Goal: Task Accomplishment & Management: Manage account settings

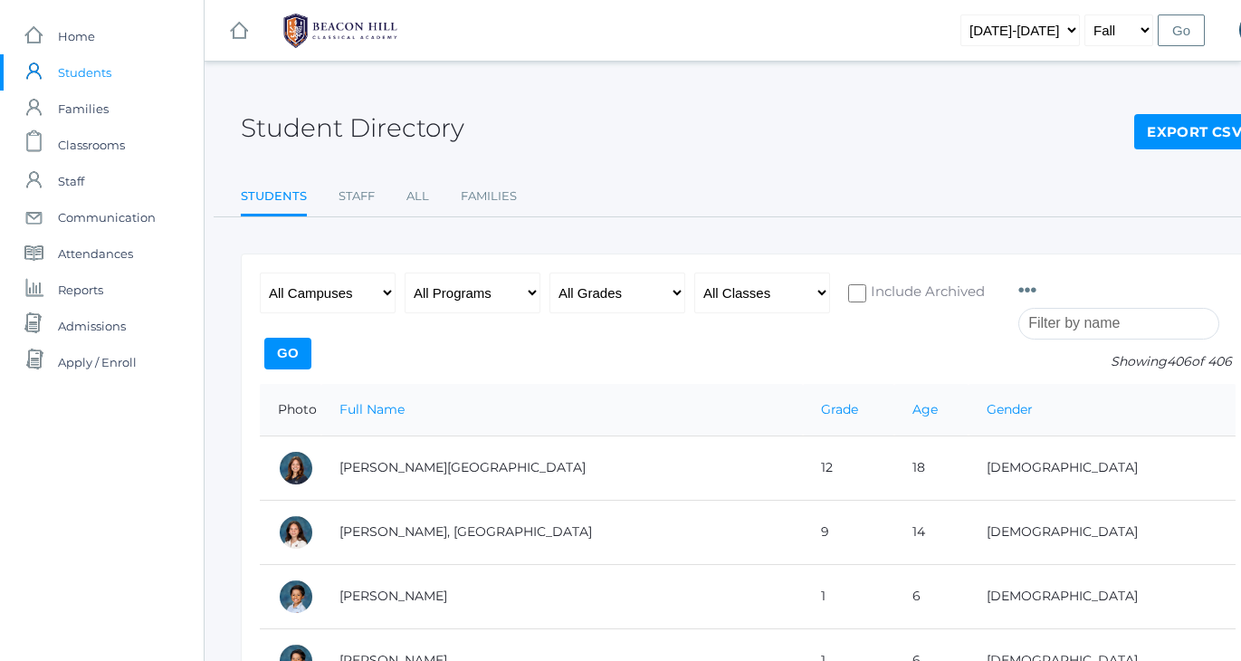
click at [88, 77] on span "Students" at bounding box center [84, 72] width 53 height 36
click at [1136, 321] on input "search" at bounding box center [1119, 324] width 201 height 32
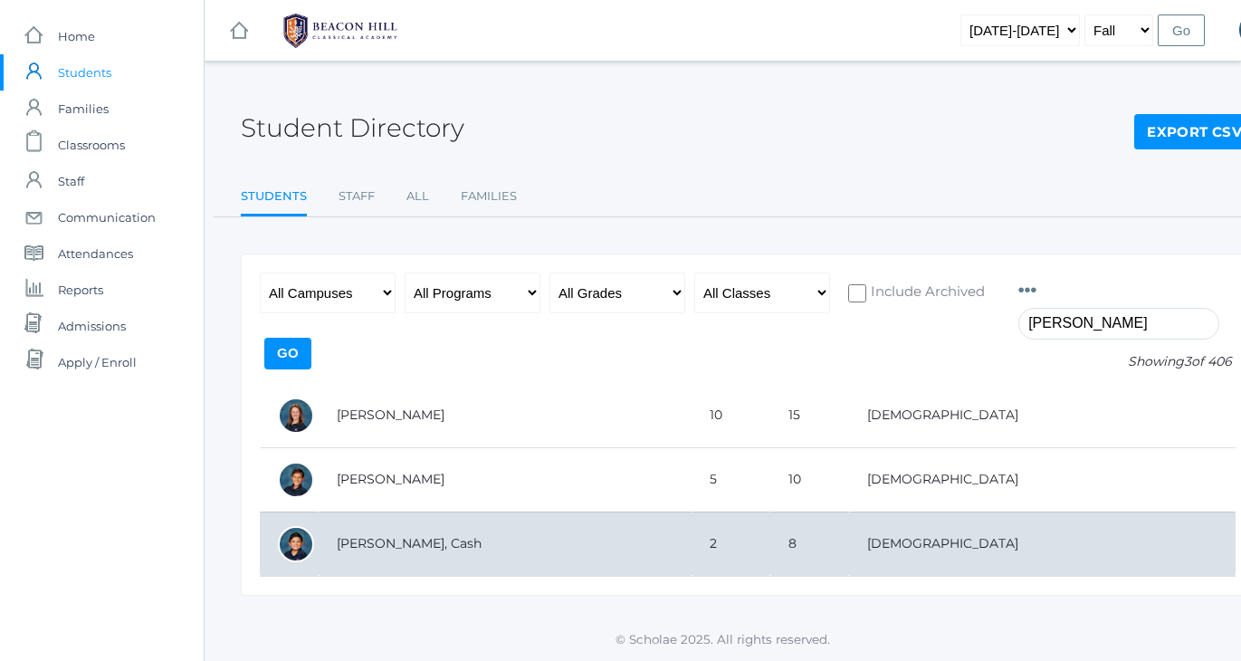
type input "carey"
click at [389, 539] on td "[PERSON_NAME], Cash" at bounding box center [505, 544] width 373 height 64
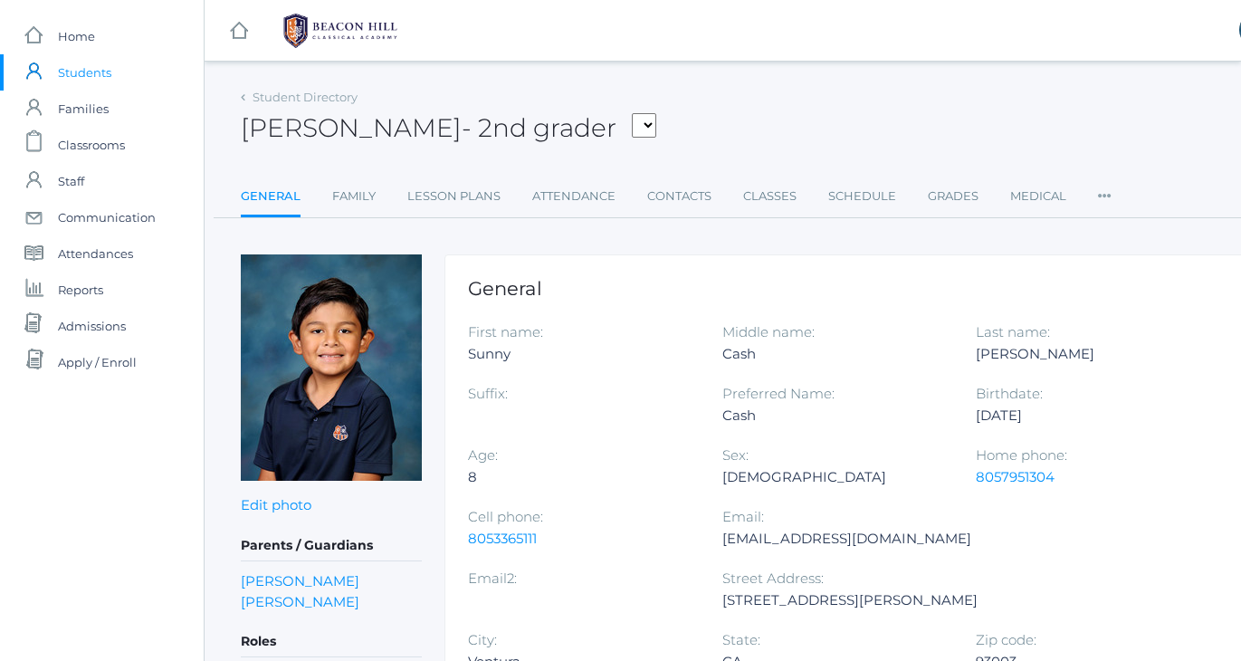
click at [293, 606] on link "Cheri Carey" at bounding box center [300, 601] width 119 height 21
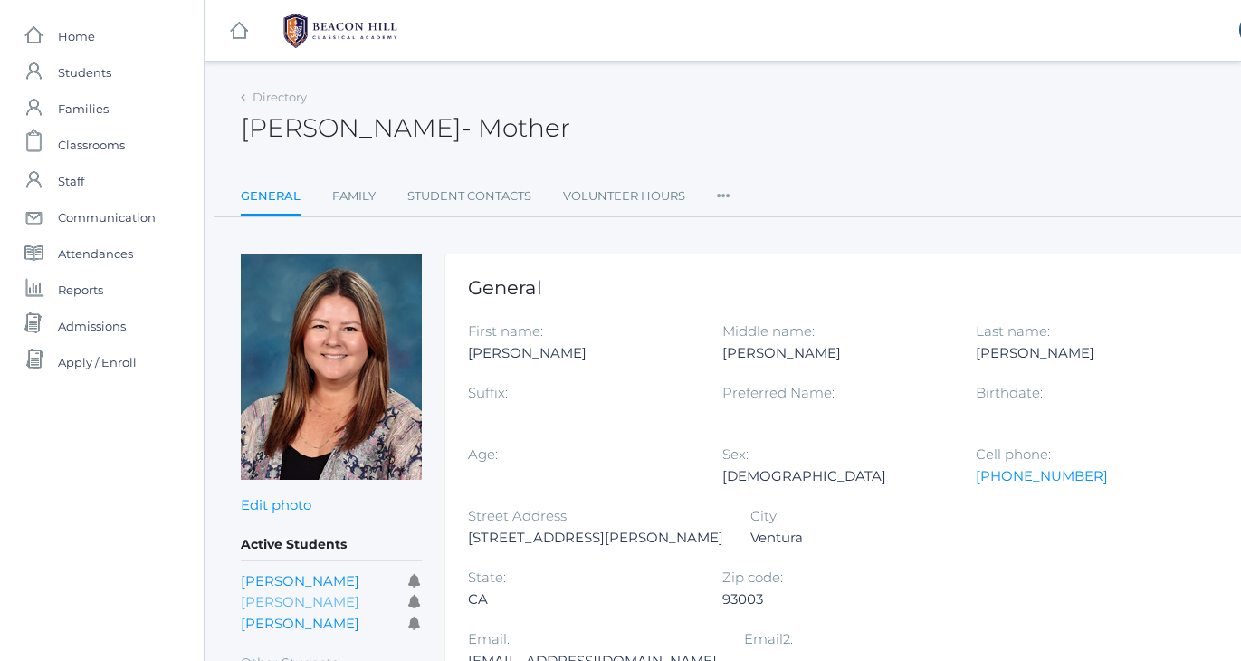
click at [282, 602] on link "Cash Carey" at bounding box center [300, 601] width 119 height 17
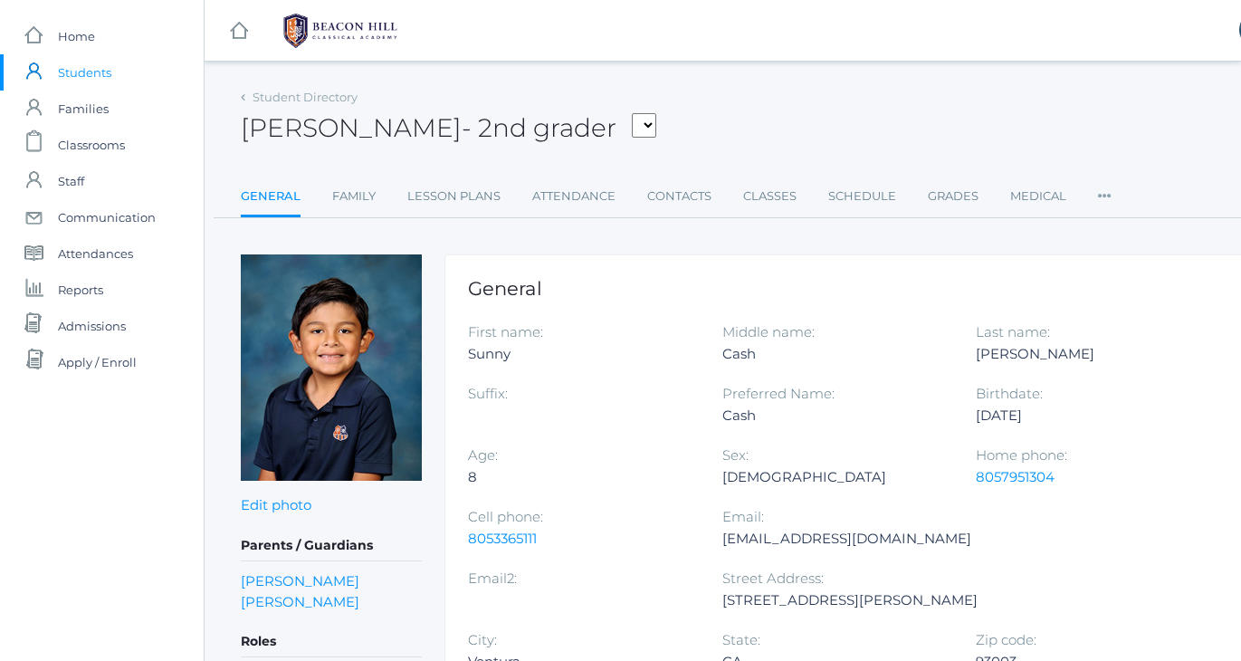
click at [819, 116] on div "Cash Carey - 2nd grader Adams, Jack Albanese, Elle Benson, Alexandra Bigley, Cu…" at bounding box center [748, 117] width 1014 height 67
click at [84, 147] on span "Classrooms" at bounding box center [91, 145] width 67 height 36
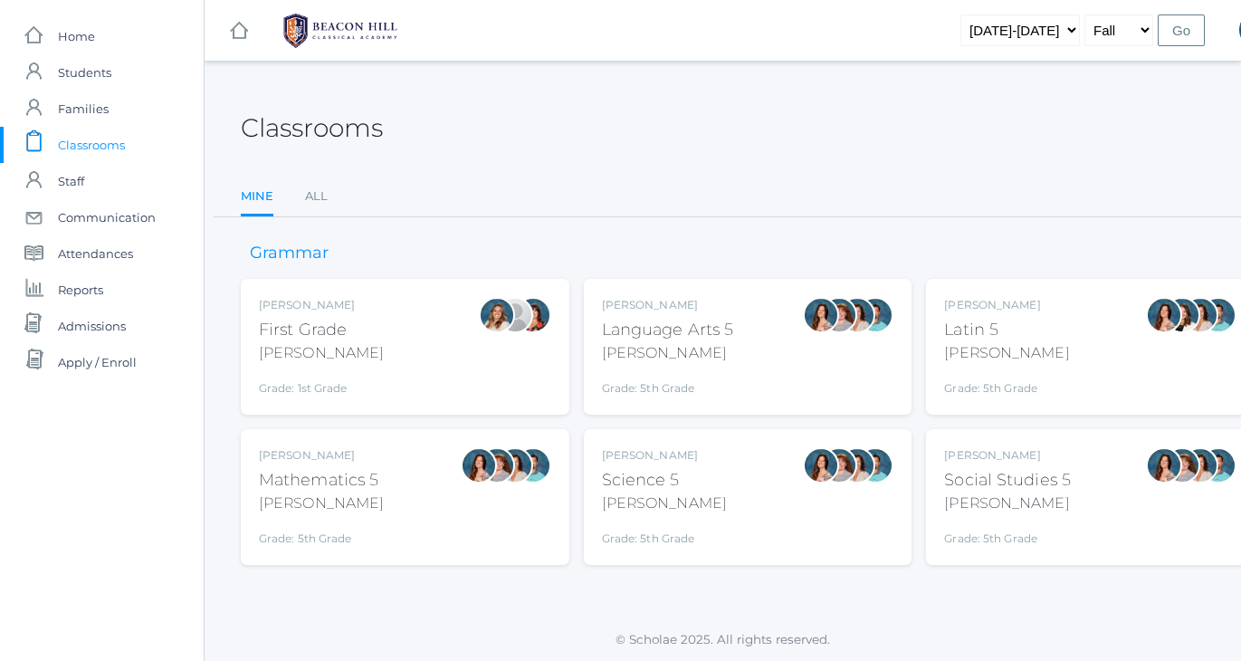
click at [464, 195] on ul "Mine All" at bounding box center [748, 197] width 1014 height 39
click at [320, 201] on link "All" at bounding box center [316, 196] width 23 height 36
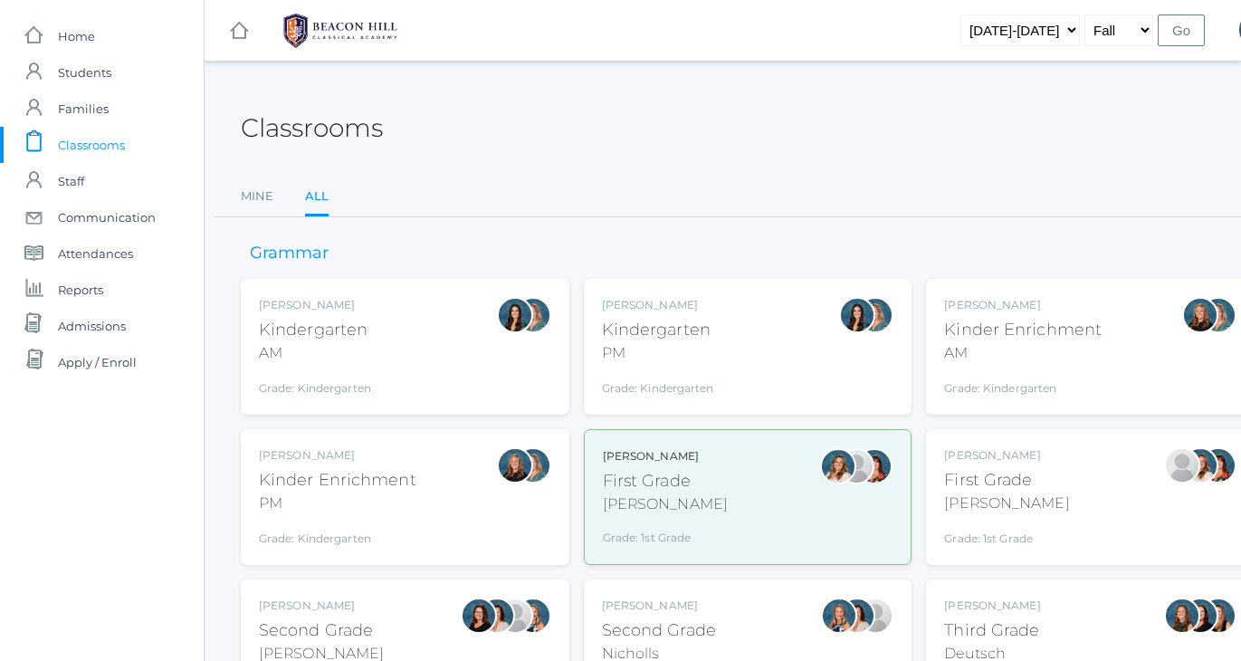
click at [321, 348] on div "AM" at bounding box center [315, 353] width 112 height 22
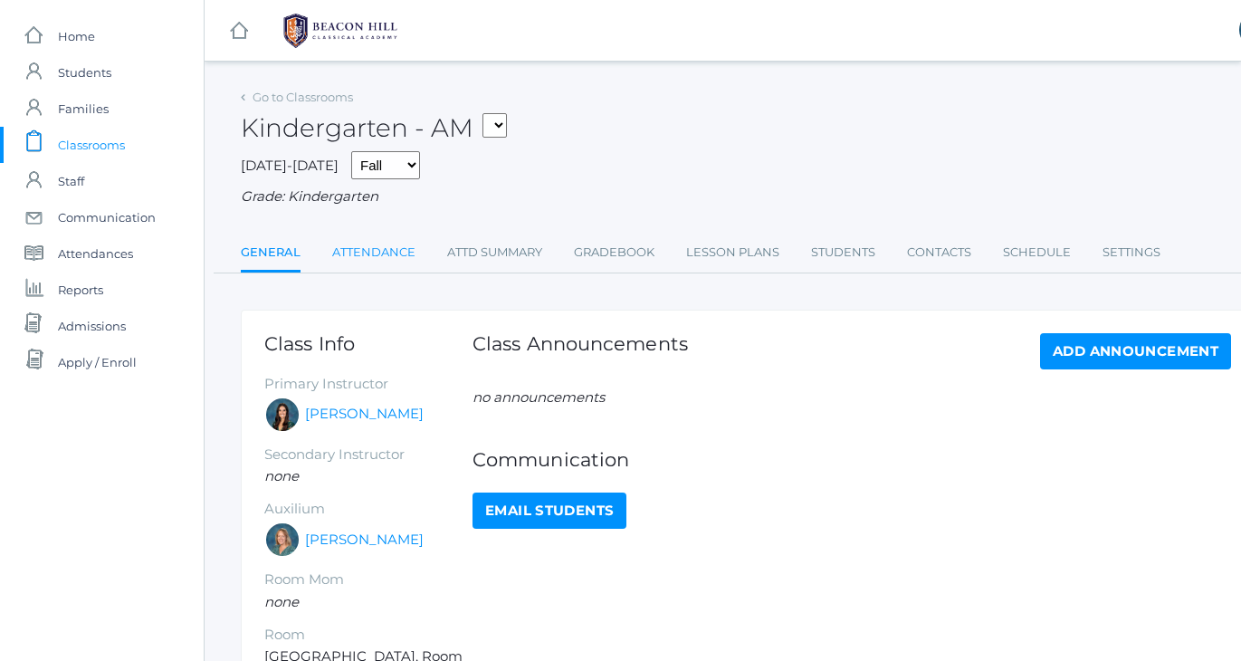
click at [384, 241] on link "Attendance" at bounding box center [373, 252] width 83 height 36
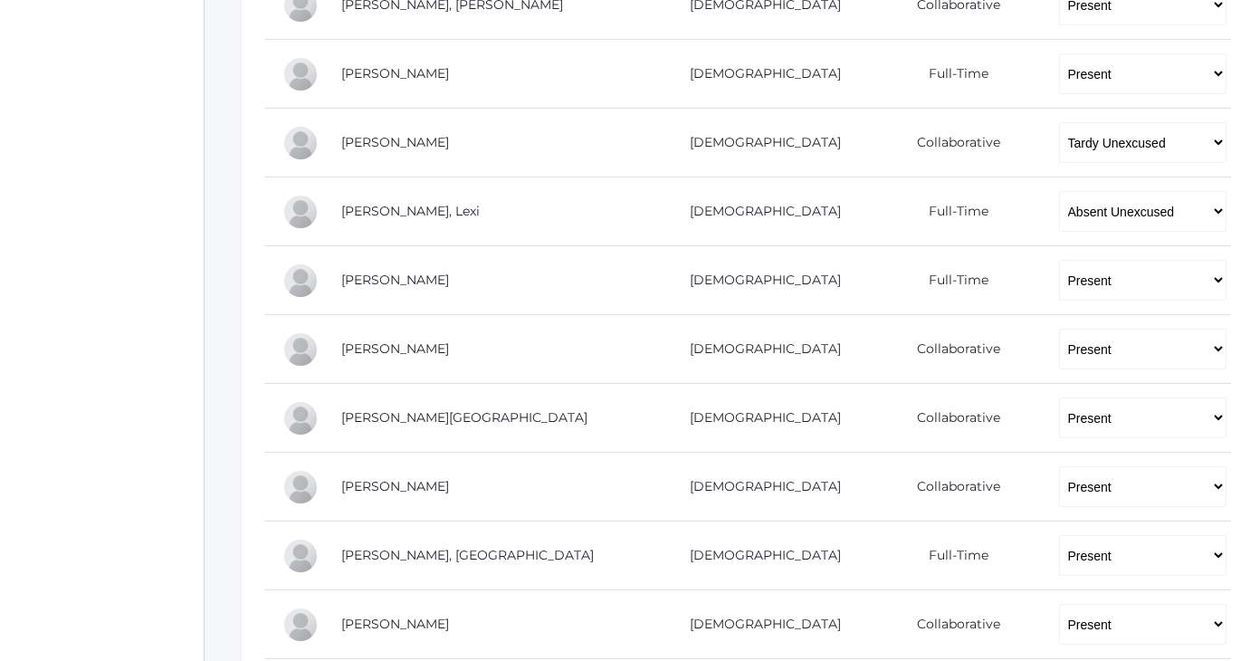
scroll to position [836, 0]
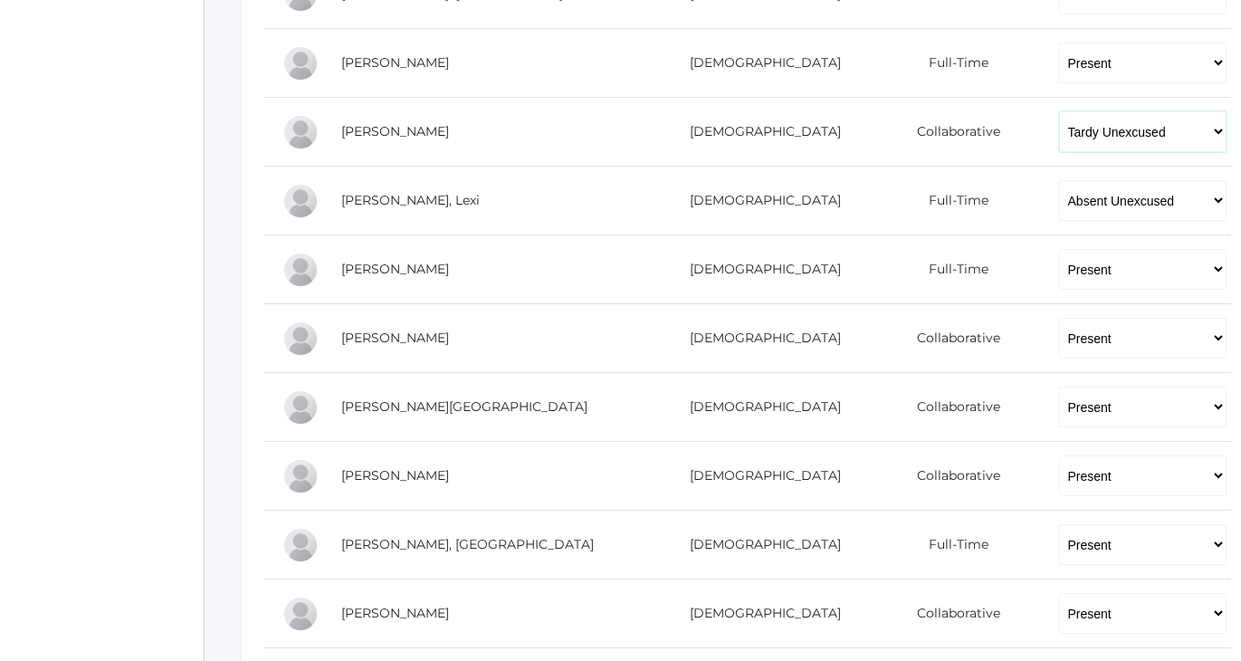
select select "TE"
select select "AE"
click at [60, 192] on div "icons/ui/navigation/home Created with Sketch. Home icons/user/plain Created wit…" at bounding box center [102, 183] width 204 height 2038
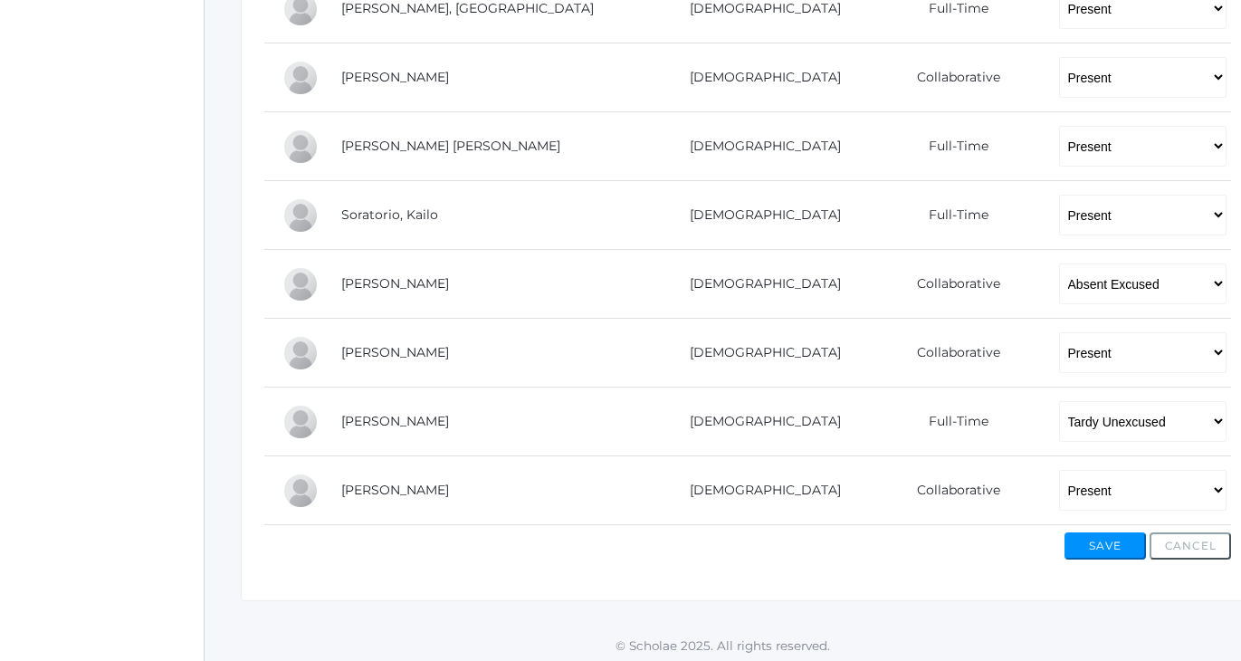
scroll to position [1371, 0]
click at [1113, 541] on button "Save" at bounding box center [1105, 546] width 81 height 27
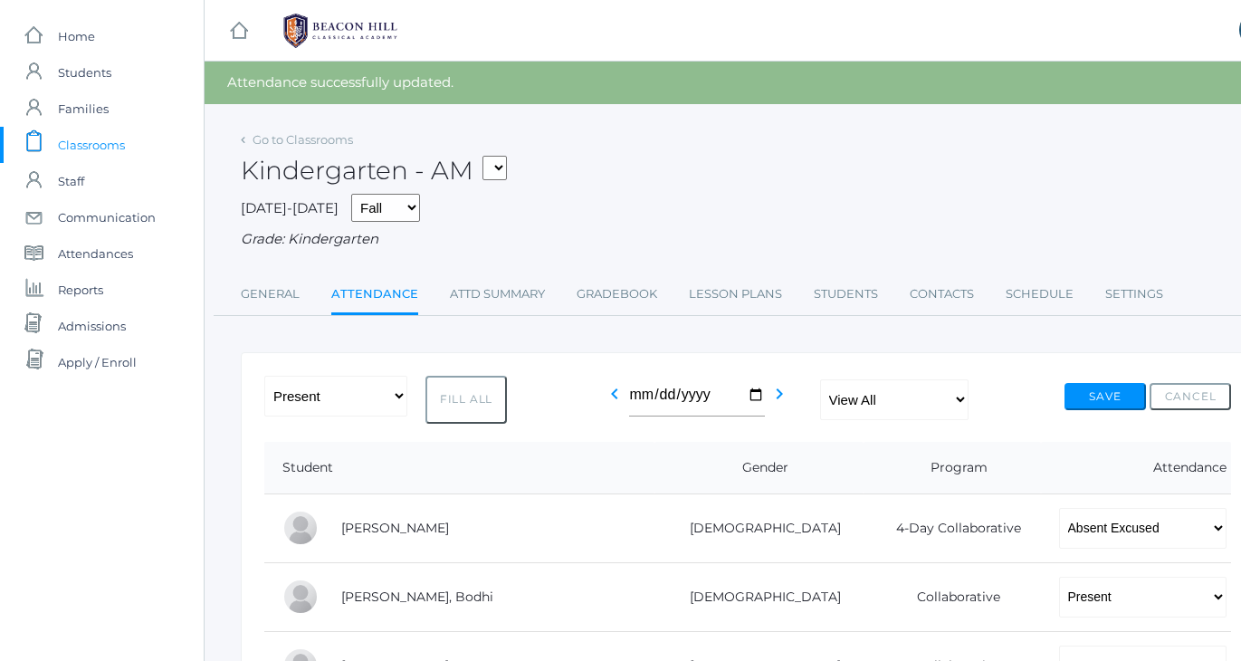
click at [97, 148] on span "Classrooms" at bounding box center [91, 145] width 67 height 36
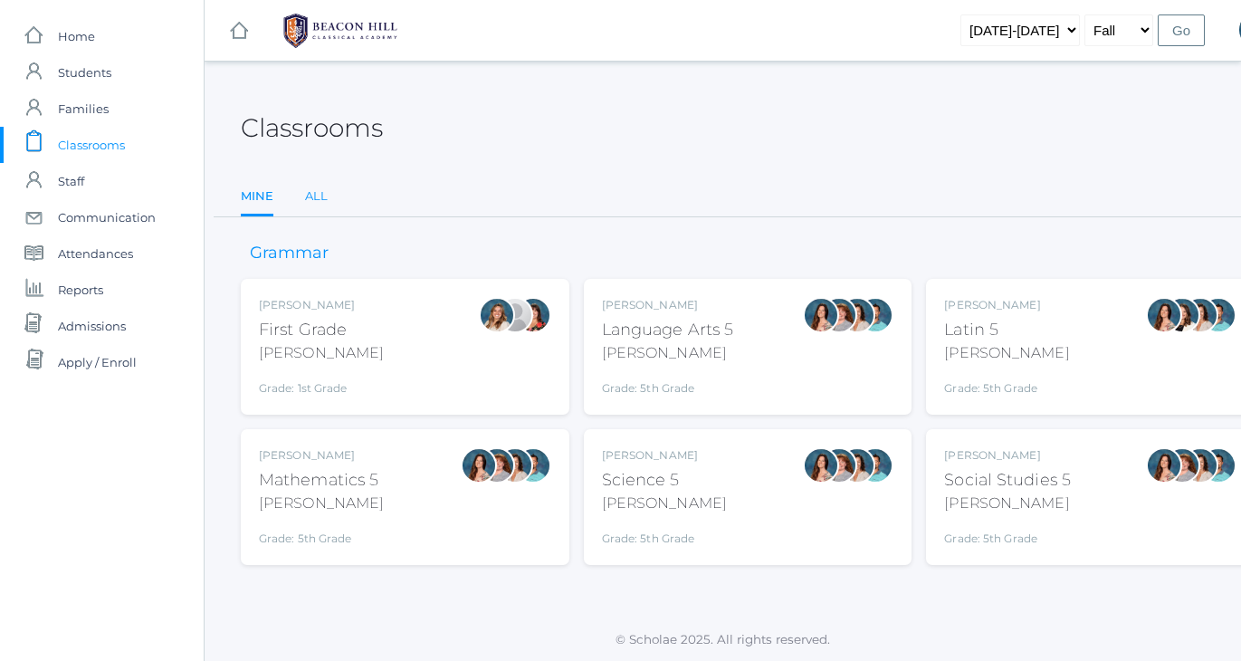
click at [310, 193] on link "All" at bounding box center [316, 196] width 23 height 36
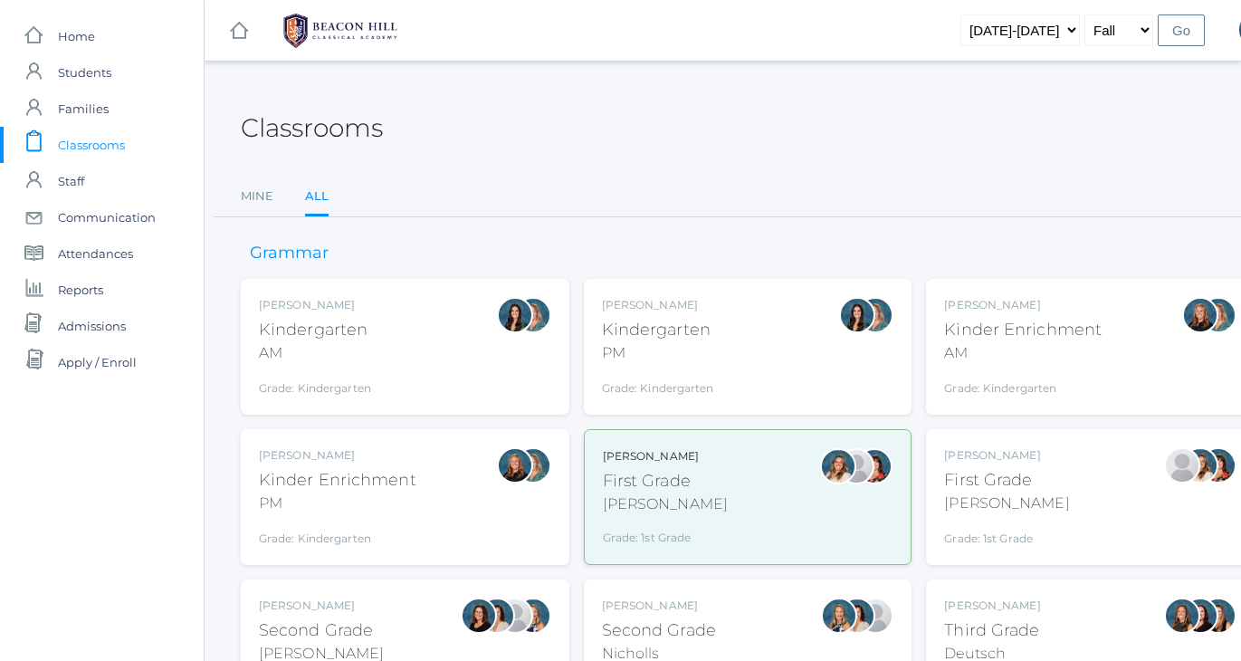
click at [970, 481] on div "First Grade" at bounding box center [1006, 480] width 125 height 24
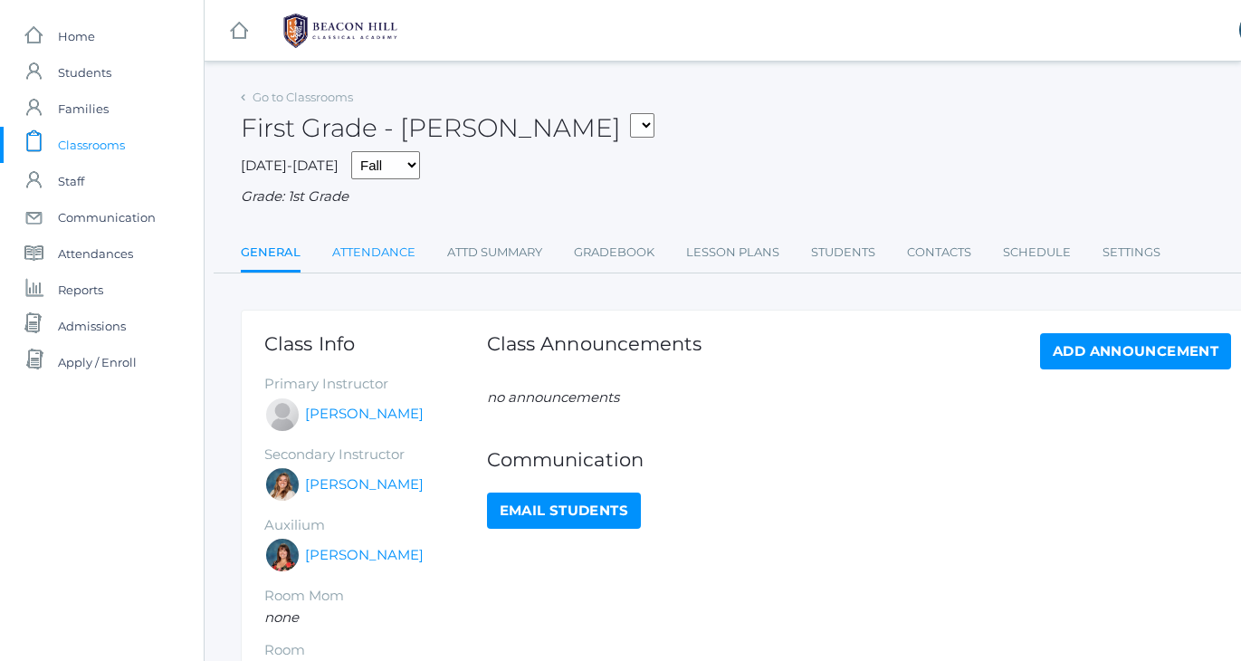
click at [364, 236] on link "Attendance" at bounding box center [373, 252] width 83 height 36
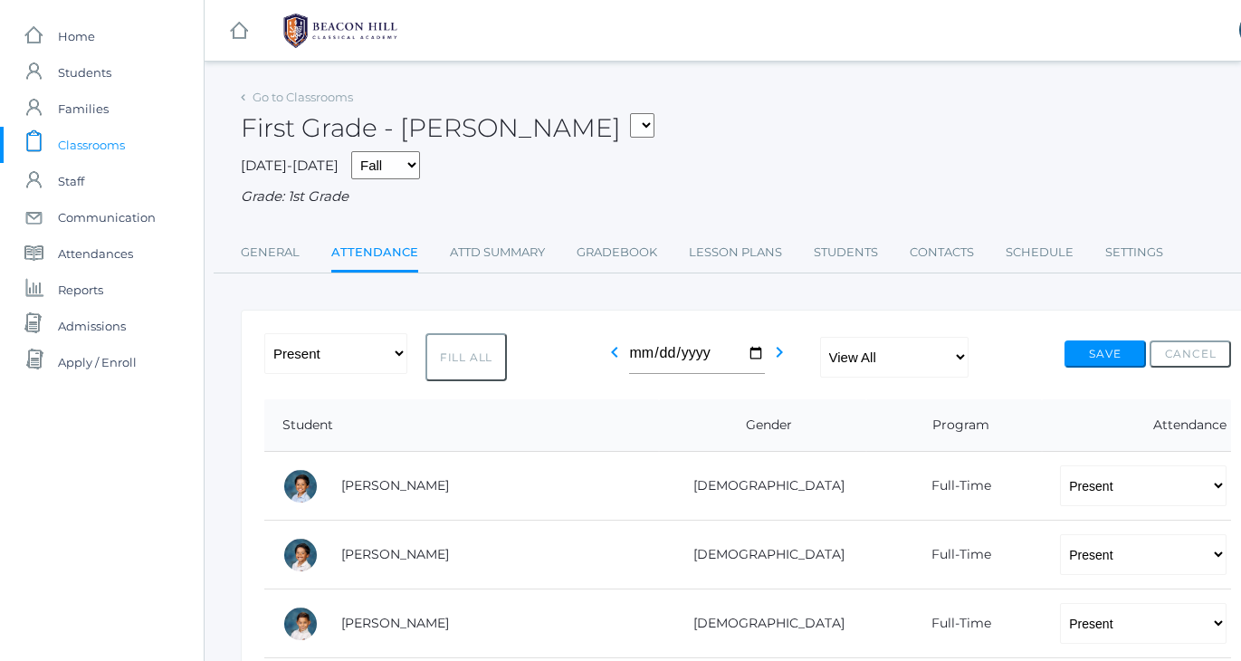
click at [89, 142] on span "Classrooms" at bounding box center [91, 145] width 67 height 36
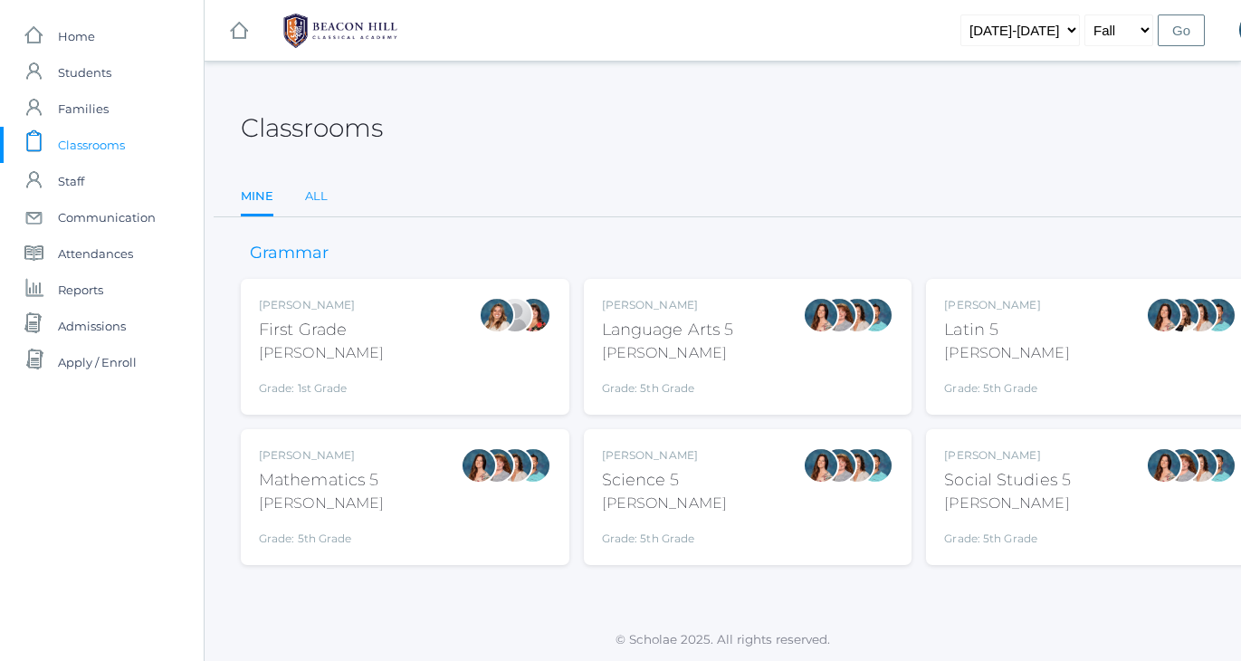
click at [315, 196] on link "All" at bounding box center [316, 196] width 23 height 36
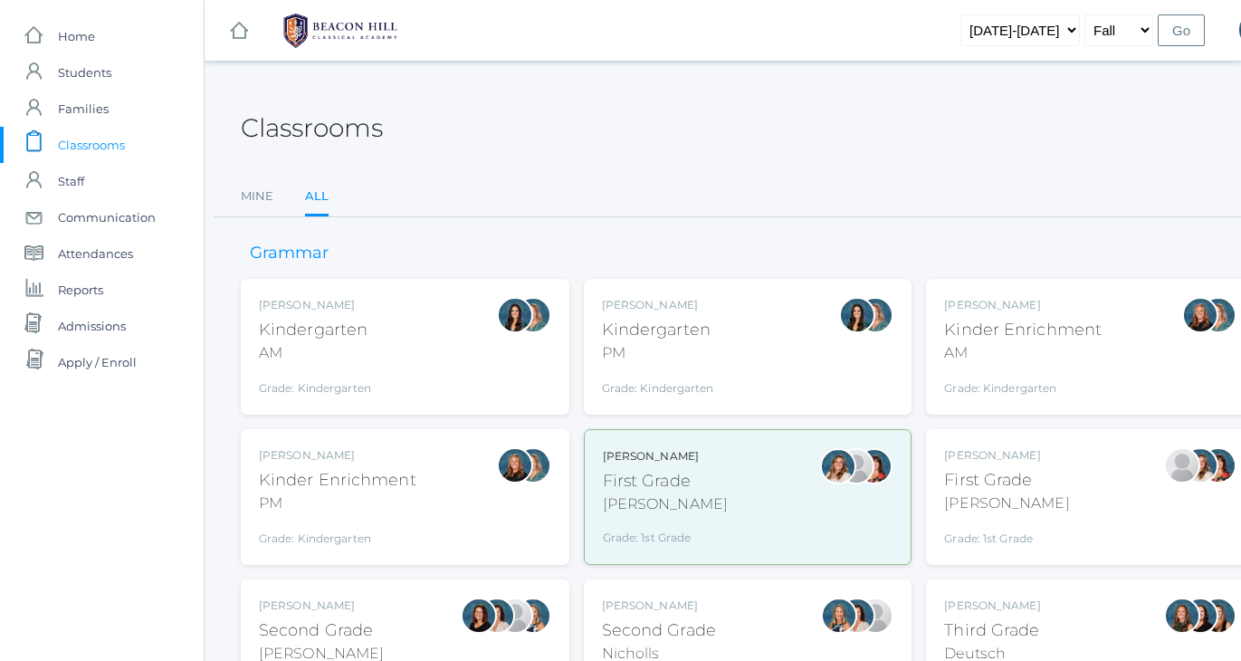
click at [378, 598] on div "Emily Balli Second Grade Balli Grade: 2nd Grade 02LA" at bounding box center [405, 648] width 292 height 100
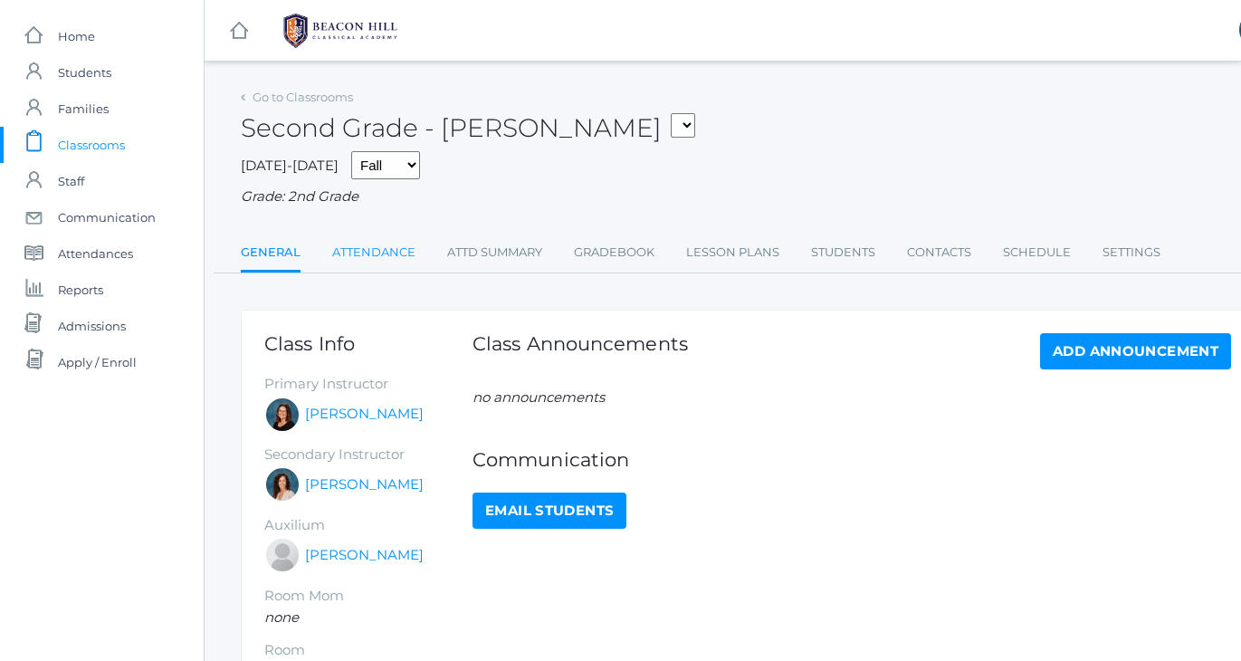
click at [355, 250] on link "Attendance" at bounding box center [373, 252] width 83 height 36
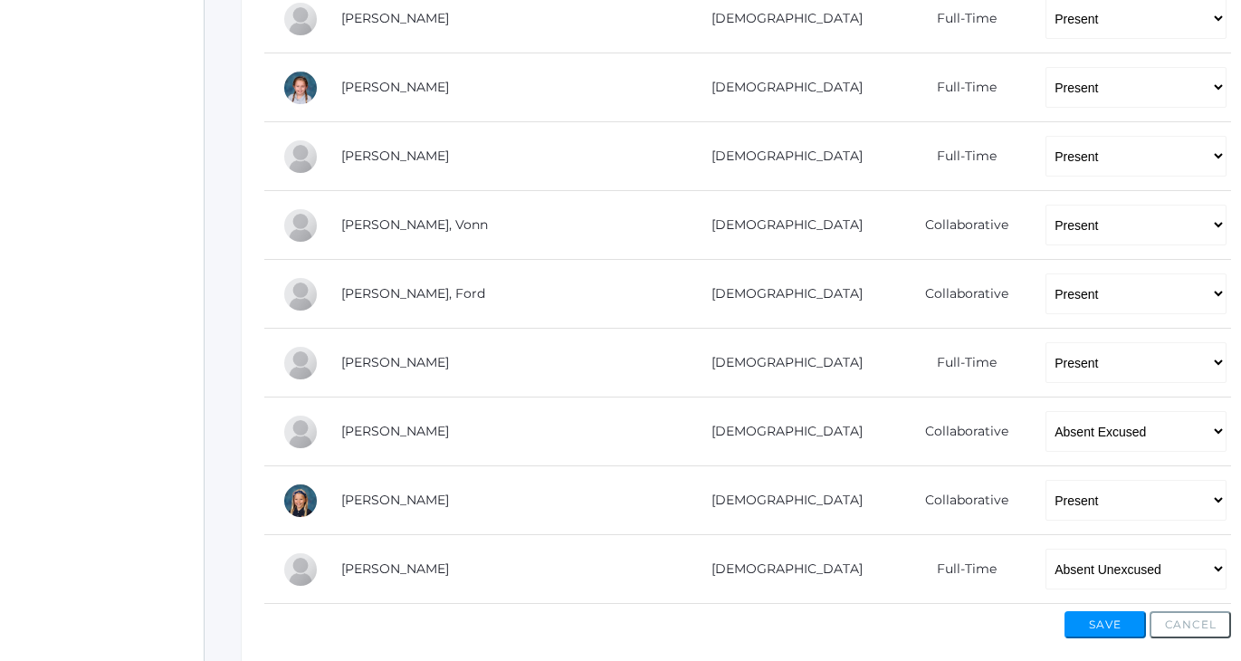
scroll to position [1280, 0]
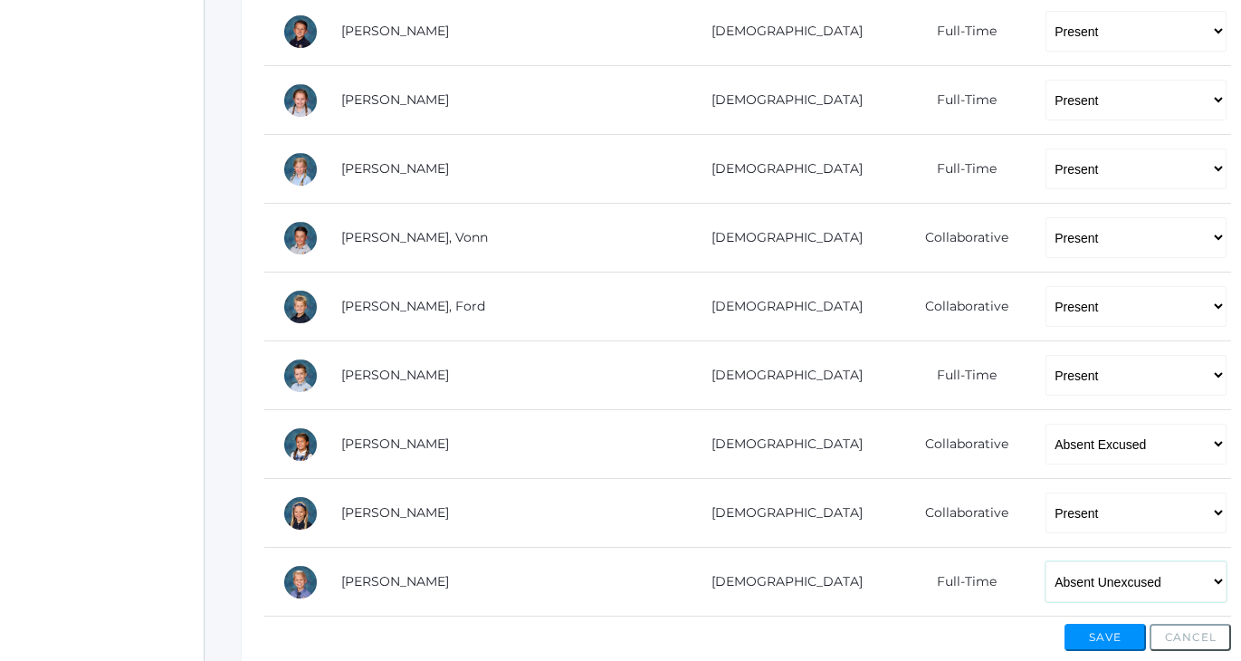
select select "TU"
click at [1121, 624] on button "Save" at bounding box center [1105, 637] width 81 height 27
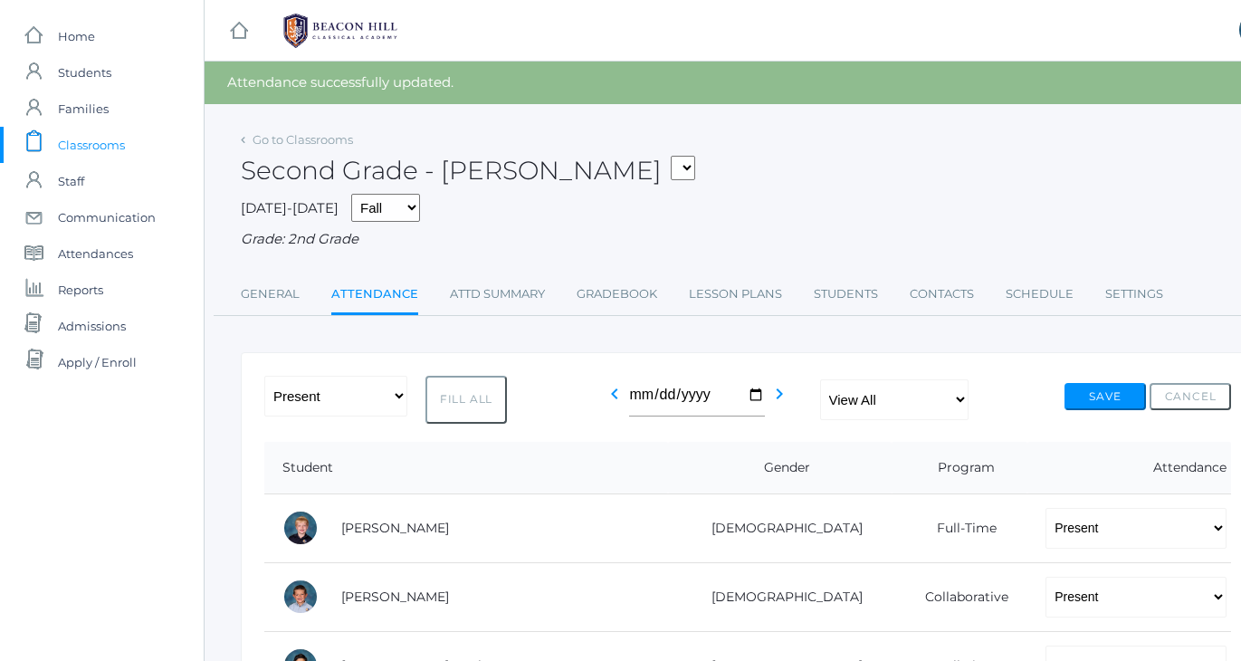
click at [99, 146] on span "Classrooms" at bounding box center [91, 145] width 67 height 36
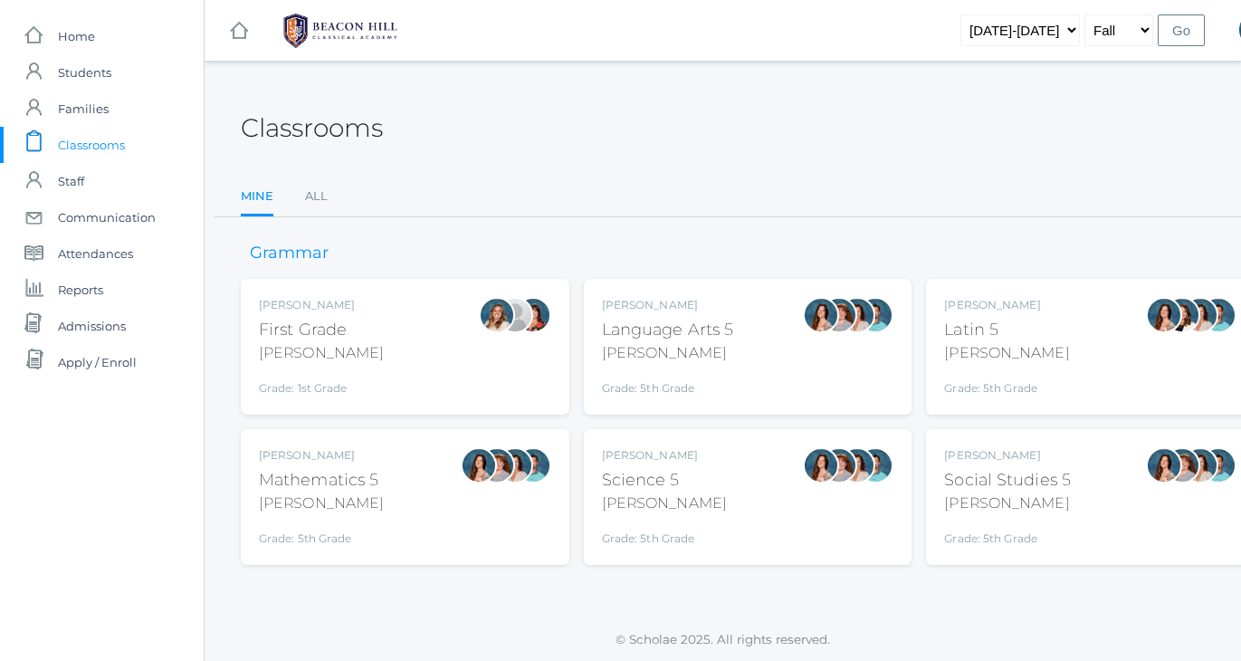
click at [711, 362] on div "Rebecca Salazar Language Arts 5 Salazar Grade: 5th Grade 05LA" at bounding box center [668, 347] width 132 height 100
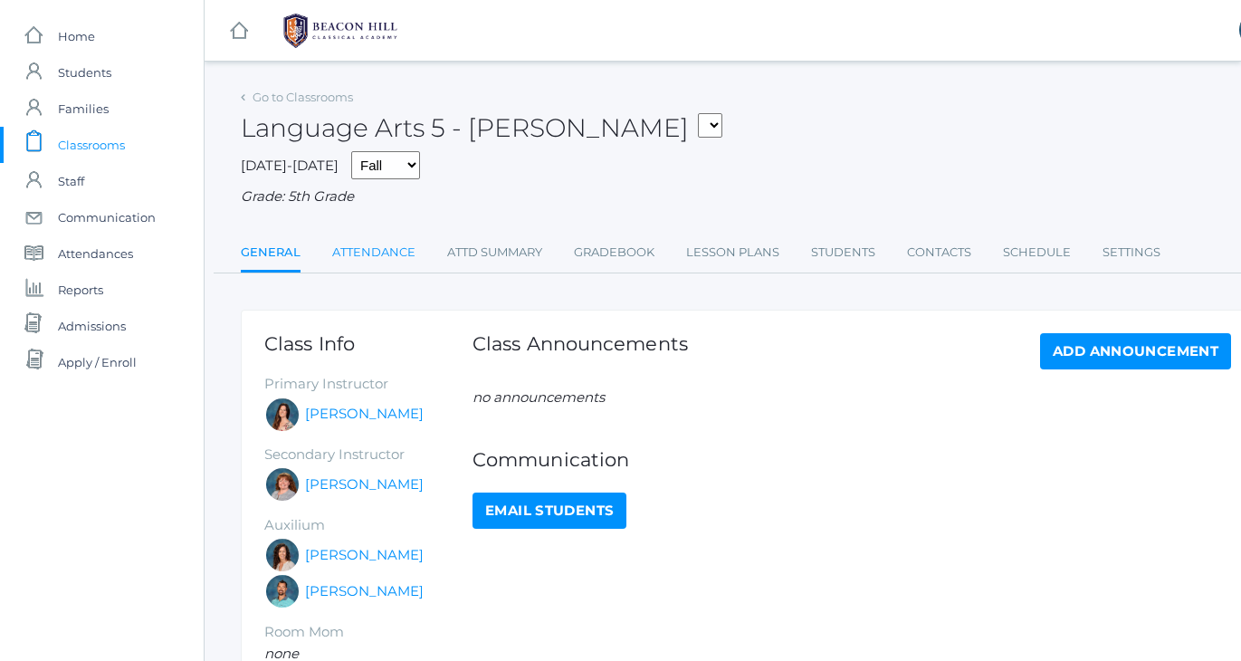
click at [346, 245] on link "Attendance" at bounding box center [373, 252] width 83 height 36
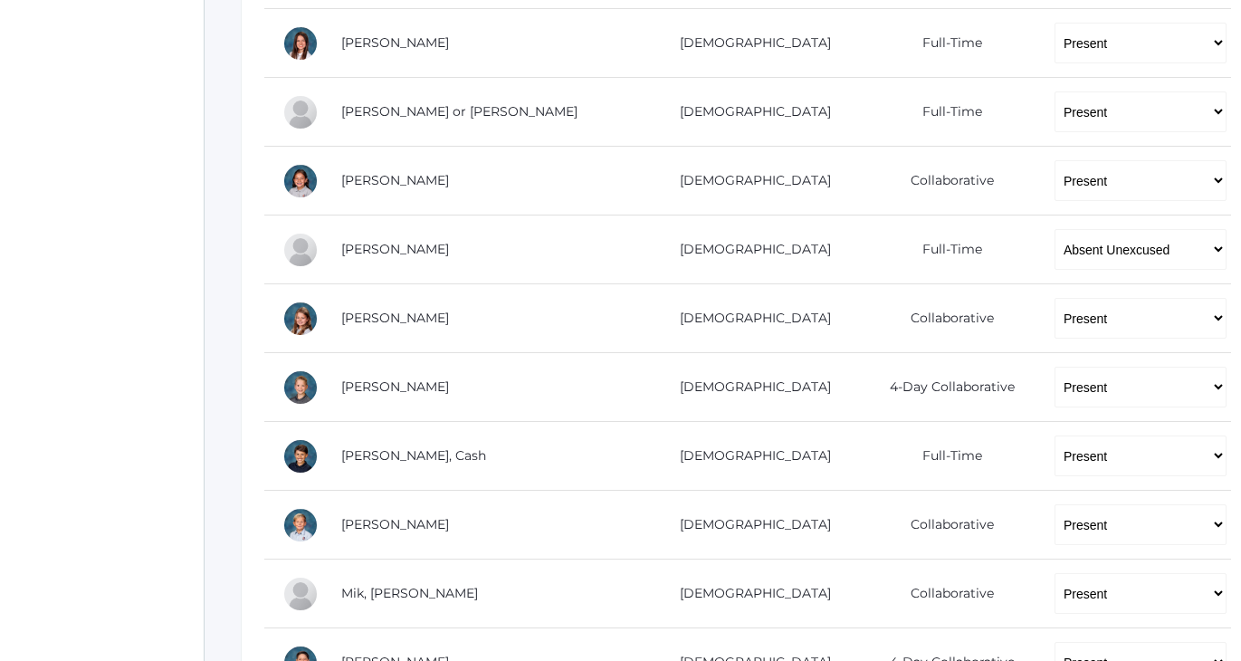
scroll to position [522, 0]
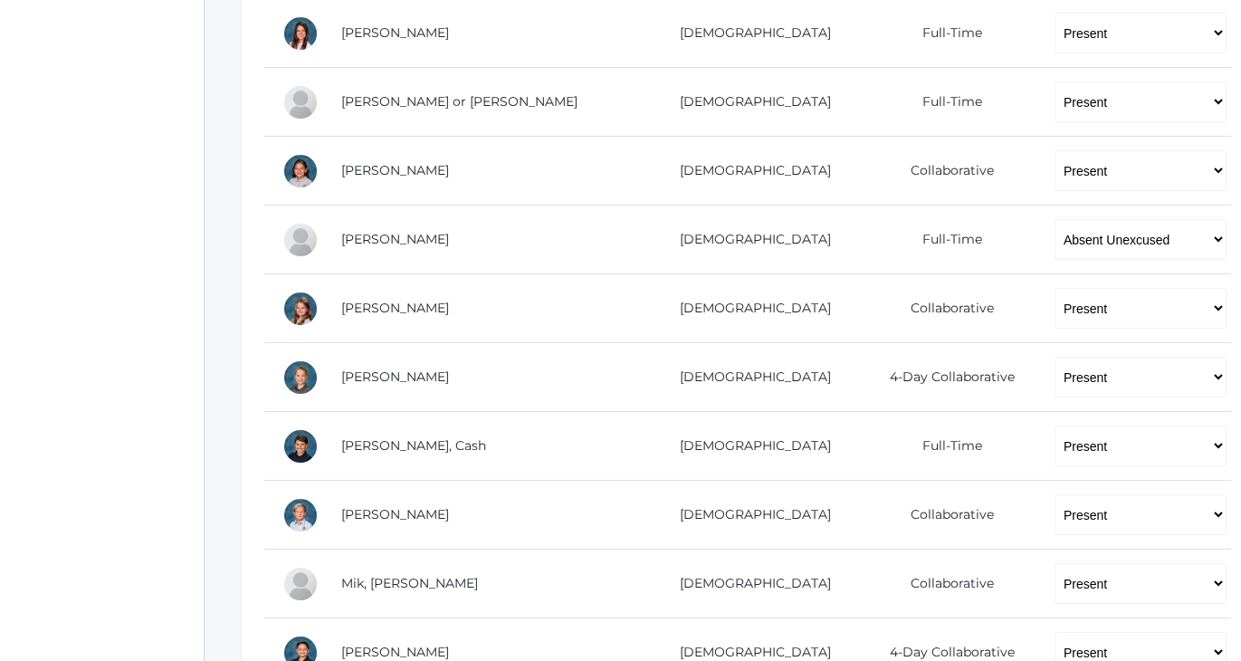
click at [109, 282] on div "icons/ui/navigation/home Created with Sketch. Home icons/user/plain Created wit…" at bounding box center [102, 462] width 204 height 1969
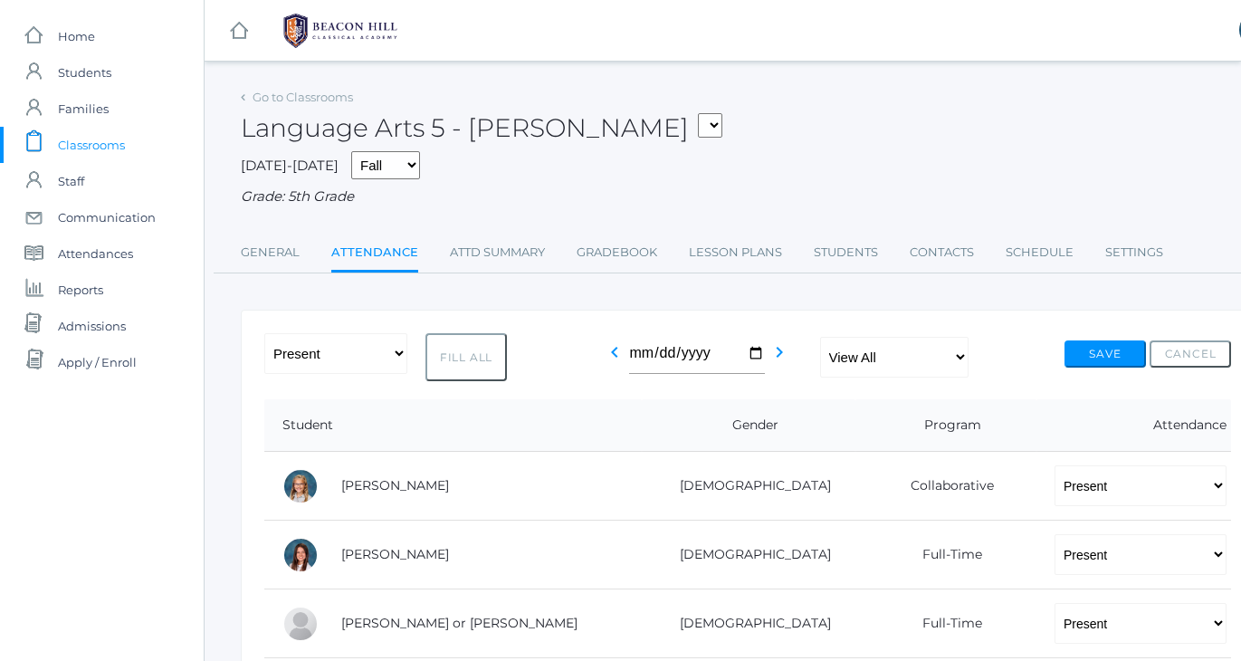
scroll to position [0, 0]
click at [76, 151] on span "Classrooms" at bounding box center [91, 145] width 67 height 36
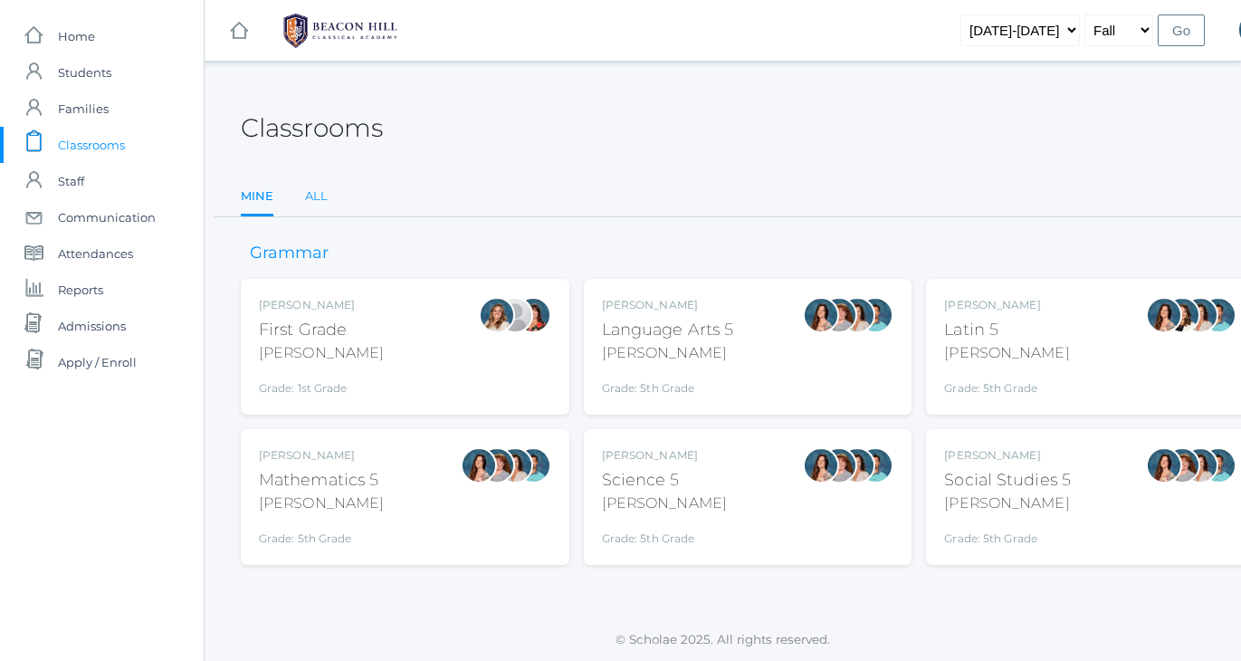
click at [308, 195] on link "All" at bounding box center [316, 196] width 23 height 36
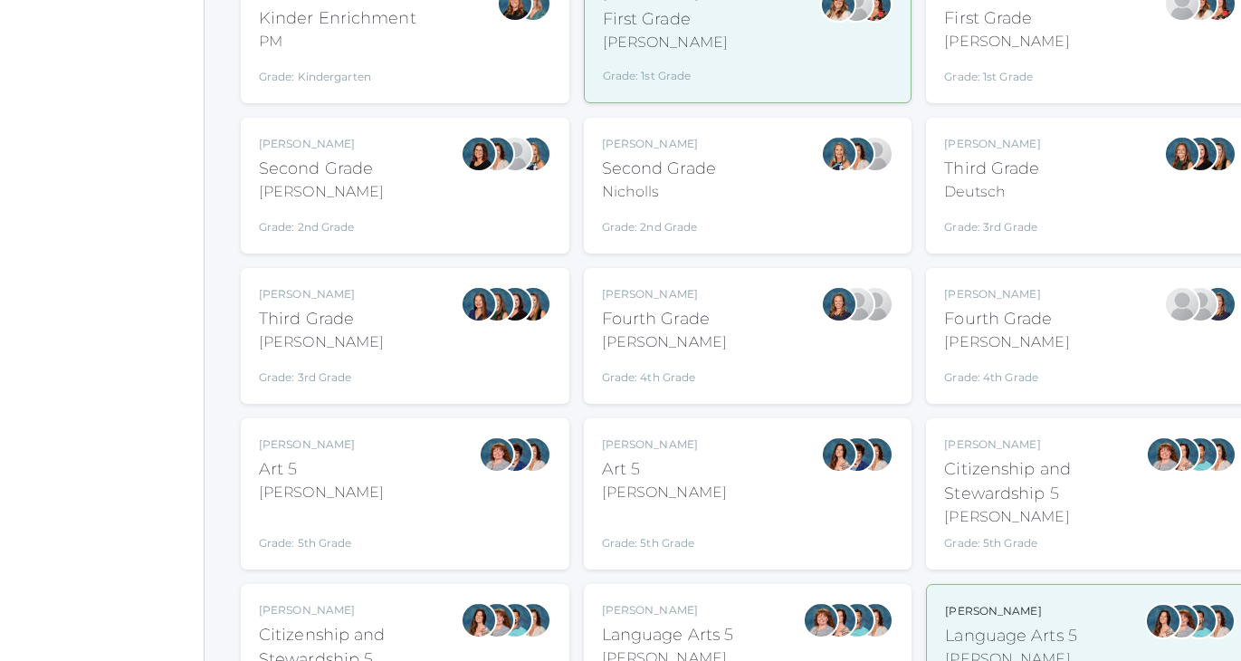
scroll to position [464, 0]
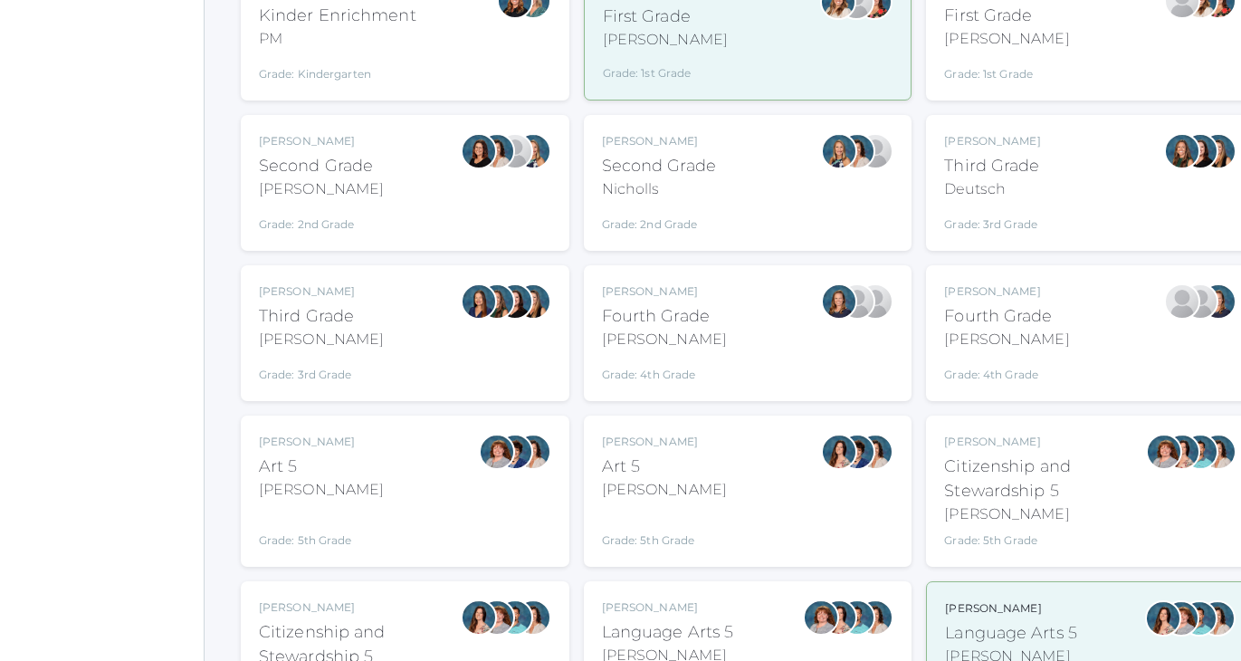
click at [348, 351] on div "Lori Webster Third Grade Webster Grade: 3rd Grade 03LA" at bounding box center [321, 333] width 125 height 100
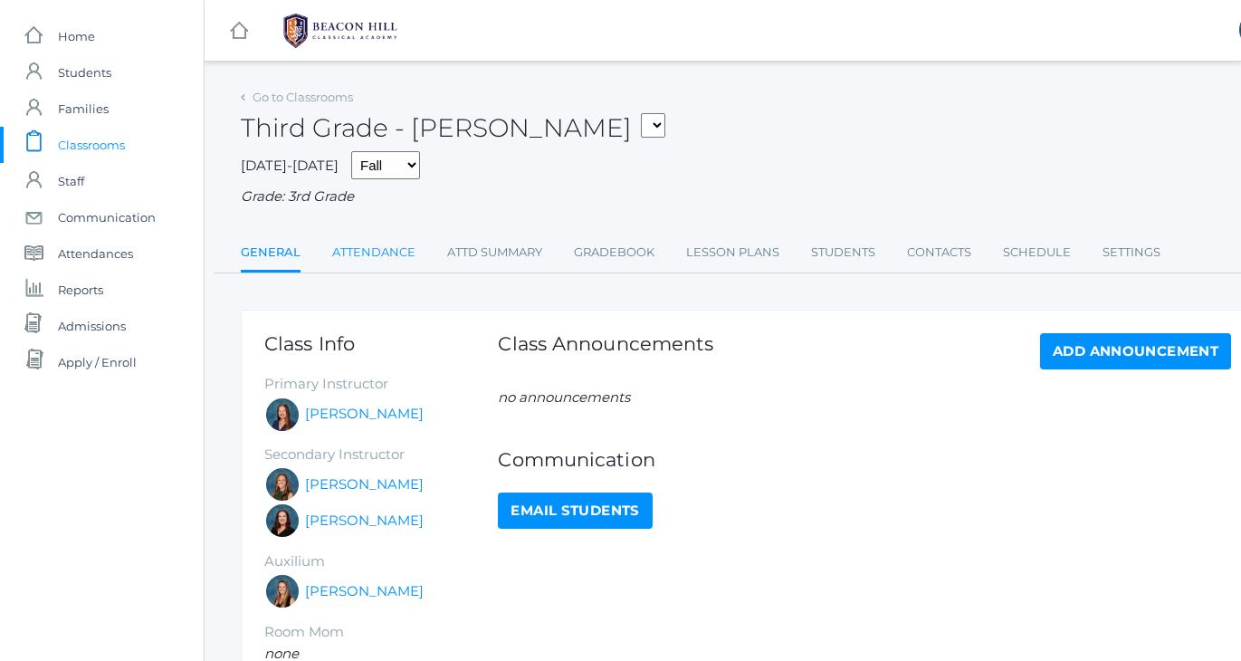
click at [390, 262] on link "Attendance" at bounding box center [373, 252] width 83 height 36
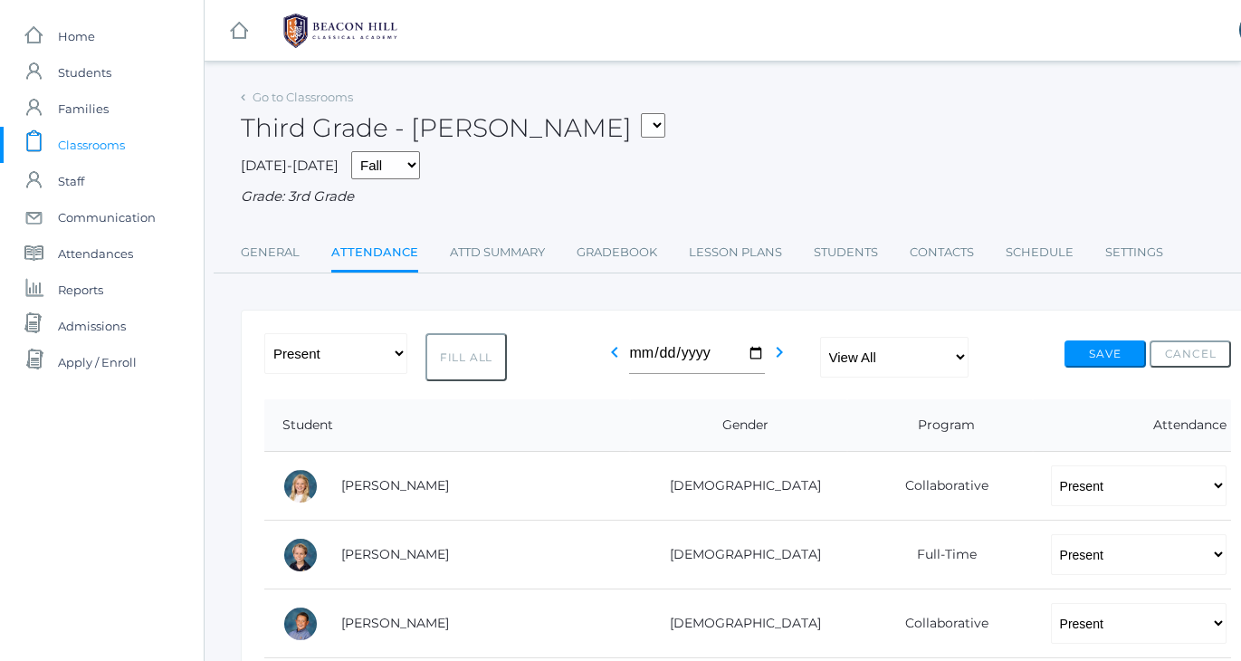
click at [92, 150] on span "Classrooms" at bounding box center [91, 145] width 67 height 36
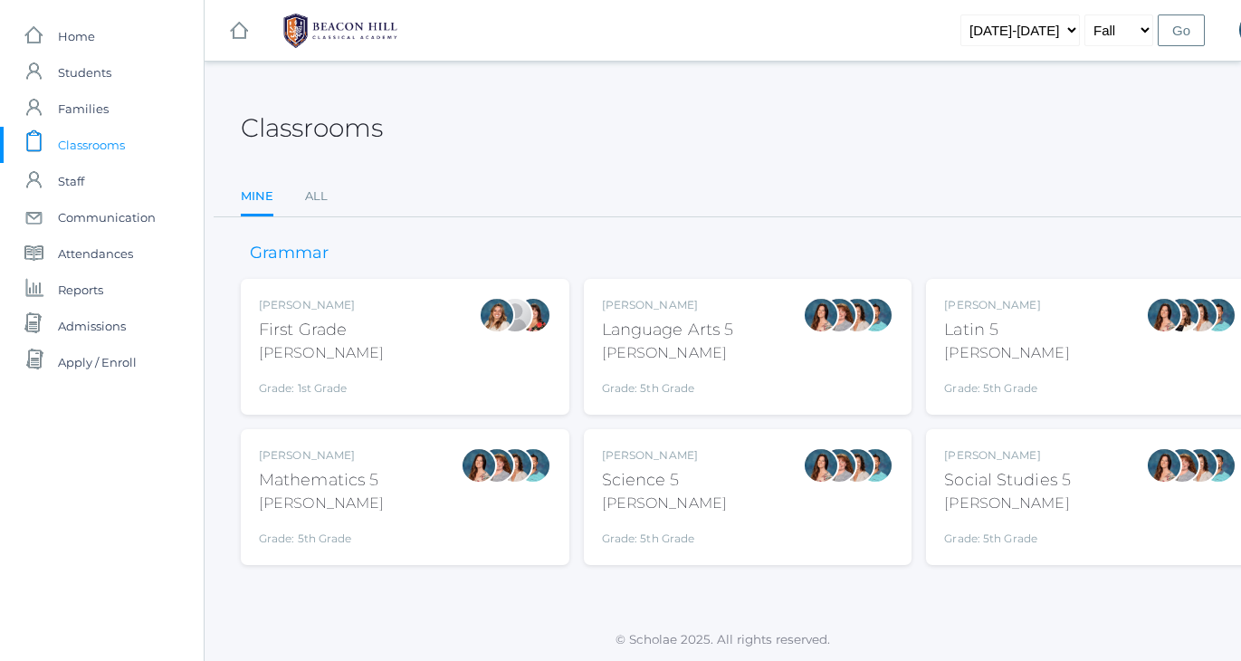
click at [635, 324] on div "Language Arts 5" at bounding box center [668, 330] width 132 height 24
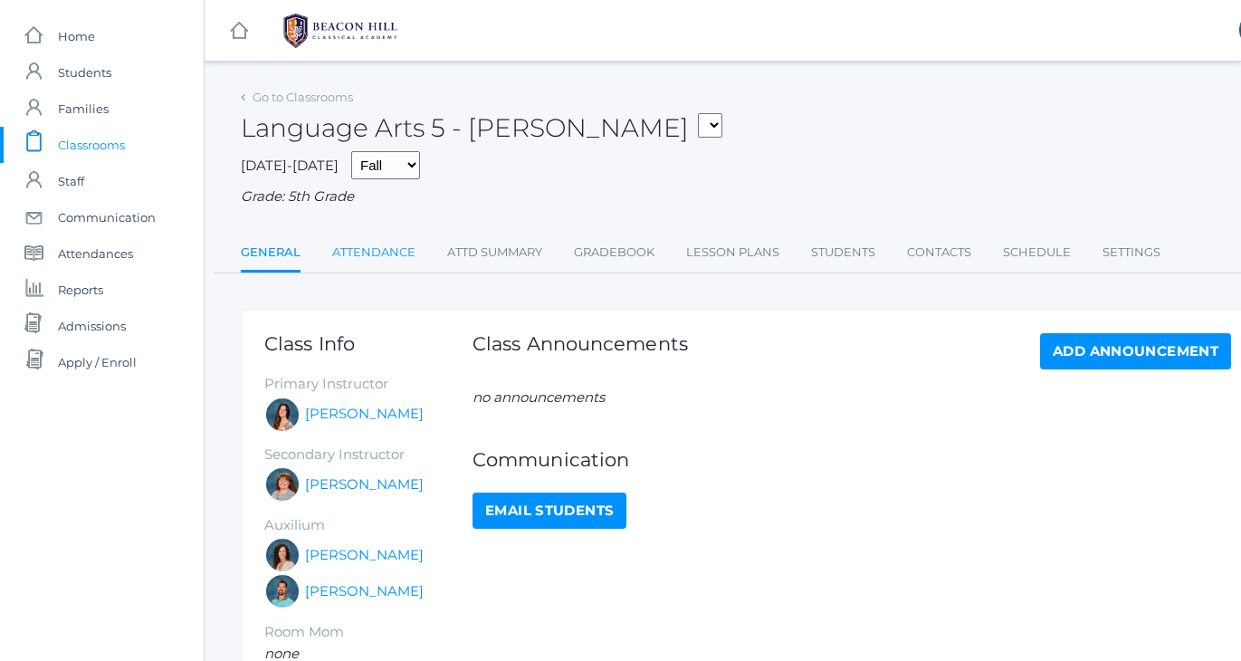
click at [362, 247] on link "Attendance" at bounding box center [373, 252] width 83 height 36
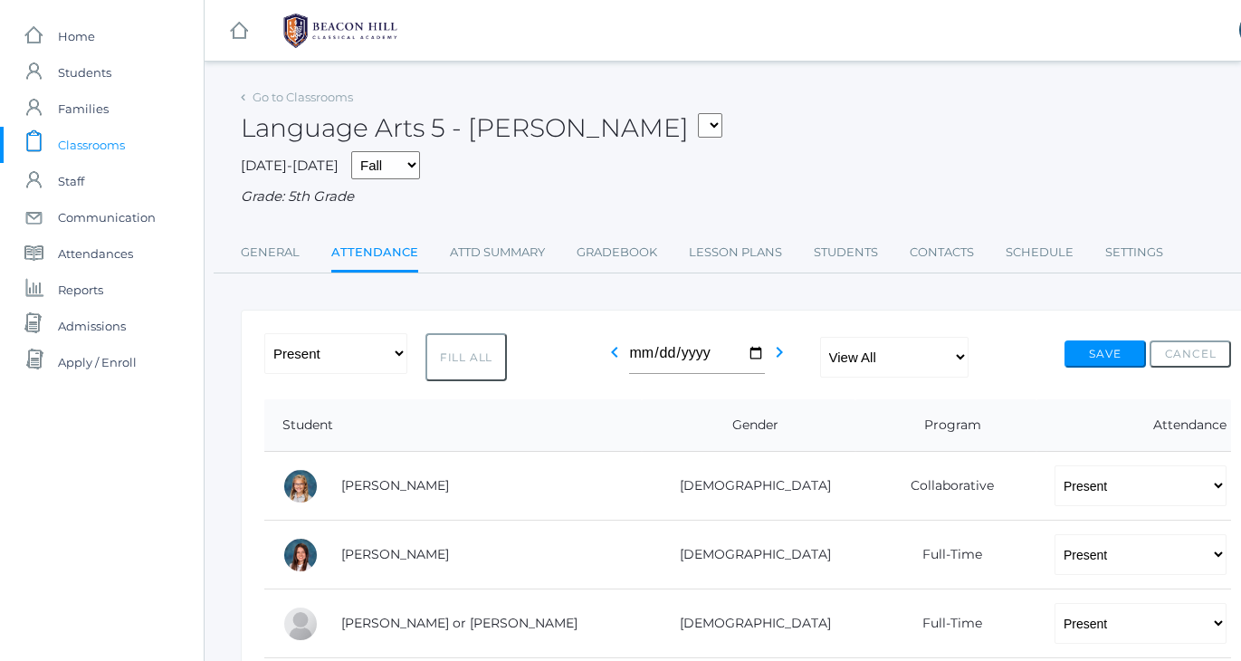
click at [593, 176] on div "2025-2026 Fall Spring Grade: 5th Grade" at bounding box center [748, 179] width 1014 height 56
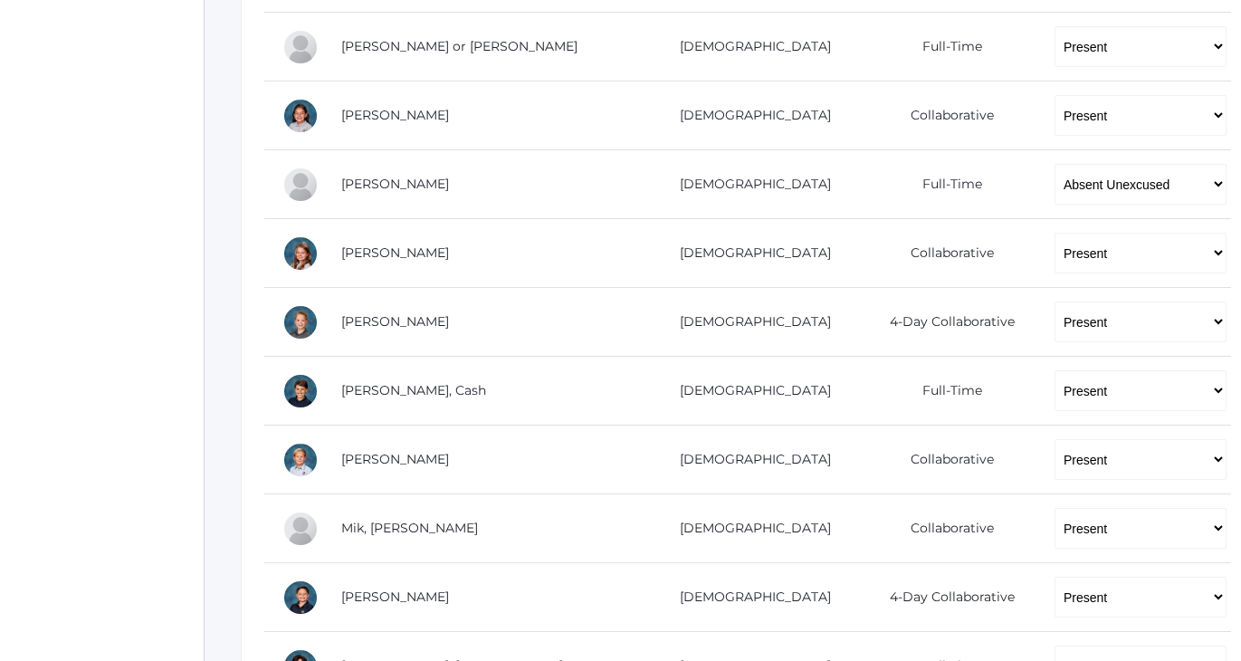
scroll to position [613, 0]
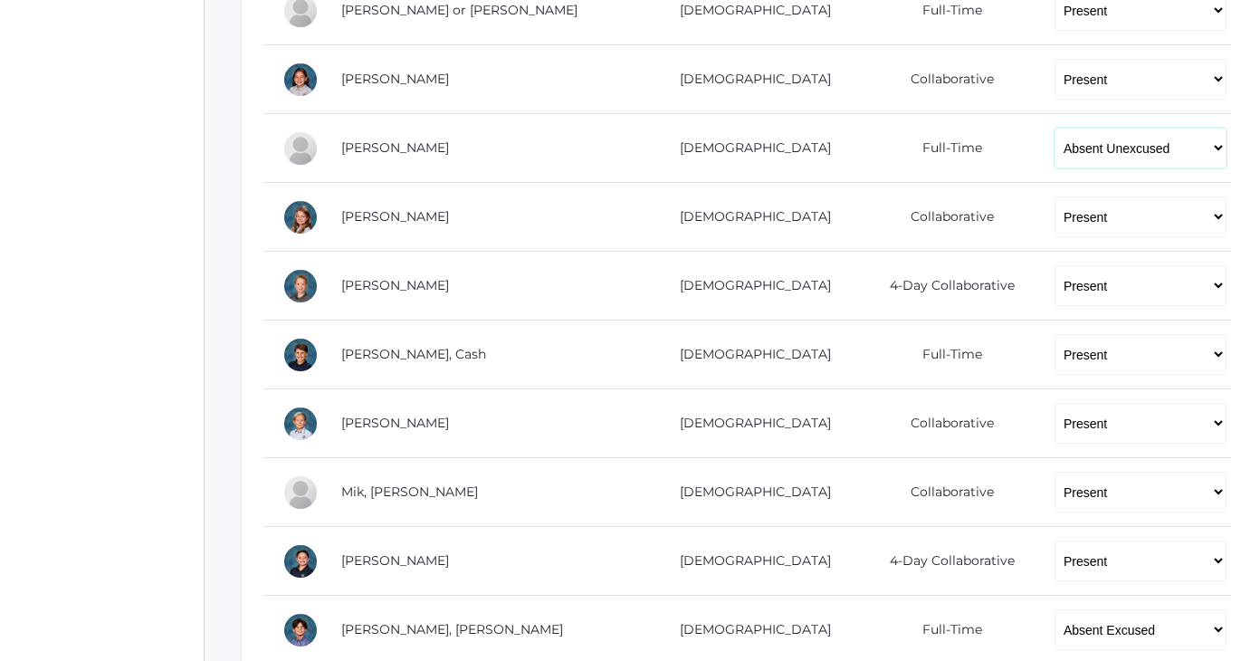
click at [1059, 139] on select "-- Present Present-At-Home Tardy Excused Tardy Unexcused Absent Excused Absent …" at bounding box center [1141, 148] width 172 height 41
select select "TU"
click at [185, 183] on div "icons/ui/navigation/home Created with Sketch. Home icons/user/plain Created wit…" at bounding box center [102, 371] width 204 height 1969
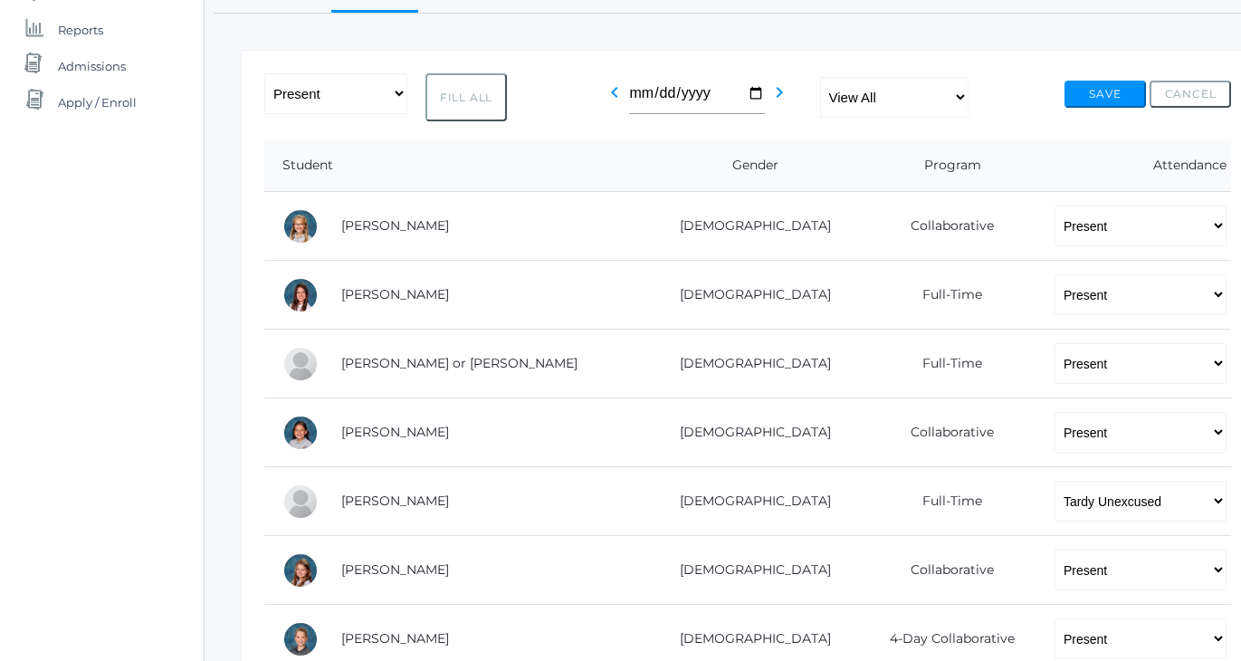
scroll to position [211, 0]
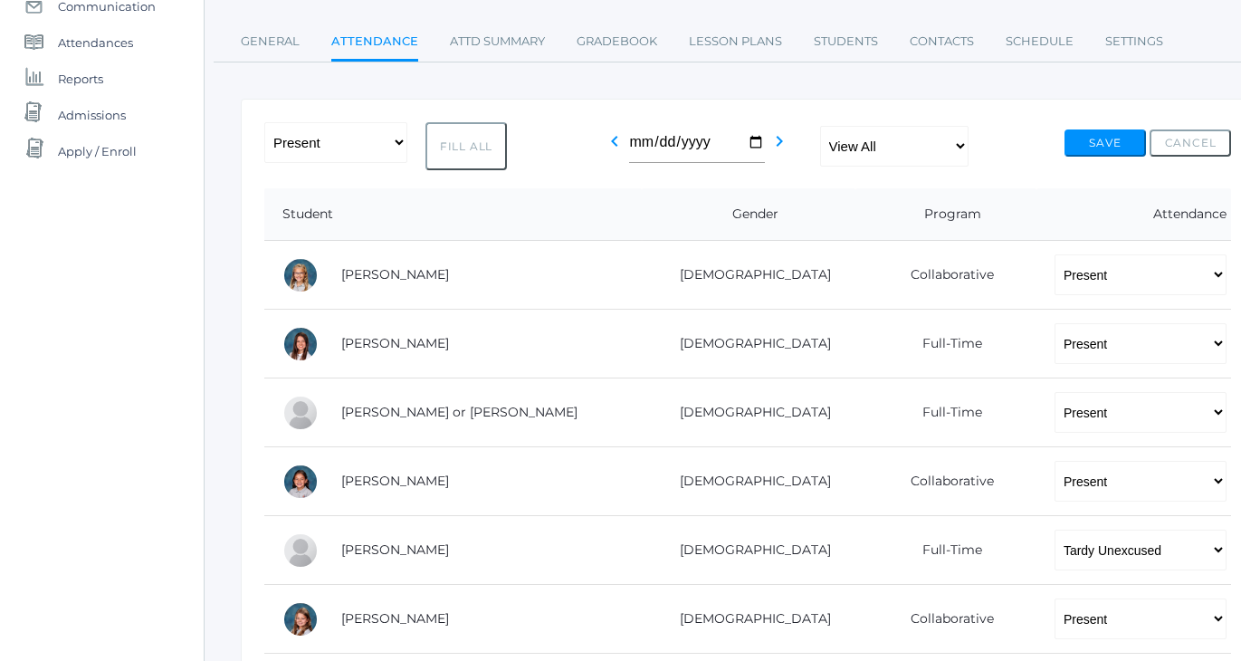
click at [1089, 134] on button "Save" at bounding box center [1105, 142] width 81 height 27
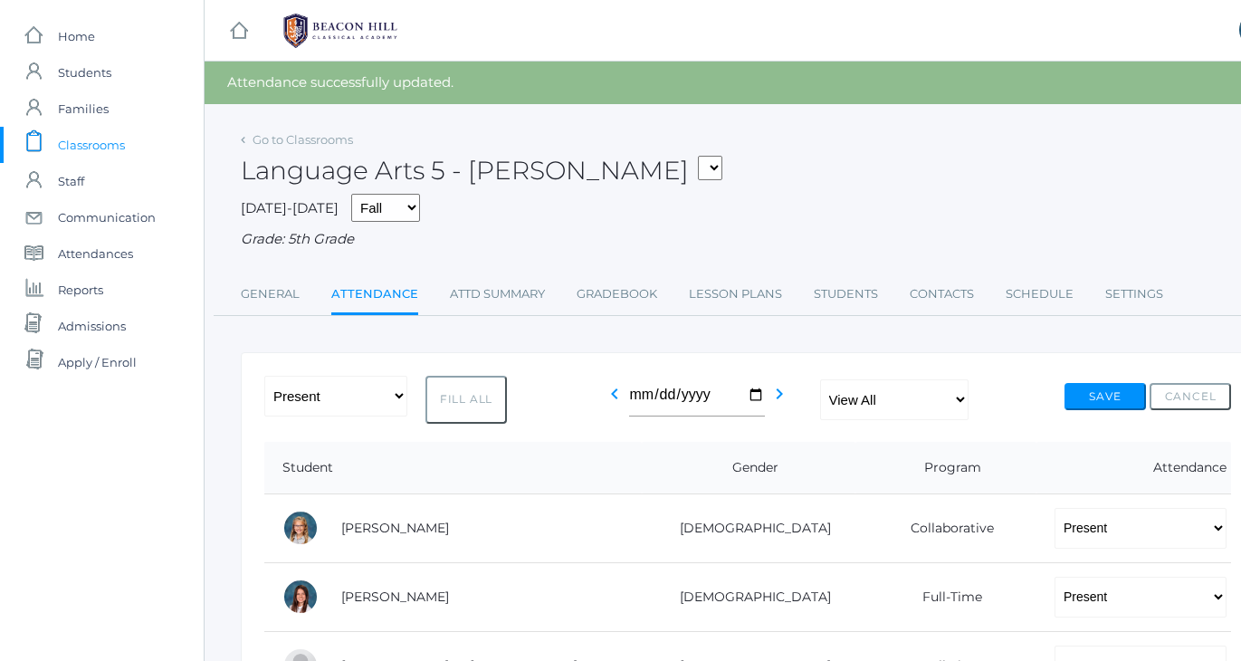
click at [119, 139] on span "Classrooms" at bounding box center [91, 145] width 67 height 36
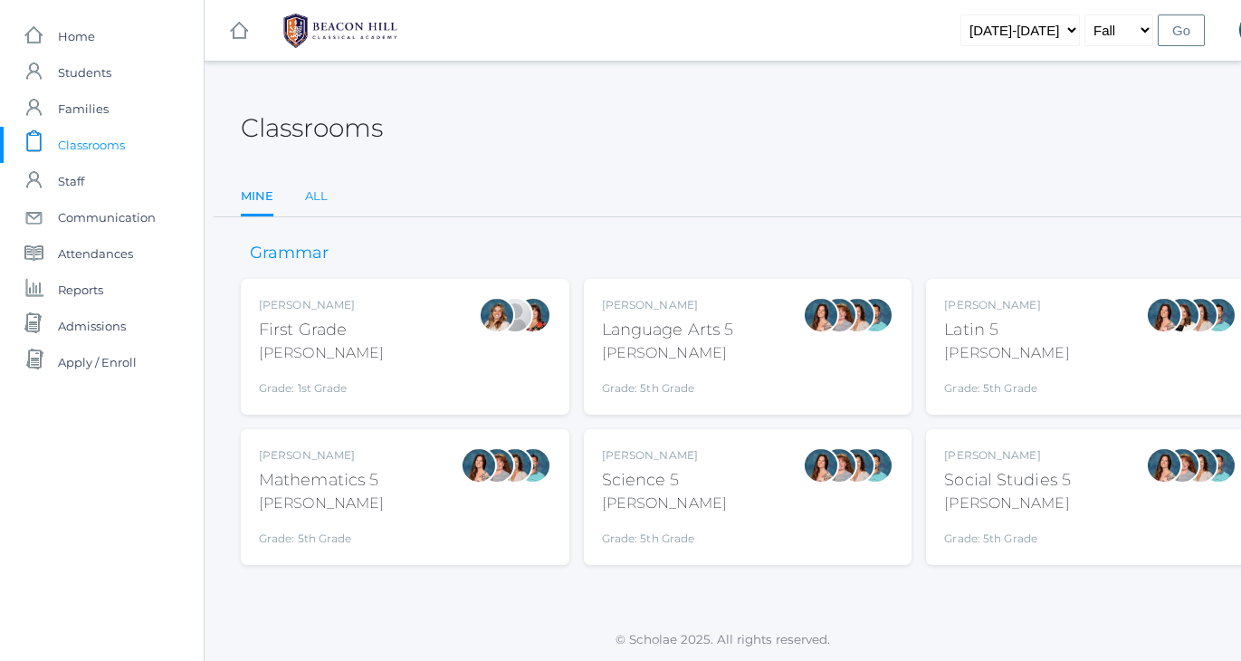
click at [314, 196] on link "All" at bounding box center [316, 196] width 23 height 36
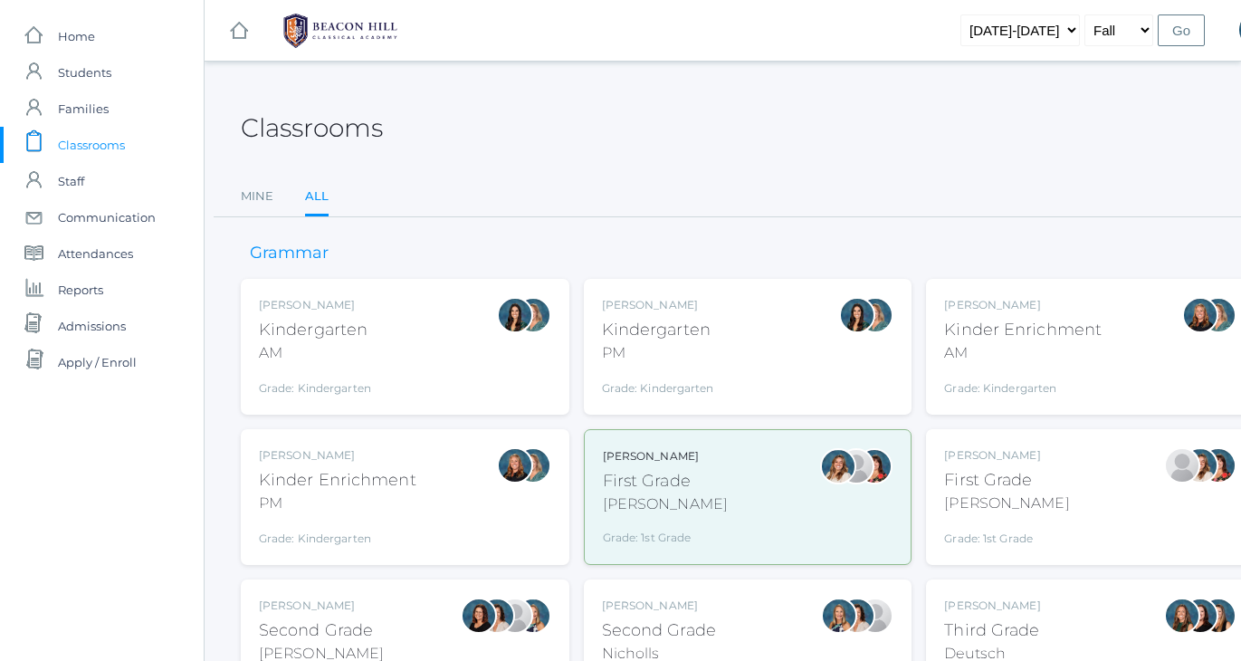
click at [741, 617] on div "[PERSON_NAME] Second Grade Nicholls Grade: 2nd Grade 02LA" at bounding box center [748, 648] width 292 height 100
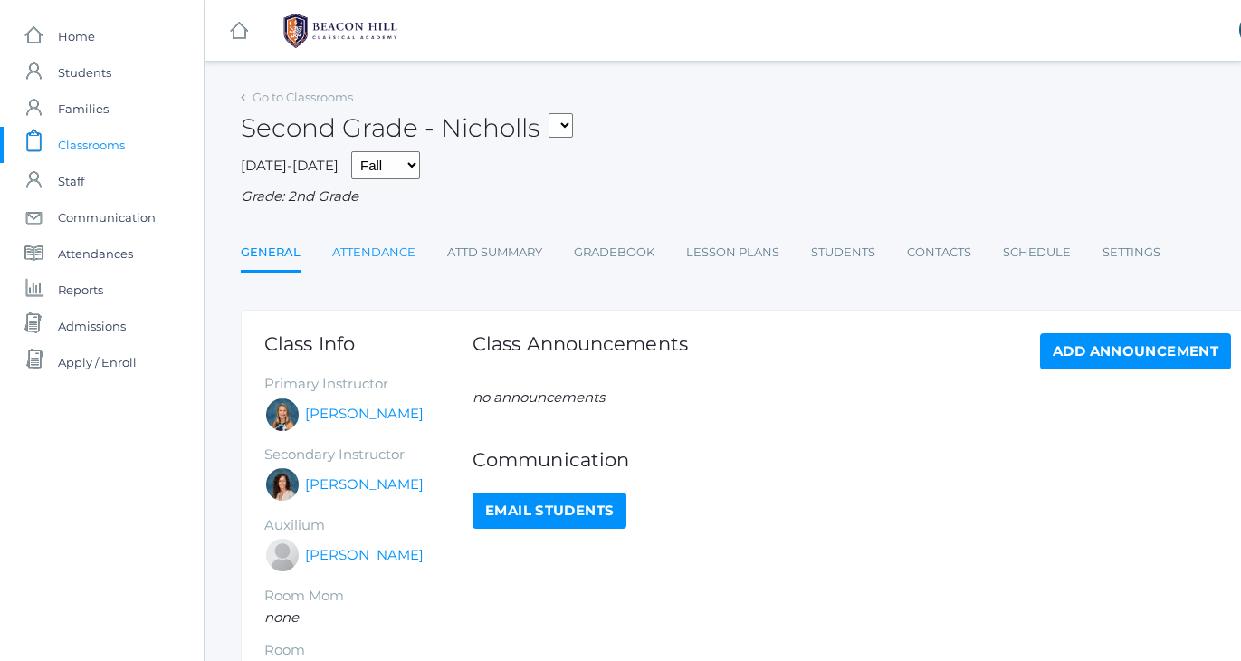
click at [378, 244] on link "Attendance" at bounding box center [373, 252] width 83 height 36
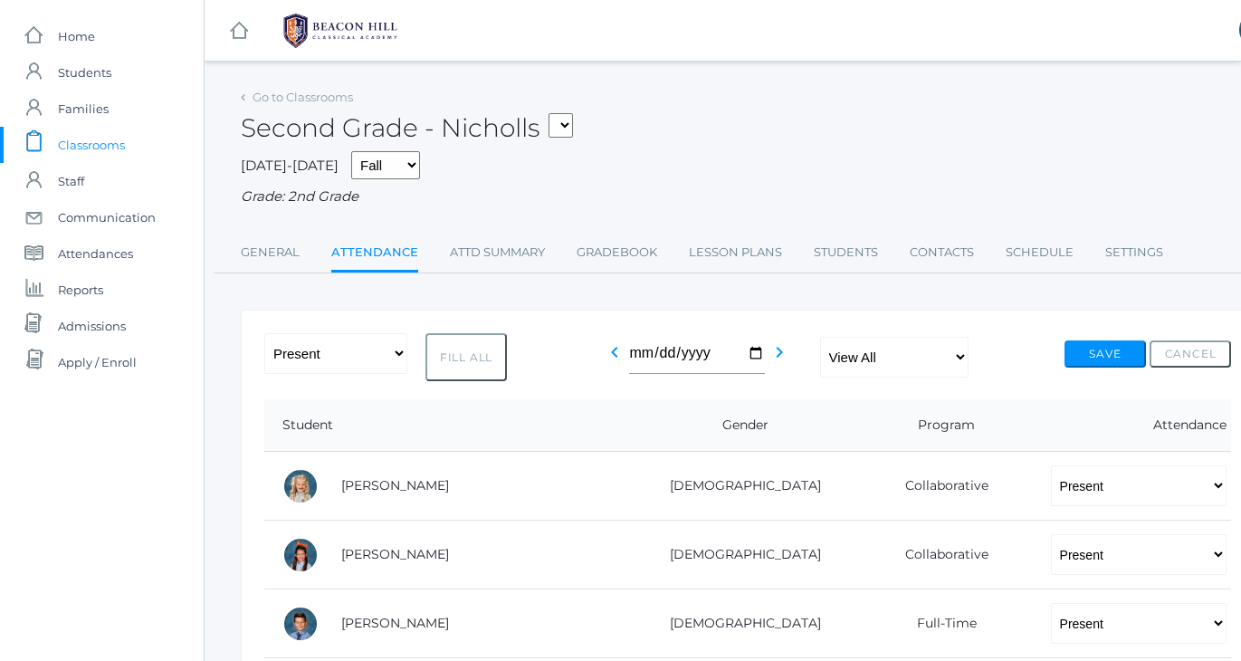
click at [59, 155] on span "Classrooms" at bounding box center [91, 145] width 67 height 36
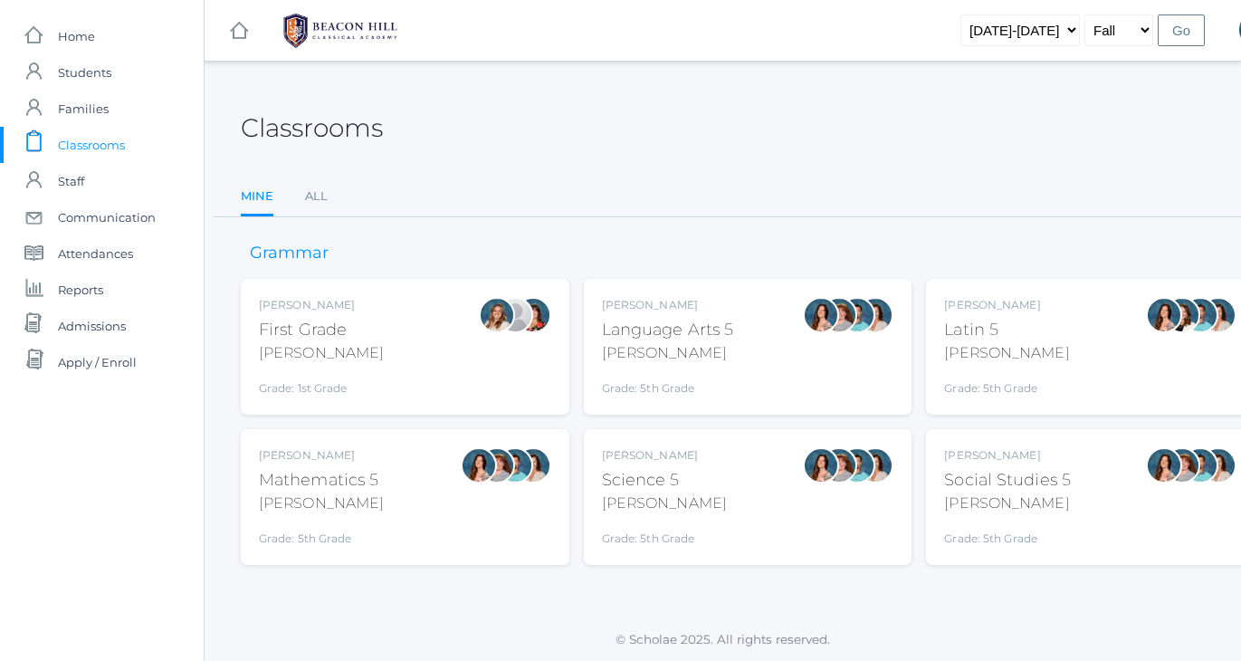
click at [615, 110] on div "Classrooms" at bounding box center [748, 117] width 1014 height 67
click at [319, 193] on link "All" at bounding box center [316, 196] width 23 height 36
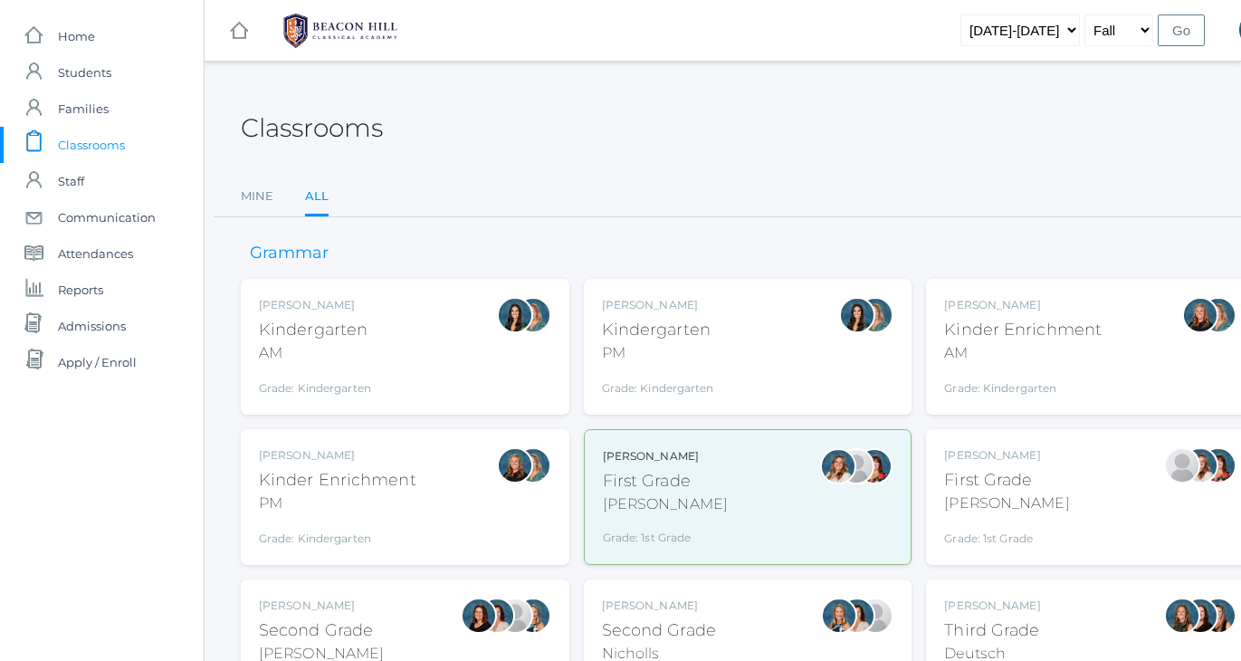
click at [964, 627] on div "Third Grade" at bounding box center [992, 630] width 96 height 24
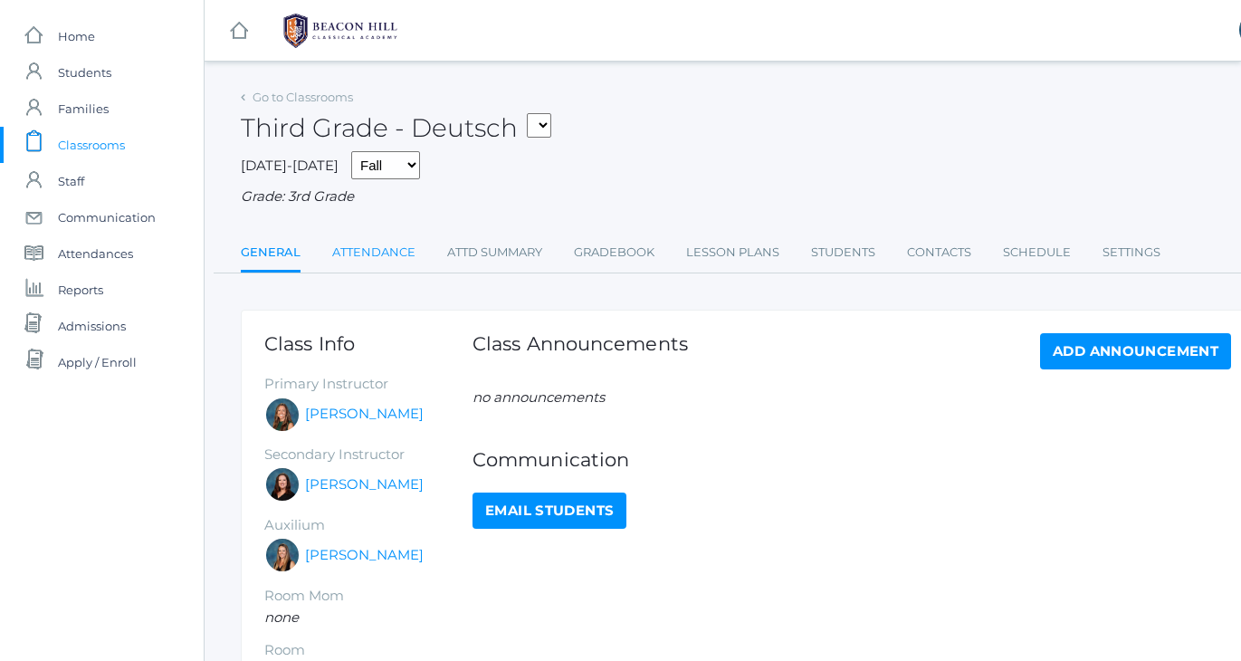
click at [366, 246] on link "Attendance" at bounding box center [373, 252] width 83 height 36
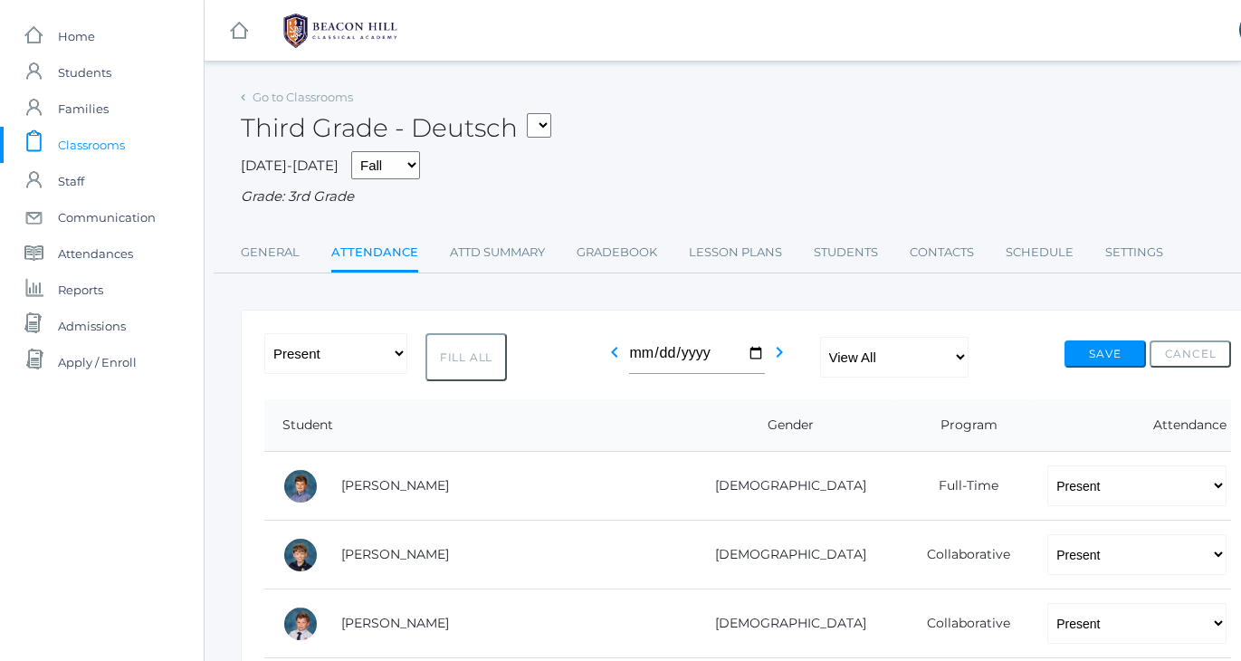
click at [78, 154] on span "Classrooms" at bounding box center [91, 145] width 67 height 36
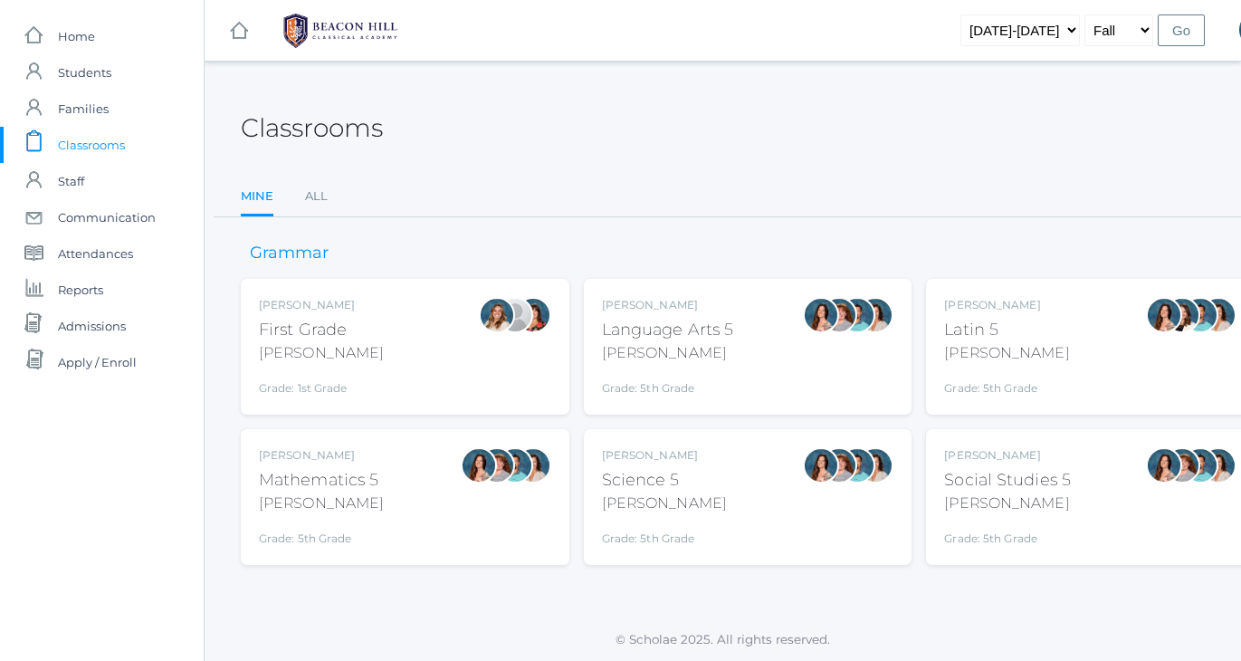
click at [512, 144] on div "Classrooms" at bounding box center [748, 117] width 1014 height 67
click at [321, 199] on link "All" at bounding box center [316, 196] width 23 height 36
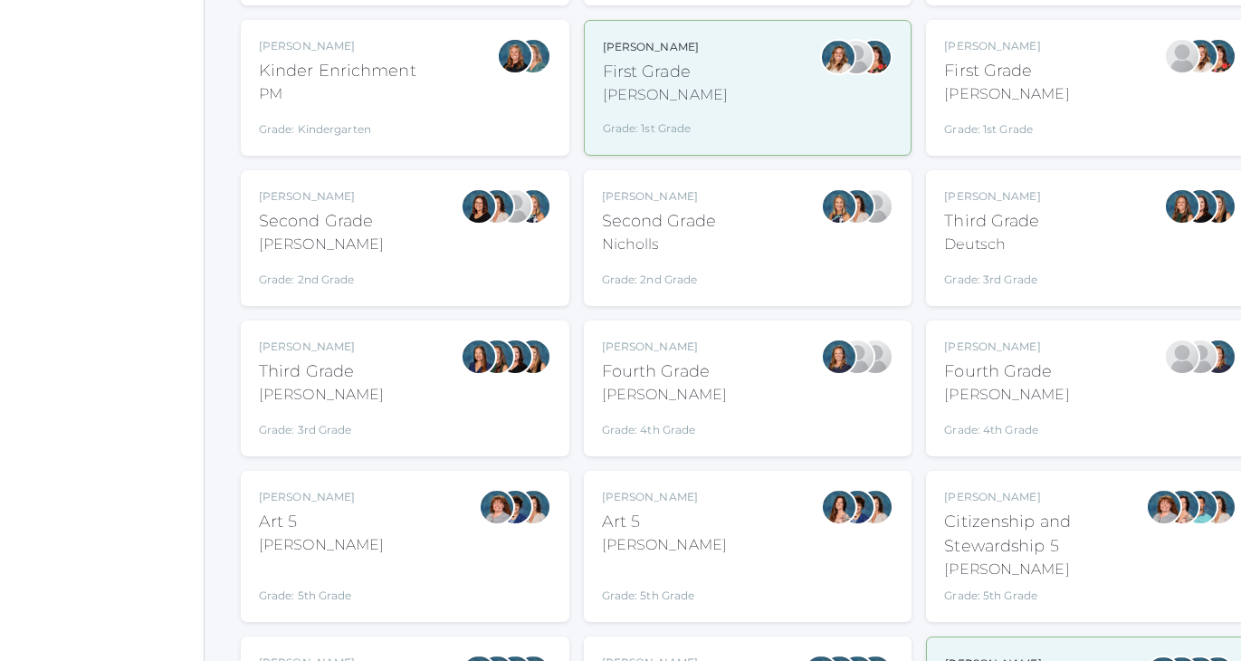
scroll to position [414, 0]
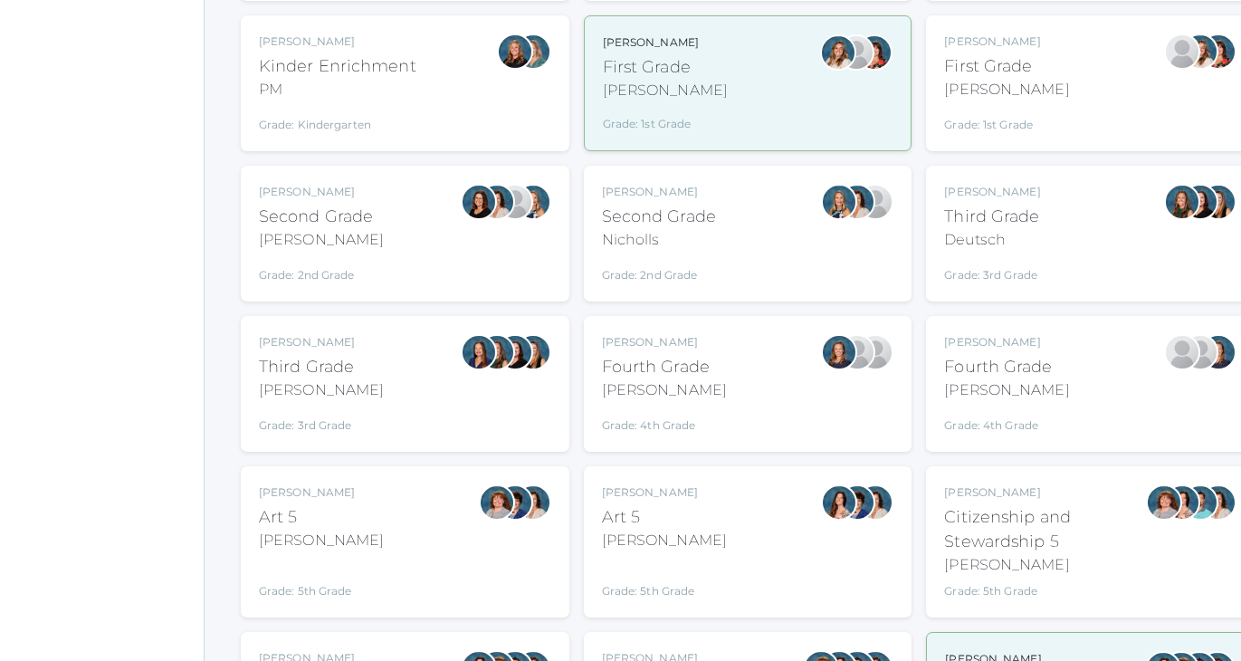
click at [1029, 410] on div "Grade: 4th Grade" at bounding box center [1006, 420] width 125 height 25
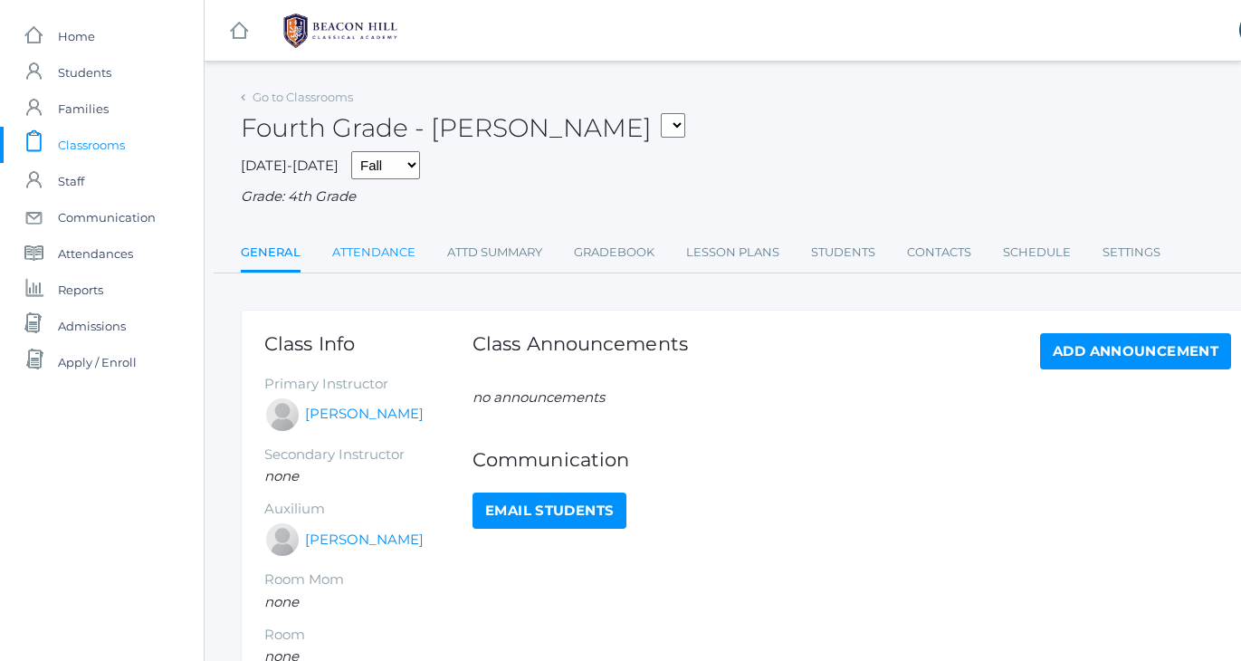
click at [368, 243] on link "Attendance" at bounding box center [373, 252] width 83 height 36
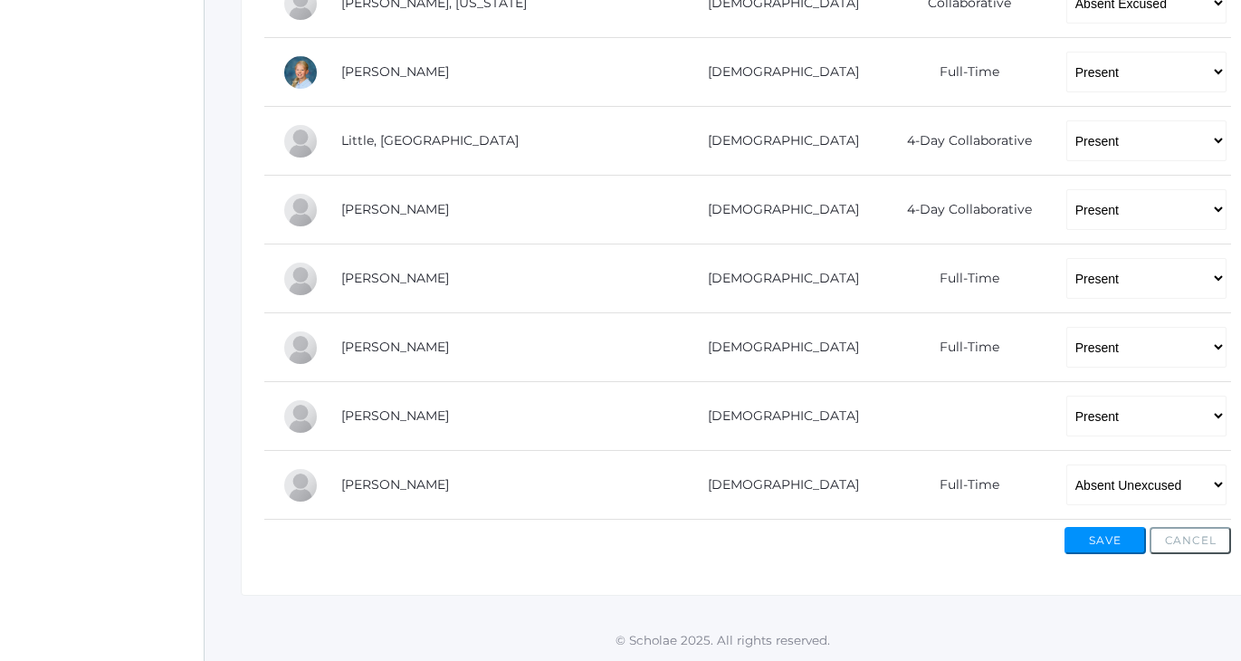
scroll to position [1127, 0]
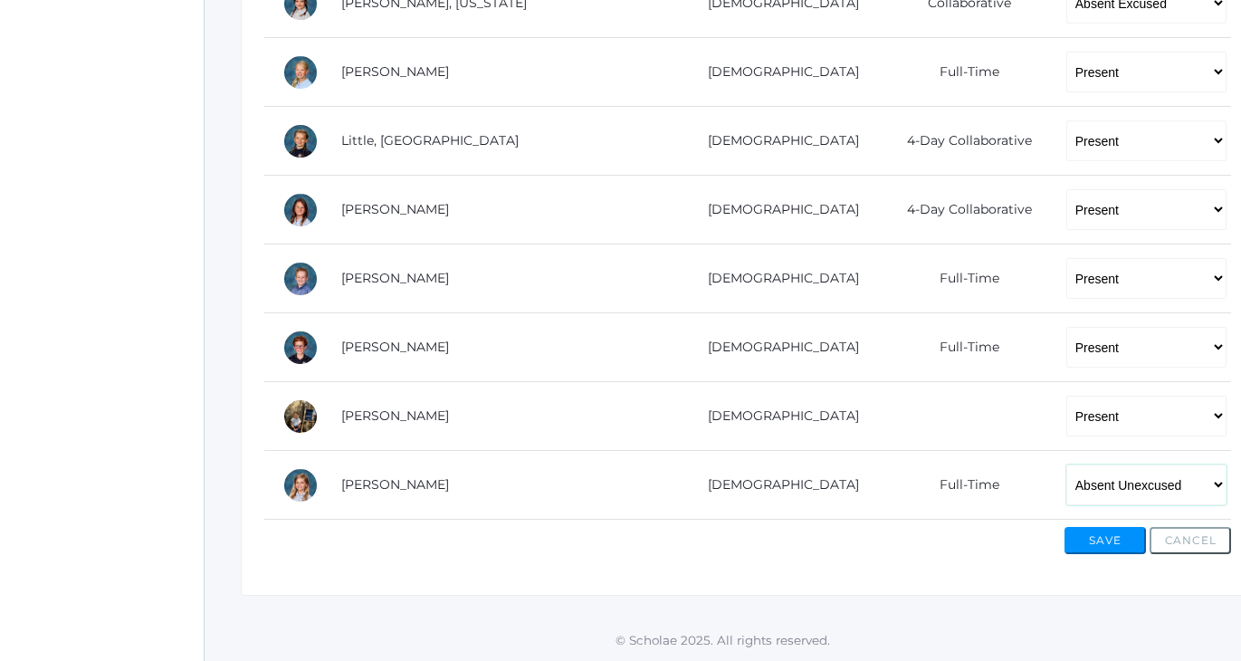
click at [1067, 464] on select "-- Present Present-At-Home Tardy Excused Tardy Unexcused Absent Excused Absent …" at bounding box center [1147, 484] width 160 height 41
select select "TU"
click at [1113, 527] on button "Save" at bounding box center [1105, 540] width 81 height 27
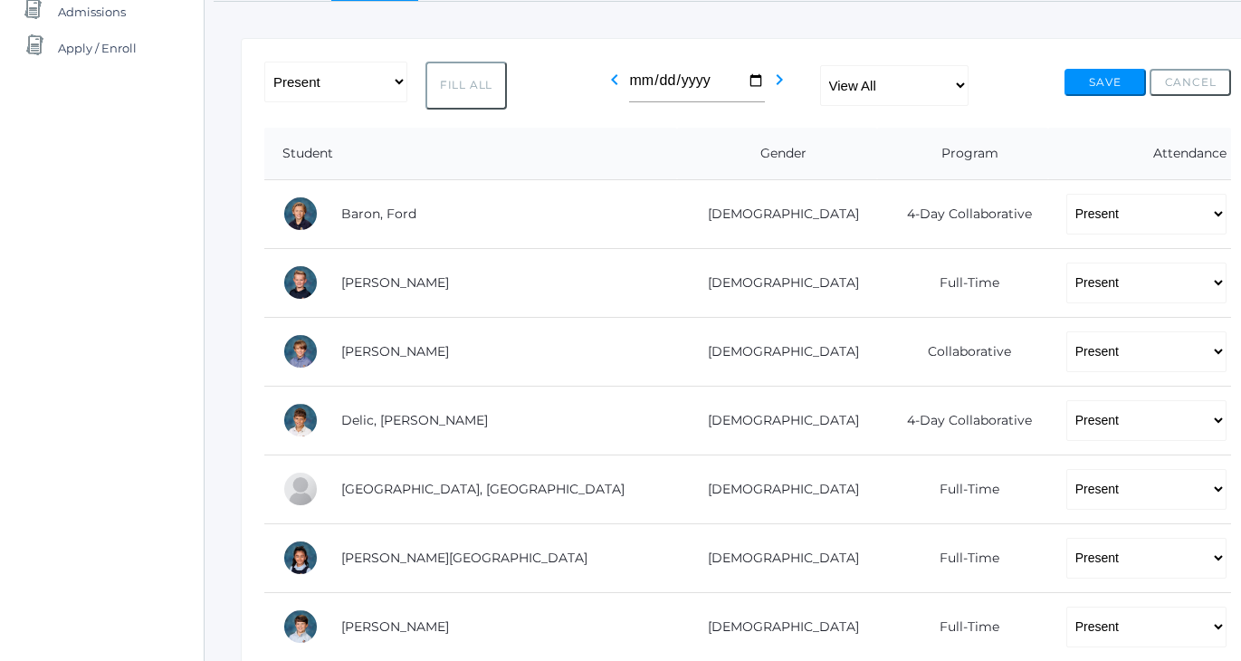
scroll to position [327, 0]
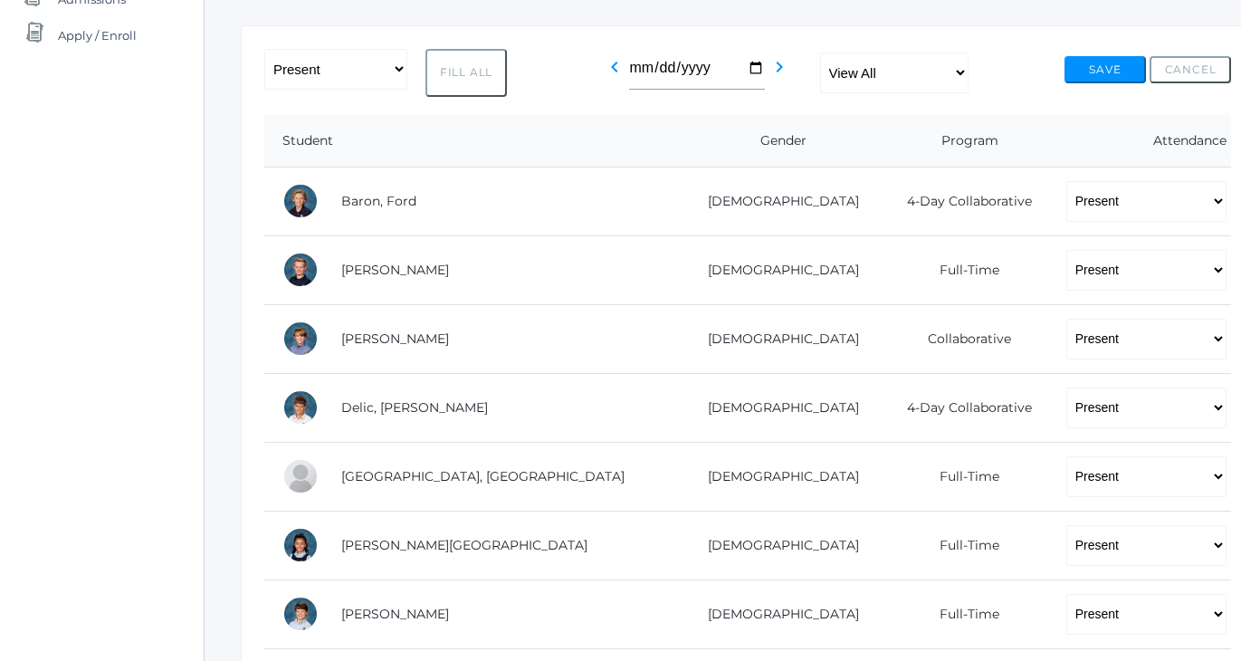
click at [103, 307] on div "icons/ui/navigation/home Created with Sketch. Home icons/user/plain Created wit…" at bounding box center [102, 575] width 204 height 1805
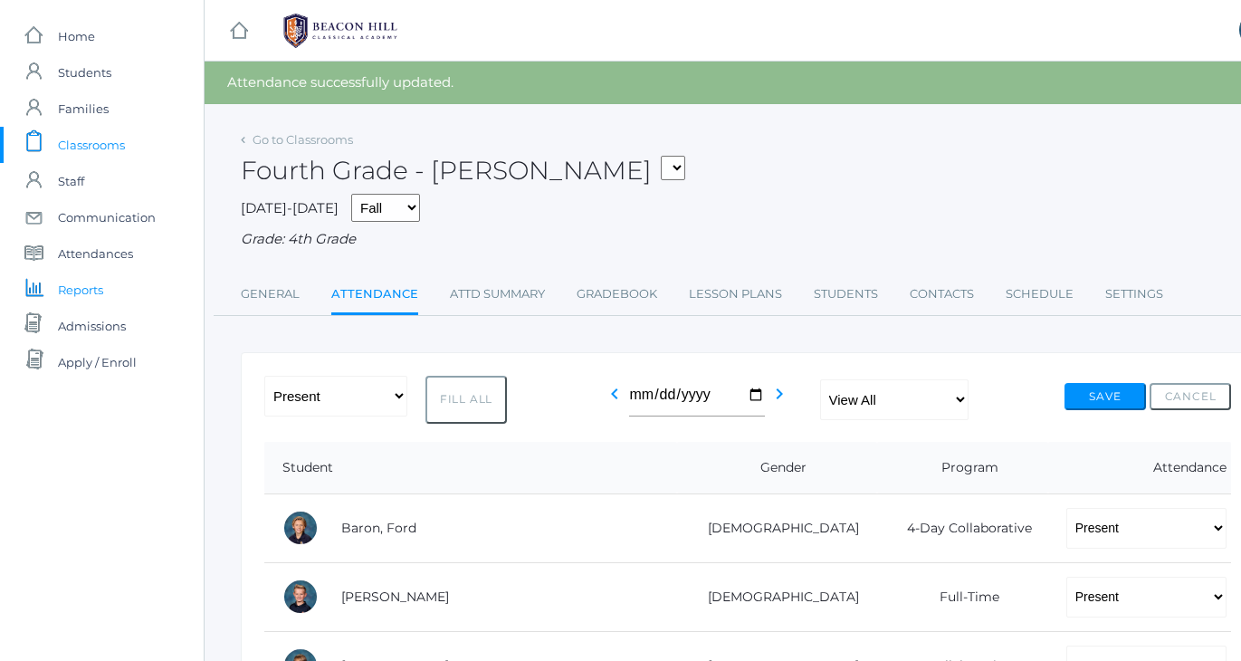
scroll to position [0, 0]
click at [838, 131] on div "Fourth Grade - [PERSON_NAME] 01LA - First Grade [PERSON_NAME] 05LATIN - Latin 5…" at bounding box center [748, 160] width 1014 height 67
click at [732, 162] on div "Fourth Grade - [PERSON_NAME] 01LA - First Grade [PERSON_NAME] 05LATIN - Latin 5…" at bounding box center [748, 160] width 1014 height 67
click at [676, 162] on div "Fourth Grade - [PERSON_NAME] 01LA - First Grade [PERSON_NAME] 05LATIN - Latin 5…" at bounding box center [748, 160] width 1014 height 67
click at [705, 173] on div "Fourth Grade - [PERSON_NAME] 01LA - First Grade [PERSON_NAME] 05LATIN - Latin 5…" at bounding box center [748, 160] width 1014 height 67
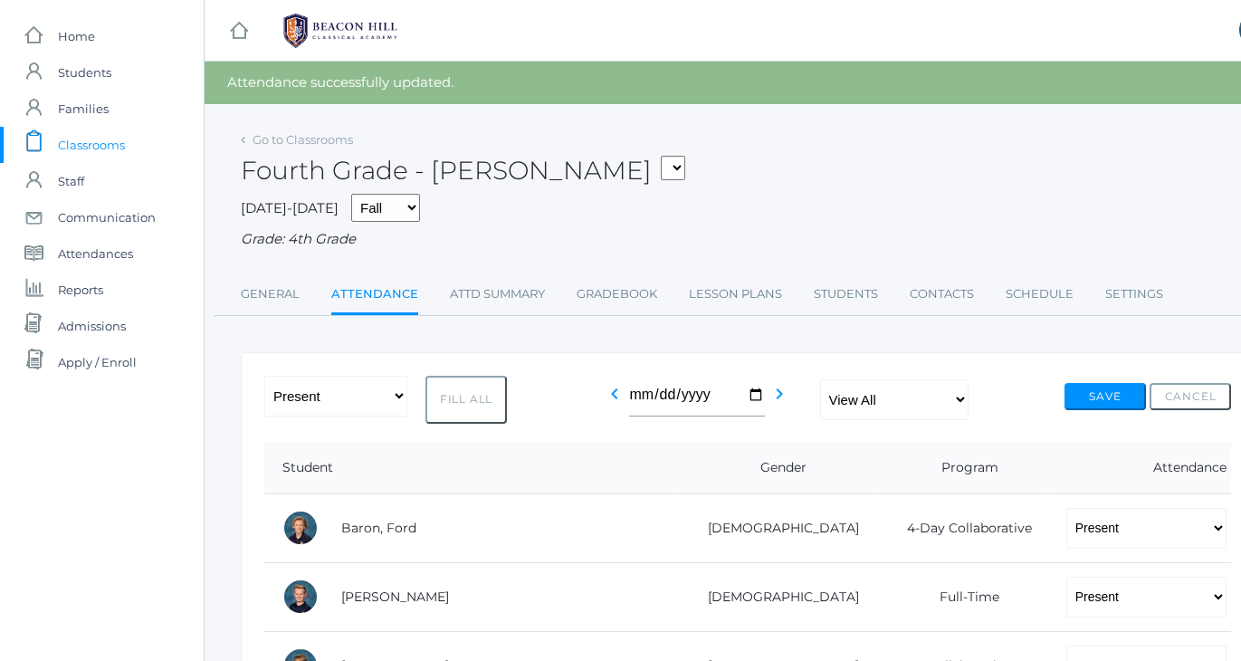
click at [705, 173] on div "Fourth Grade - [PERSON_NAME] 01LA - First Grade [PERSON_NAME] 05LATIN - Latin 5…" at bounding box center [748, 160] width 1014 height 67
click at [97, 148] on span "Classrooms" at bounding box center [91, 145] width 67 height 36
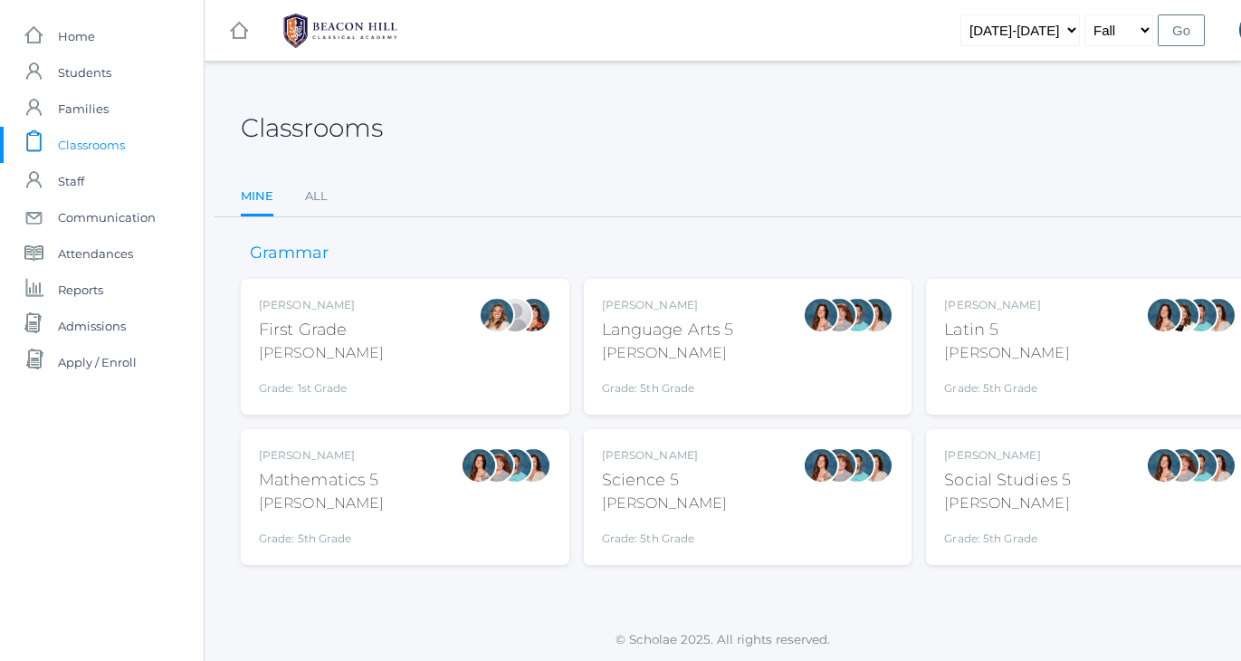
click at [497, 156] on div "Classrooms Mine All Mine All" at bounding box center [748, 150] width 1014 height 133
click at [323, 196] on link "All" at bounding box center [316, 196] width 23 height 36
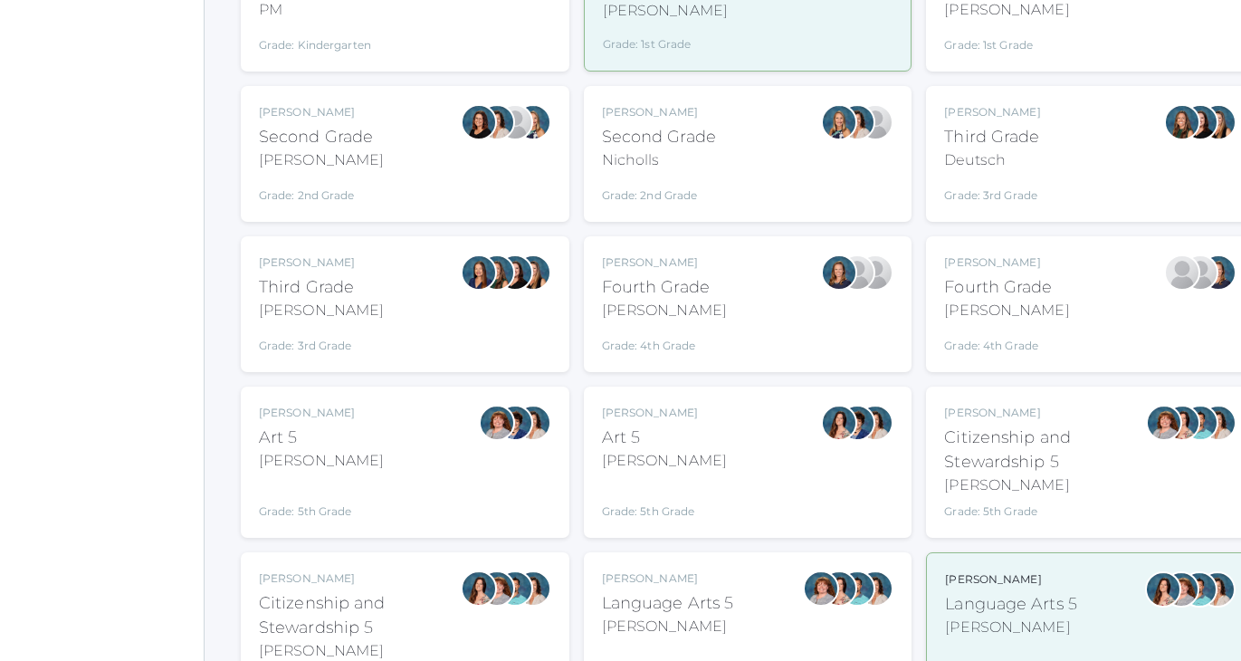
scroll to position [503, 0]
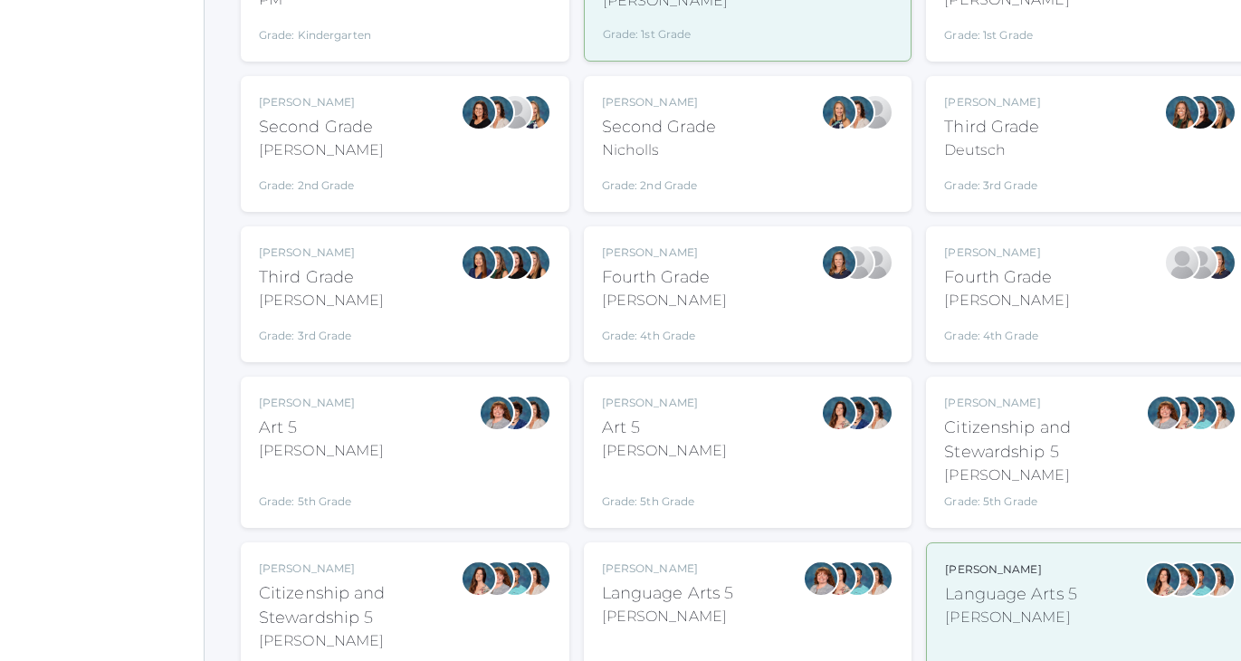
click at [688, 266] on div "Fourth Grade" at bounding box center [664, 277] width 125 height 24
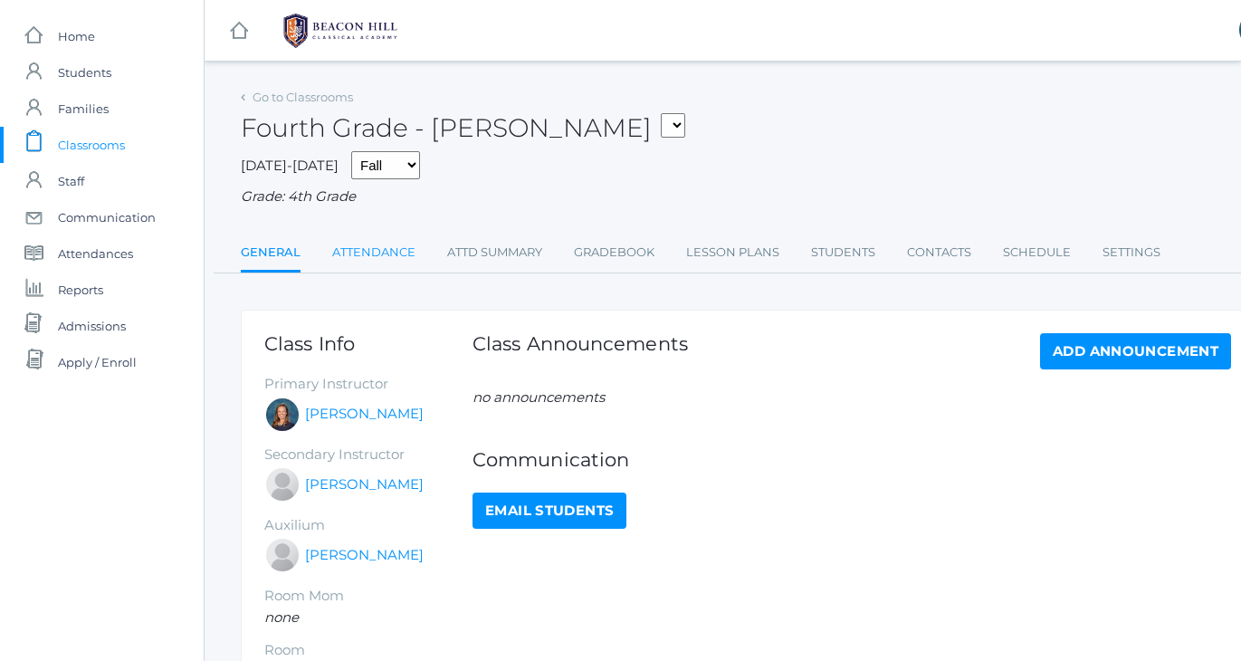
click at [380, 239] on link "Attendance" at bounding box center [373, 252] width 83 height 36
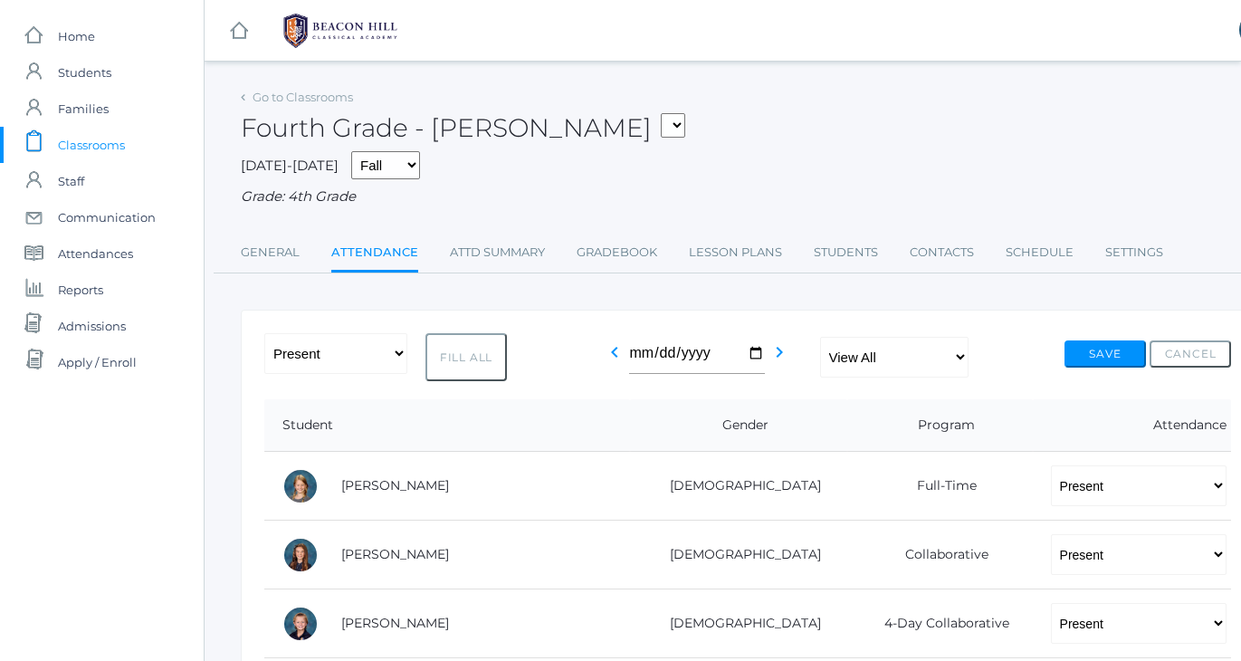
click at [69, 143] on span "Classrooms" at bounding box center [91, 145] width 67 height 36
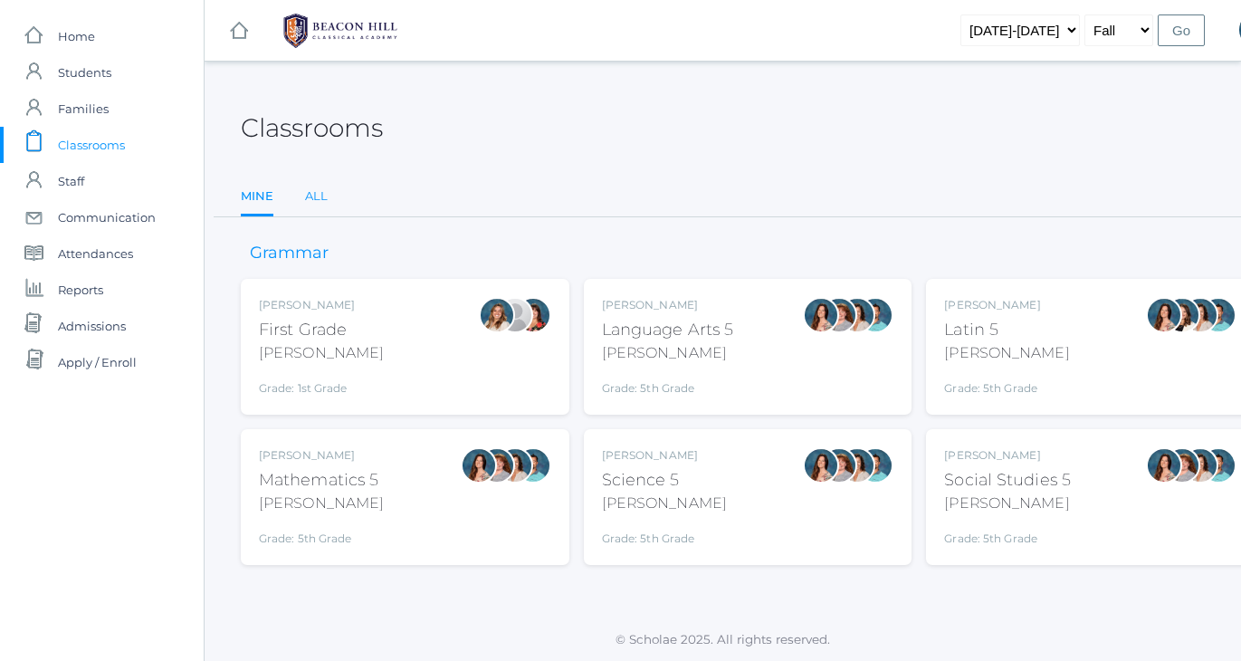
click at [313, 184] on link "All" at bounding box center [316, 196] width 23 height 36
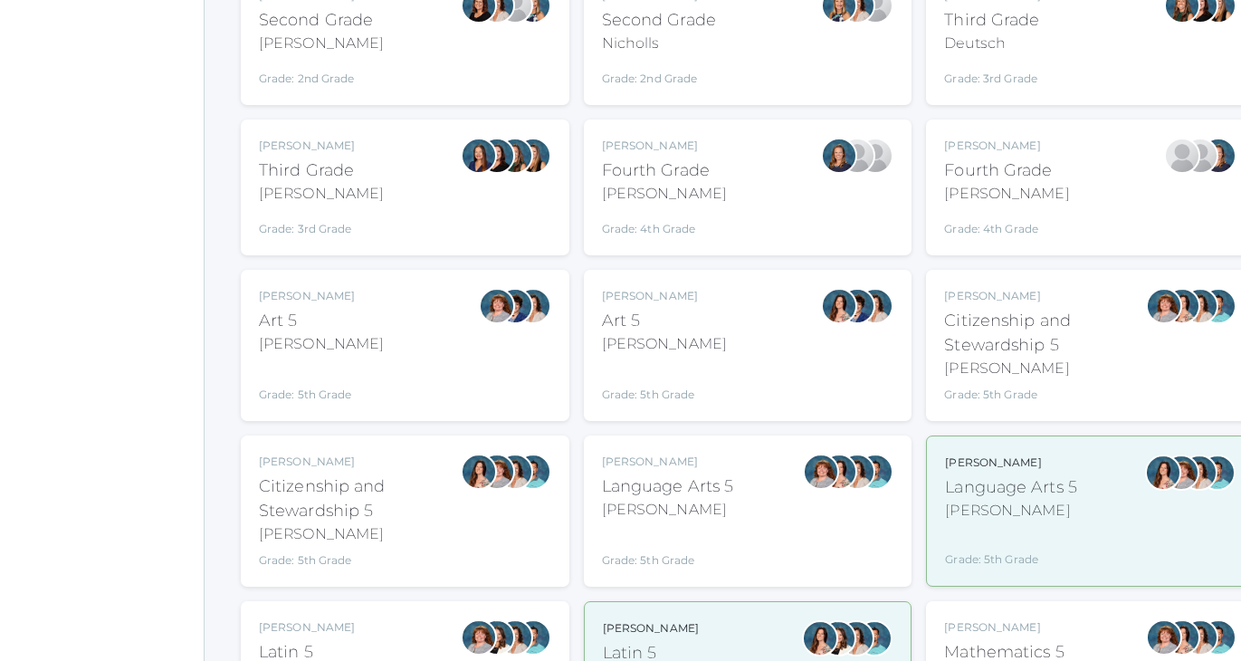
scroll to position [612, 0]
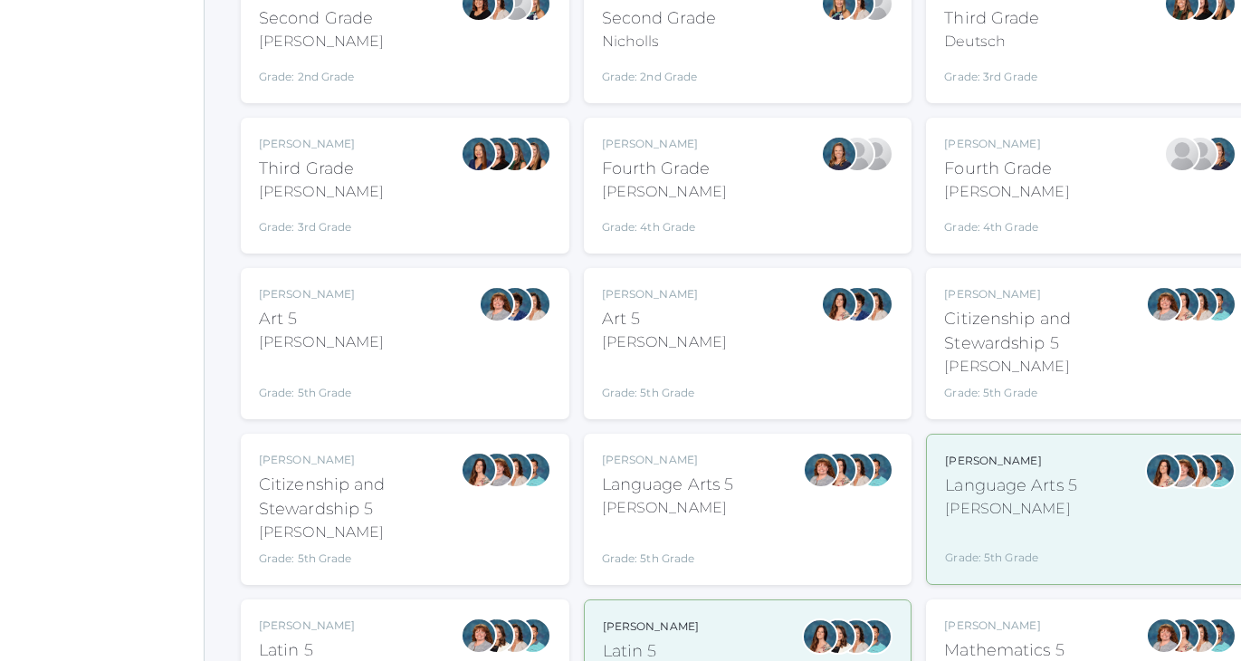
click at [638, 515] on div "Bence" at bounding box center [668, 508] width 132 height 22
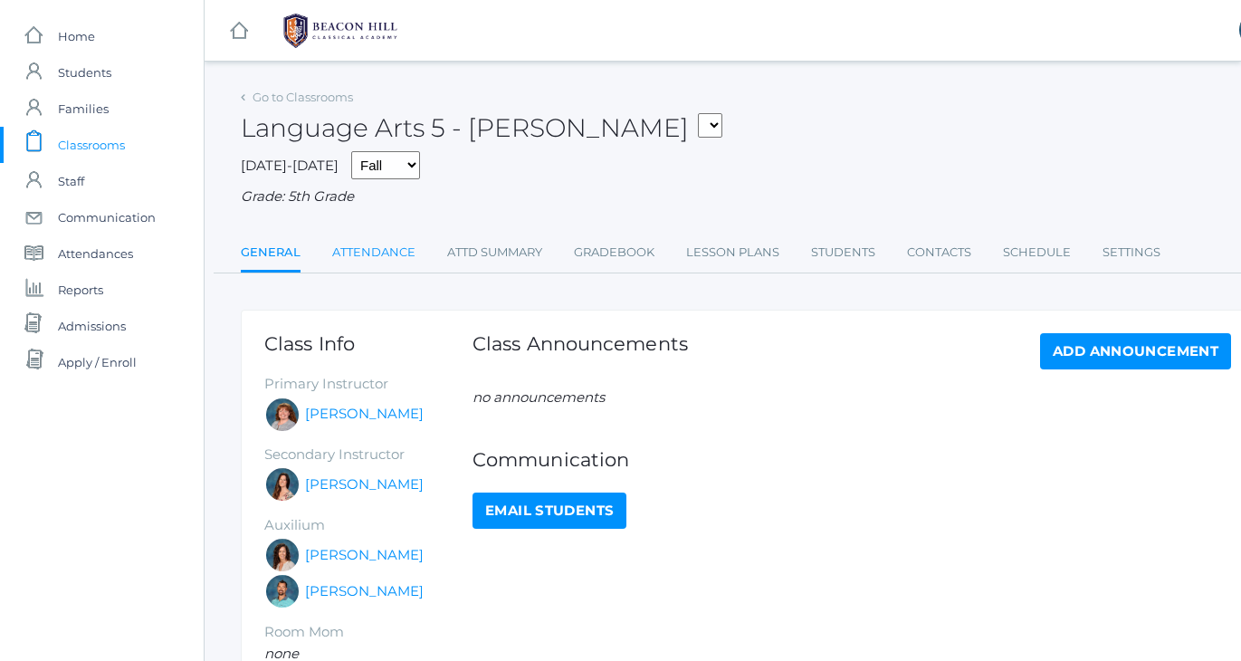
click at [400, 237] on link "Attendance" at bounding box center [373, 252] width 83 height 36
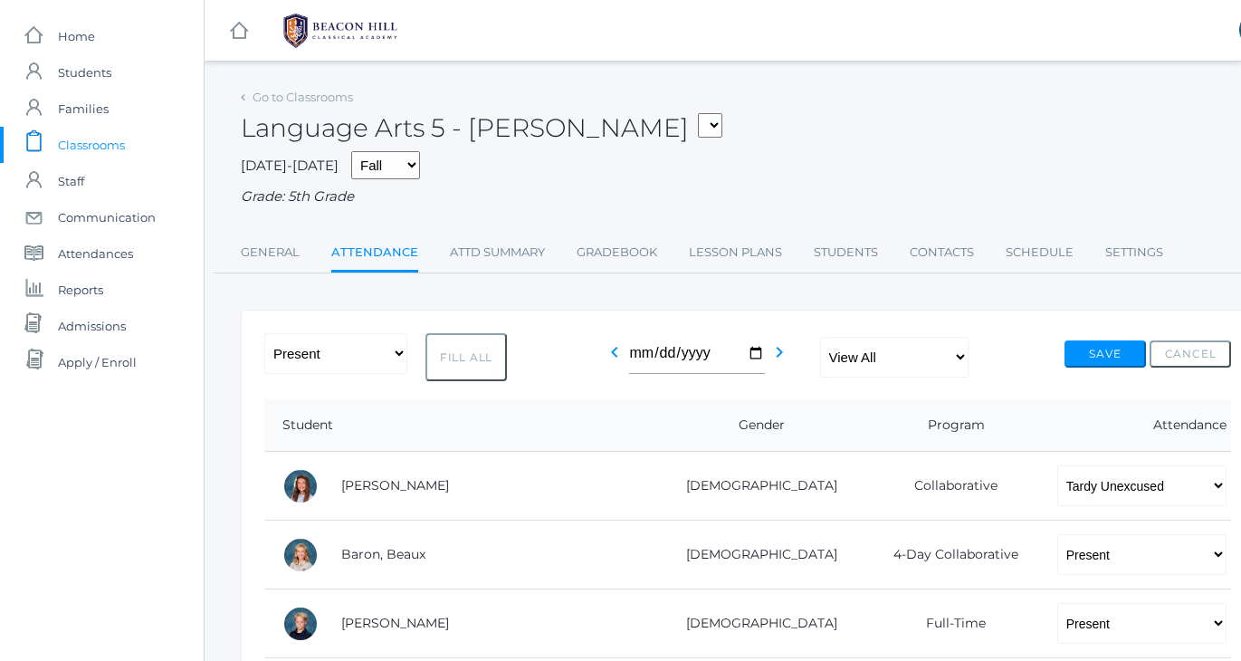
click at [96, 151] on span "Classrooms" at bounding box center [91, 145] width 67 height 36
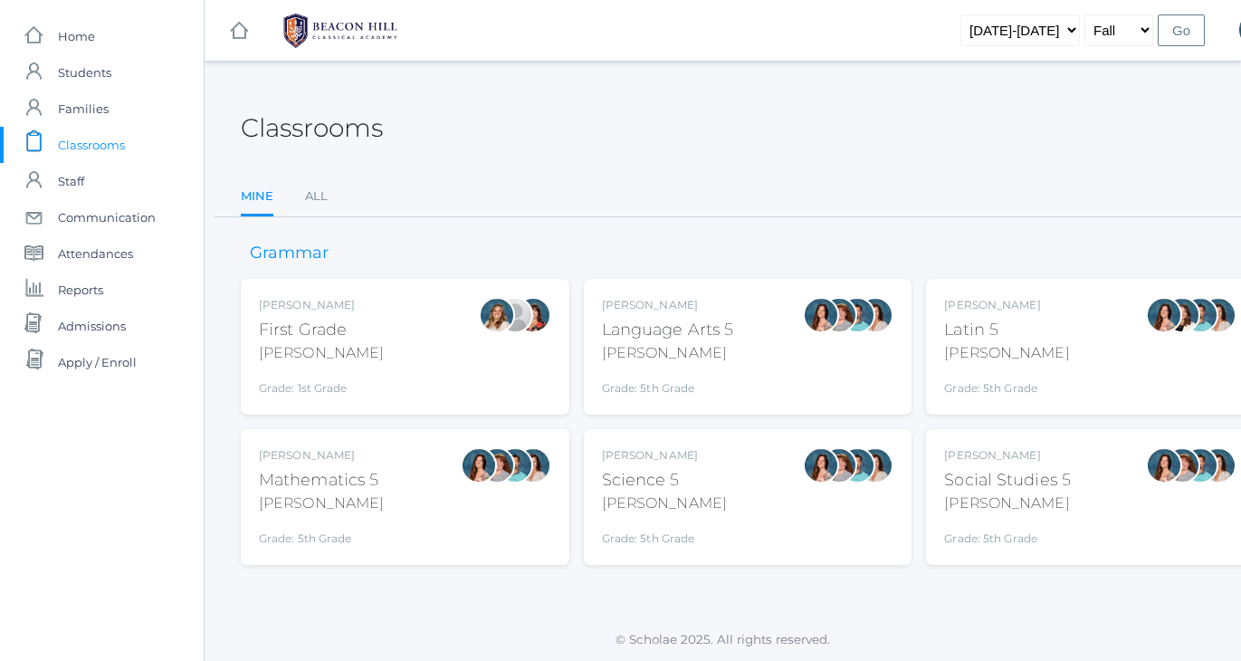
click at [330, 342] on div "[PERSON_NAME]" at bounding box center [321, 353] width 125 height 22
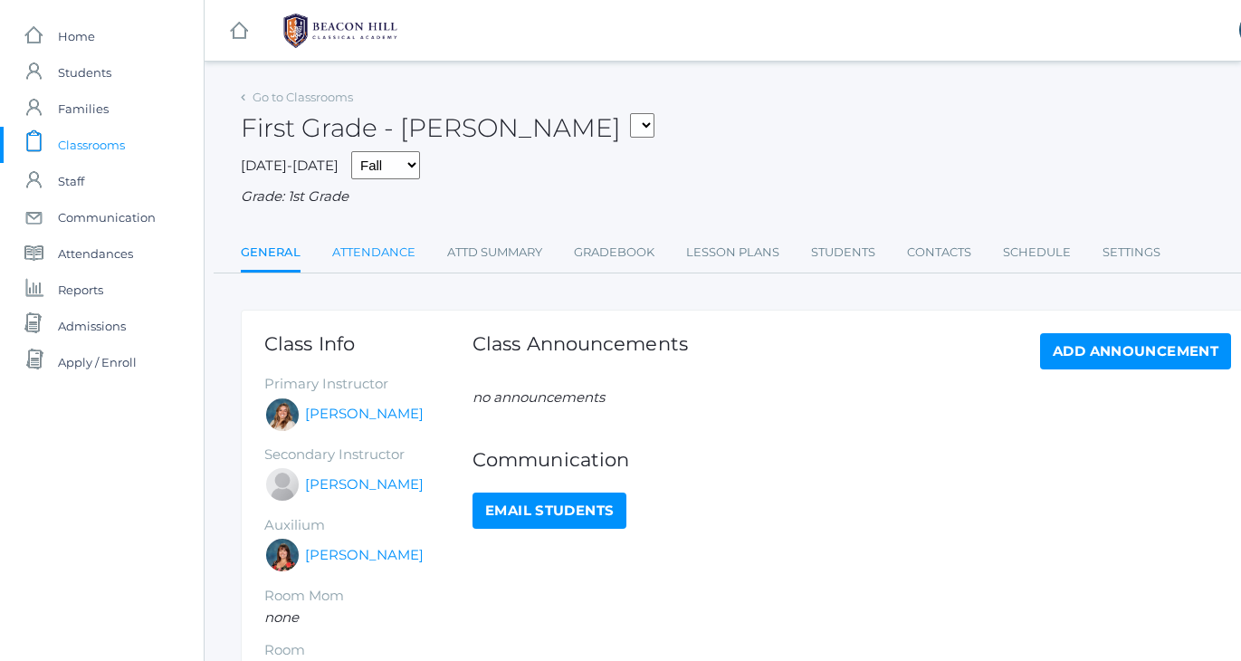
click at [367, 249] on link "Attendance" at bounding box center [373, 252] width 83 height 36
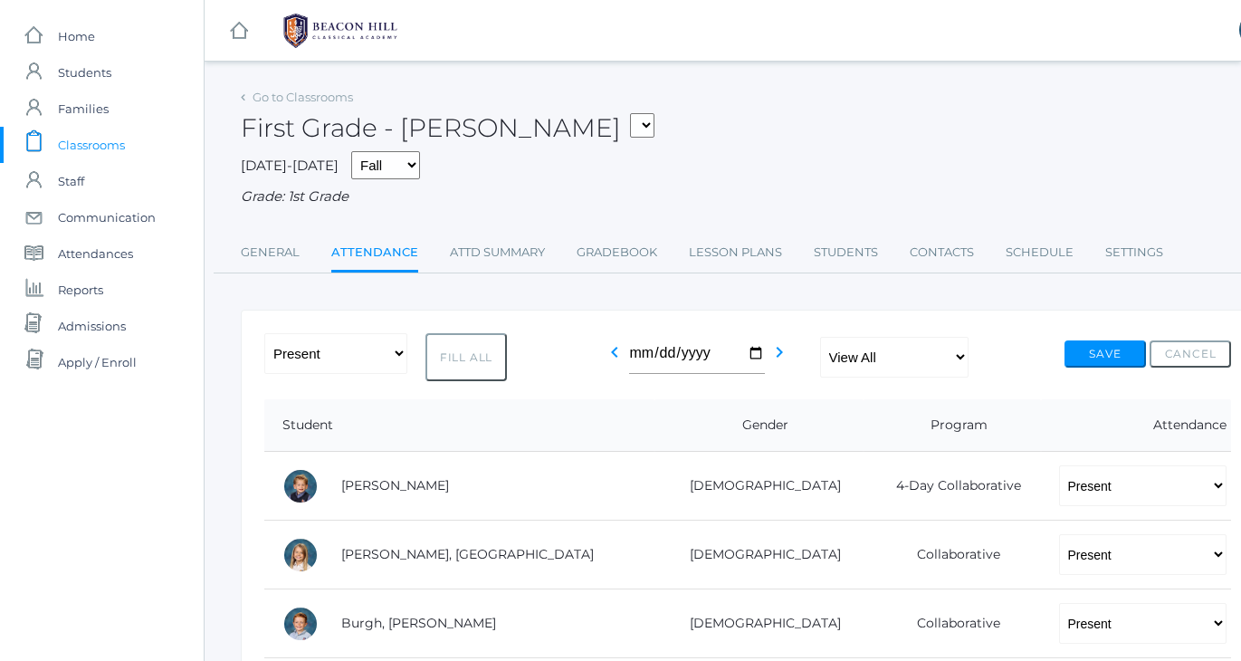
click at [617, 157] on div "2025-2026 Fall Spring Grade: 1st Grade" at bounding box center [748, 179] width 1014 height 56
click at [78, 81] on span "Students" at bounding box center [84, 72] width 53 height 36
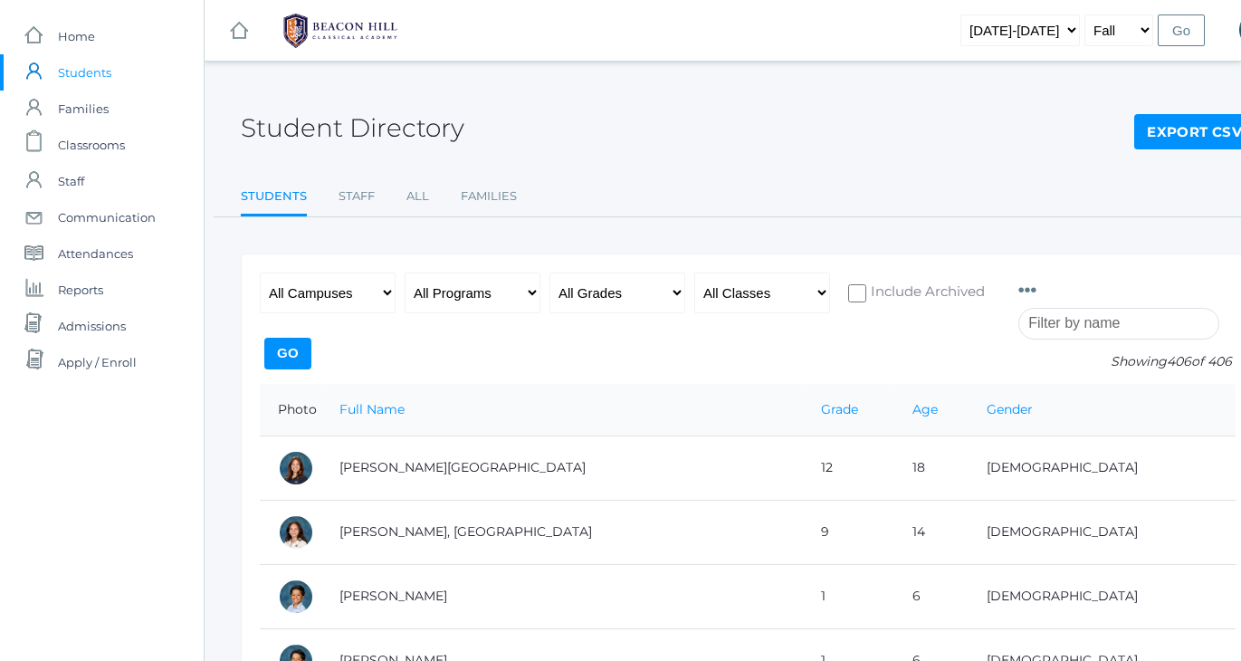
click at [1116, 311] on input "search" at bounding box center [1119, 324] width 201 height 32
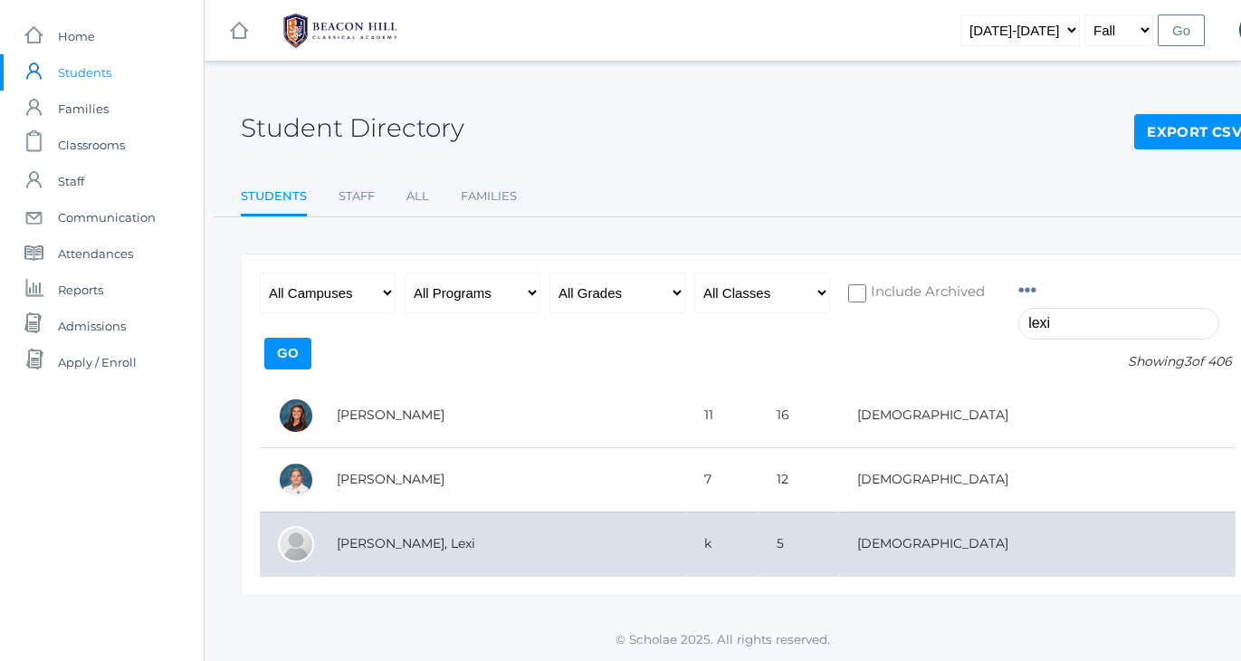
type input "lexi"
click at [455, 549] on td "[PERSON_NAME], Lexi" at bounding box center [503, 544] width 368 height 64
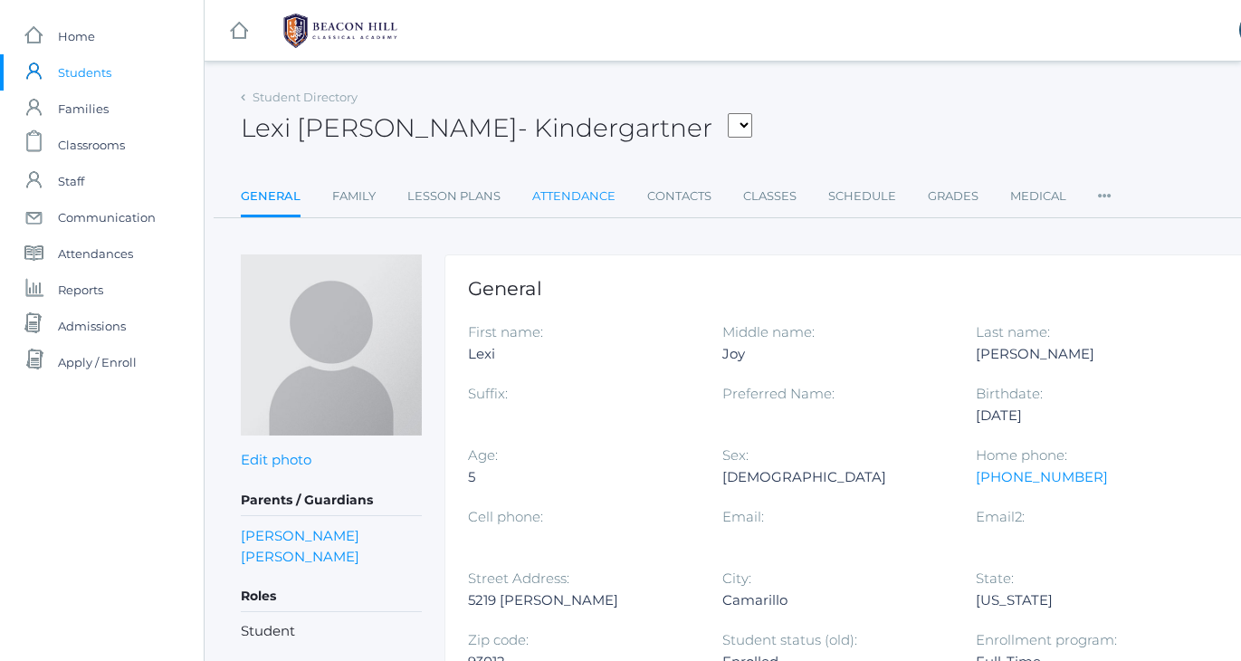
click at [589, 195] on link "Attendance" at bounding box center [573, 196] width 83 height 36
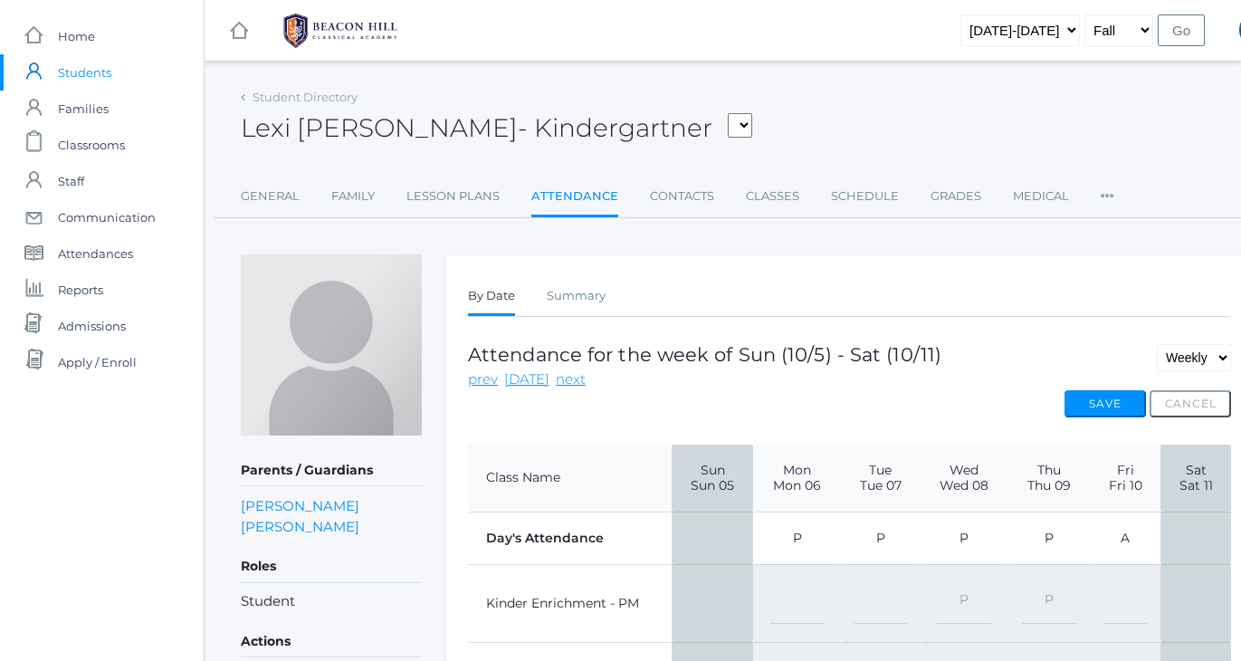
click at [1128, 535] on td "A" at bounding box center [1126, 538] width 71 height 53
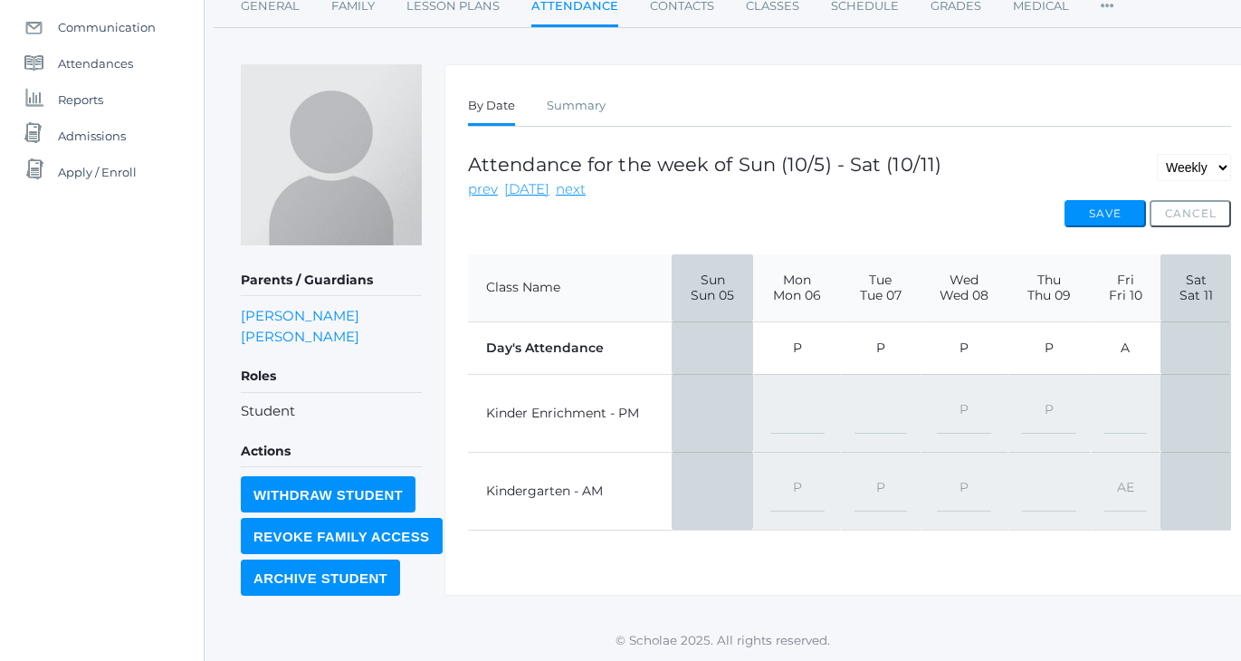
scroll to position [189, 0]
click at [1125, 484] on select "-- Present Present-At-Home Tardy Excused Tardy Unexcused Absent Excused Absent …" at bounding box center [1126, 492] width 43 height 41
select select "TE"
click at [1099, 219] on button "Save" at bounding box center [1105, 214] width 81 height 27
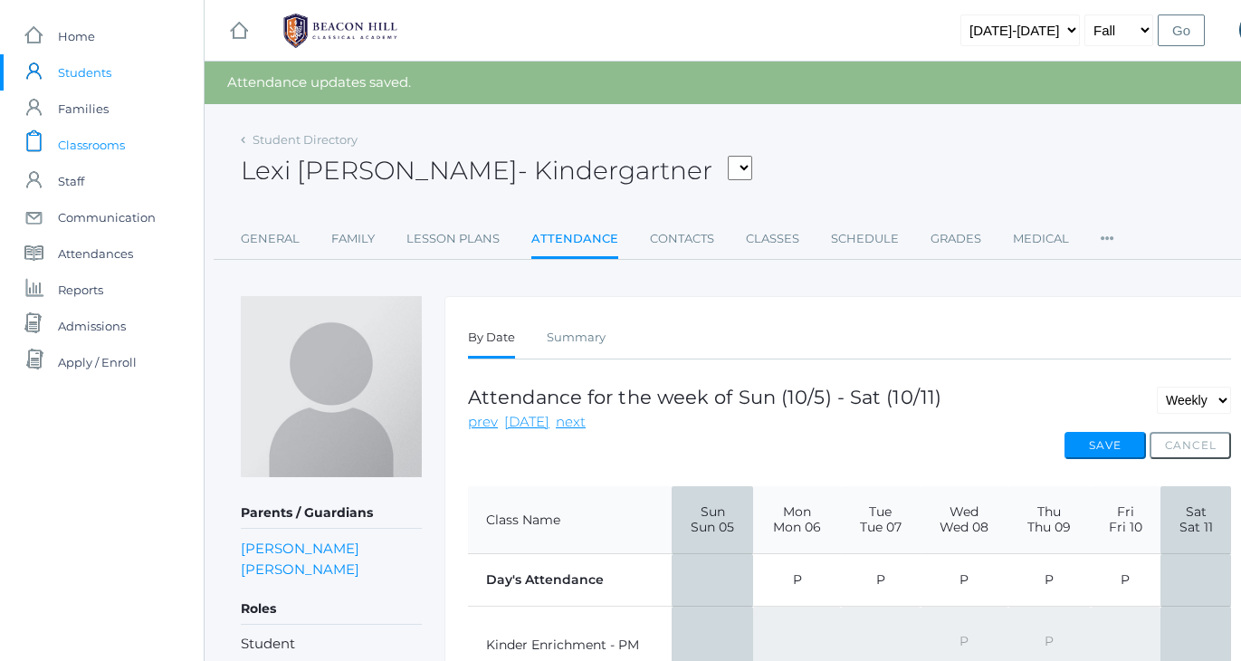
click at [81, 140] on span "Classrooms" at bounding box center [91, 145] width 67 height 36
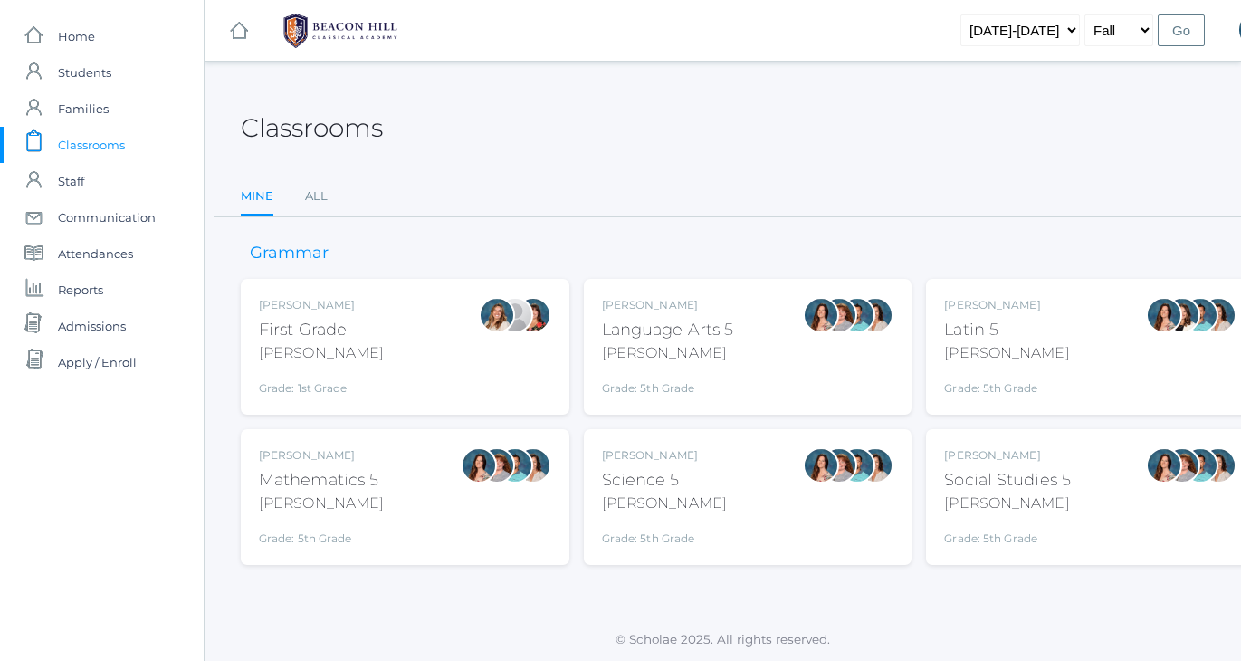
click at [303, 192] on ul "Mine All" at bounding box center [748, 197] width 1014 height 39
click at [321, 192] on link "All" at bounding box center [316, 196] width 23 height 36
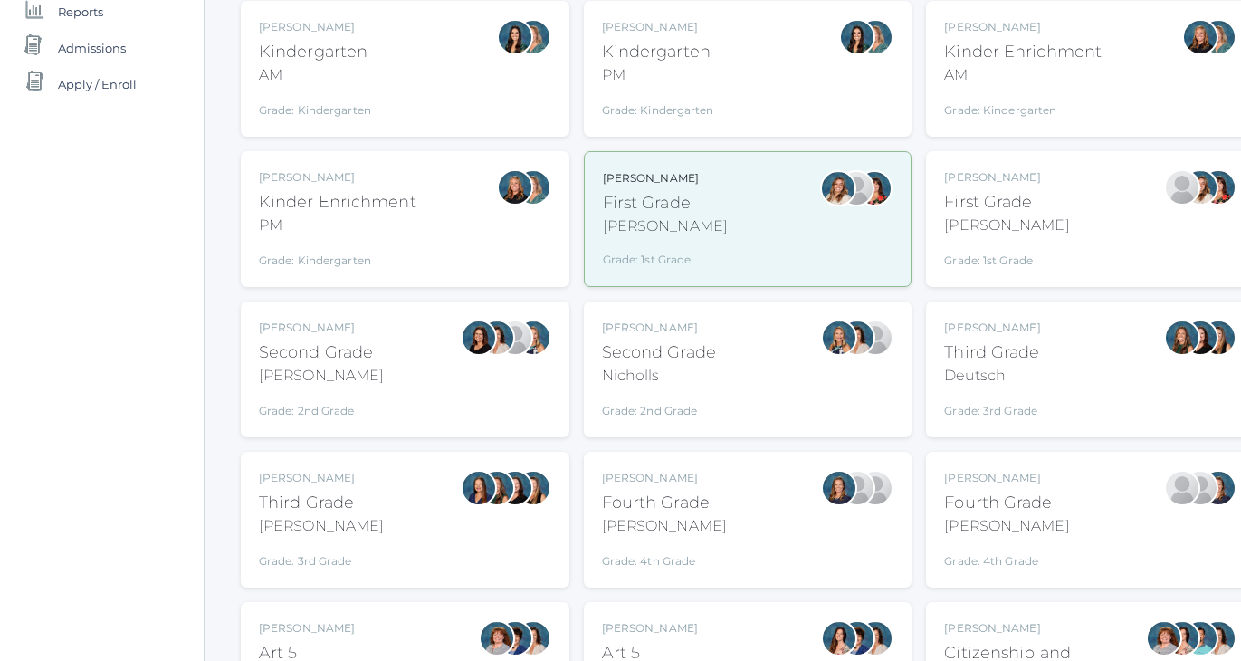
scroll to position [284, 0]
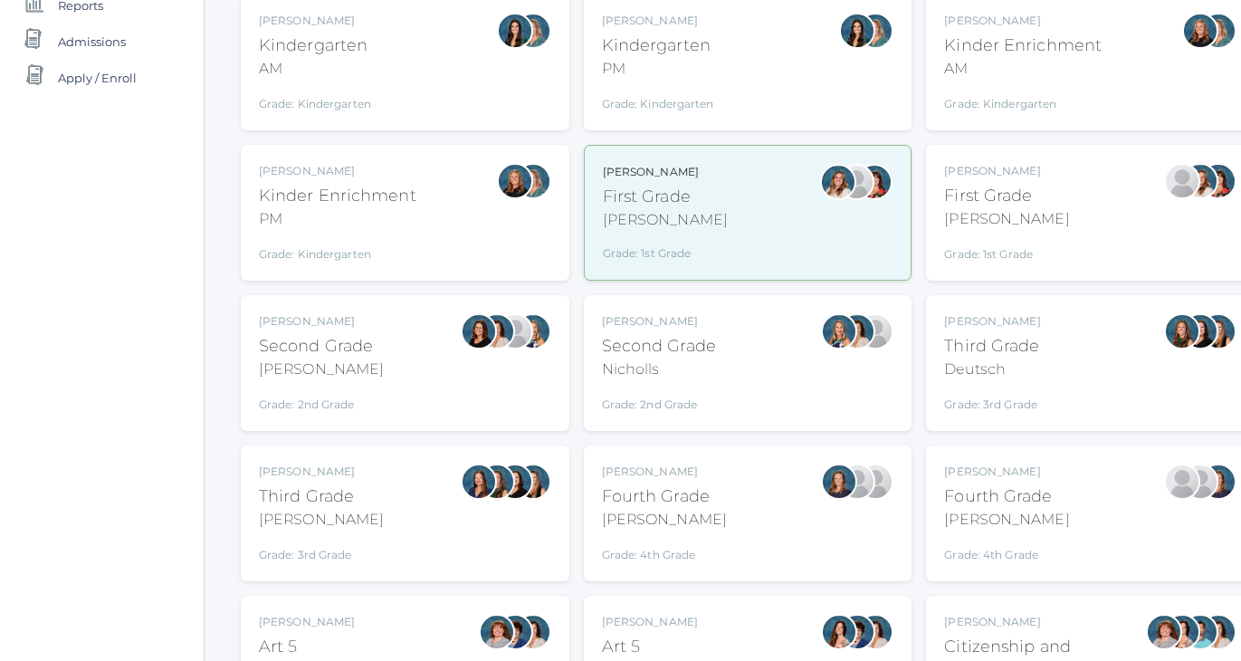
click at [1037, 53] on div "Kinder Enrichment" at bounding box center [1023, 45] width 158 height 24
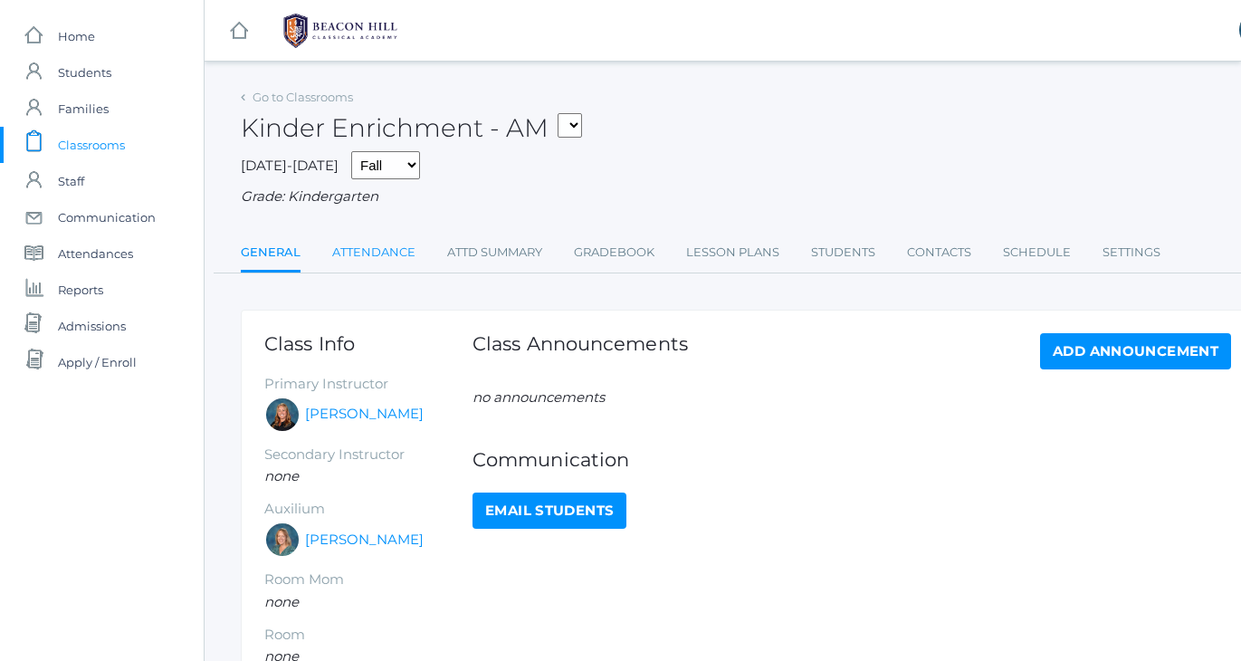
click at [388, 250] on link "Attendance" at bounding box center [373, 252] width 83 height 36
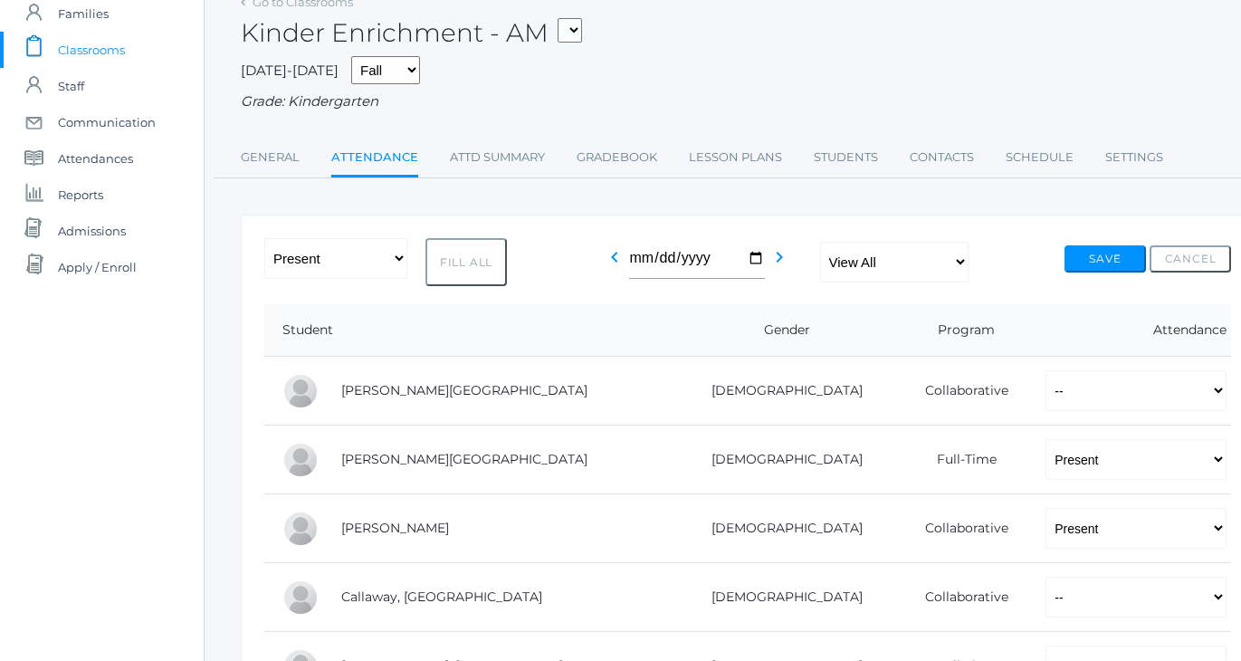
scroll to position [146, 0]
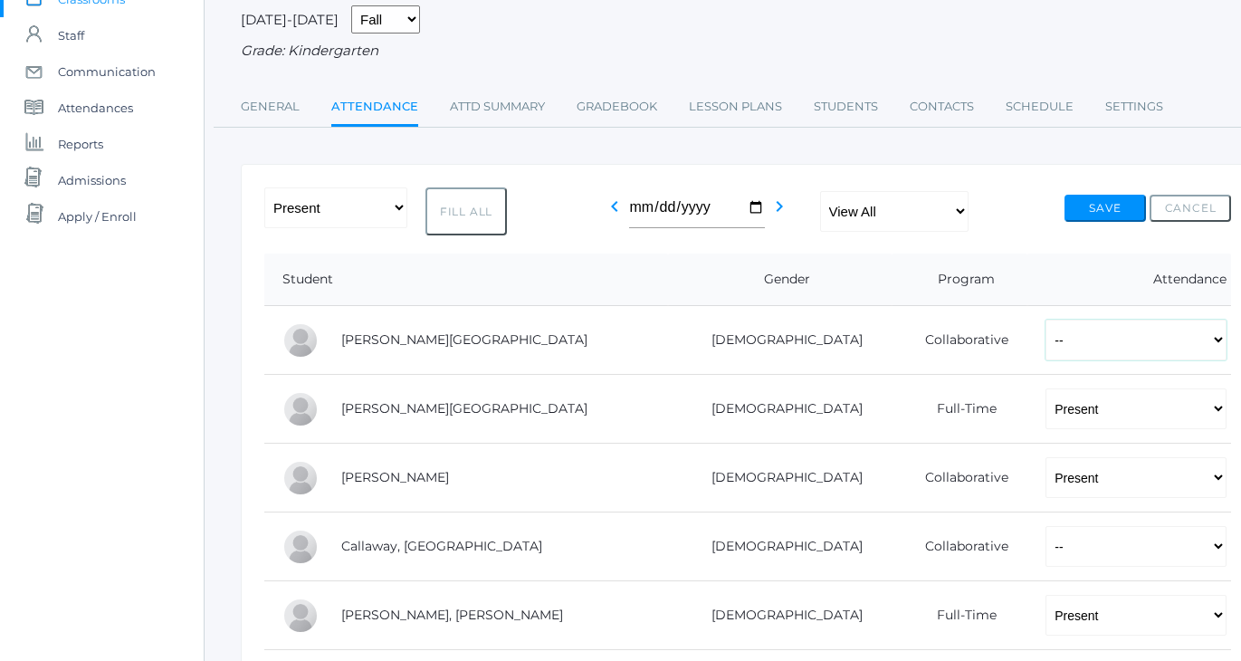
select select "P"
click at [1102, 205] on button "Save" at bounding box center [1105, 208] width 81 height 27
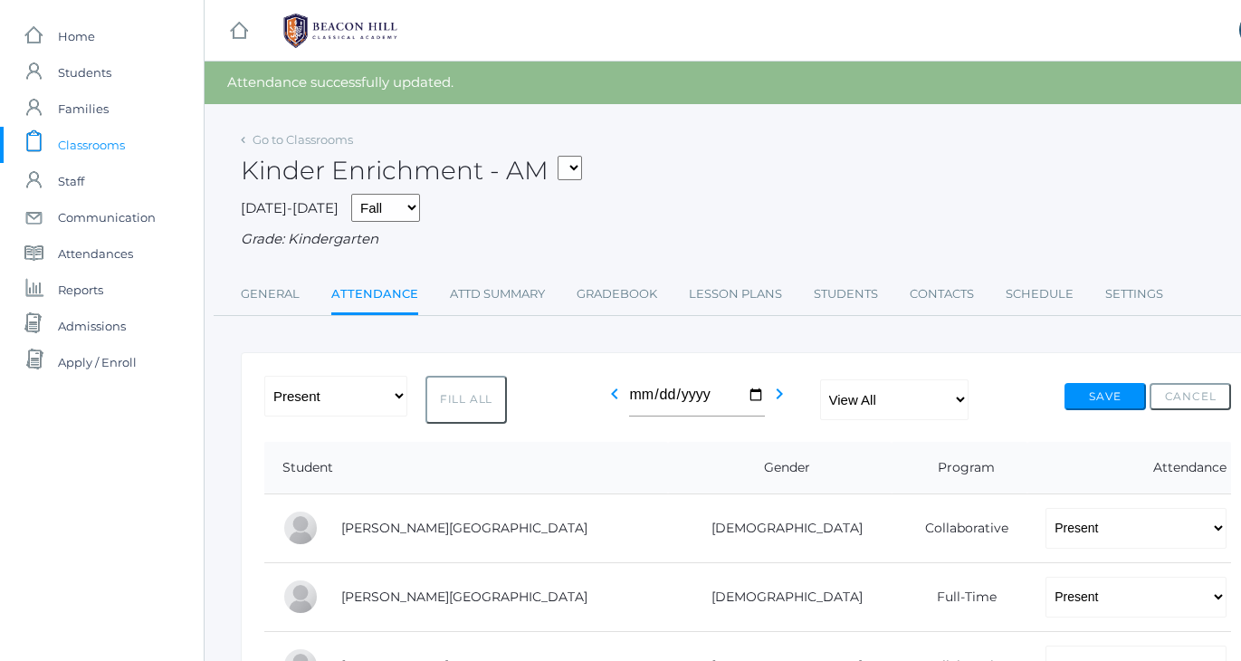
click at [969, 188] on div "Kinder Enrichment - AM 01LA - First Grade [PERSON_NAME] 05LATIN - Latin 5 [PERS…" at bounding box center [748, 160] width 1014 height 67
click at [851, 199] on div "[DATE]-[DATE] Fall Spring Grade: Kindergarten" at bounding box center [748, 222] width 1014 height 56
click at [73, 148] on span "Classrooms" at bounding box center [91, 145] width 67 height 36
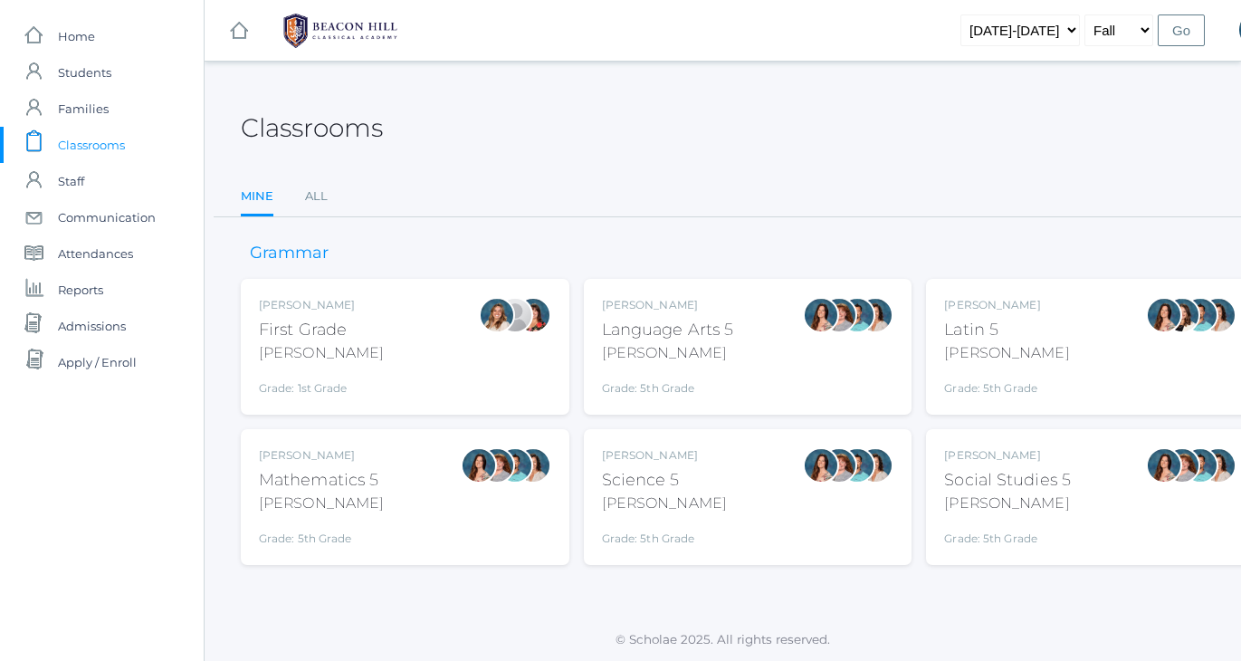
click at [584, 129] on div "Classrooms" at bounding box center [748, 117] width 1014 height 67
click at [318, 188] on link "All" at bounding box center [316, 196] width 23 height 36
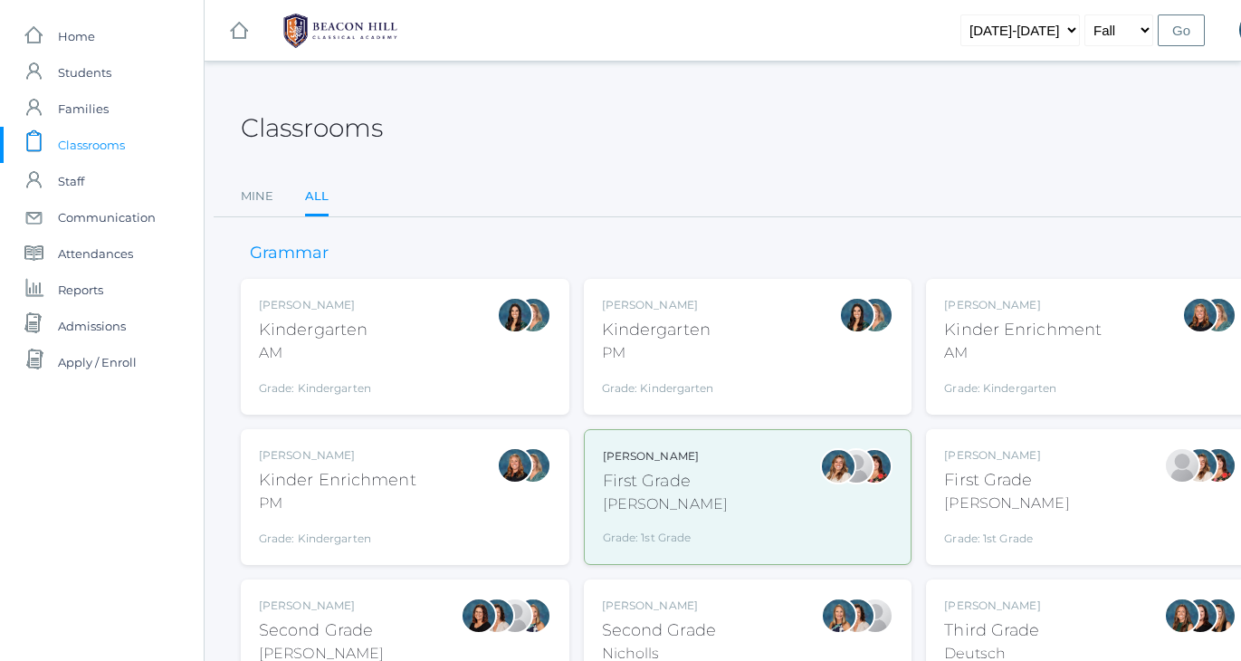
click at [990, 332] on div "Kinder Enrichment" at bounding box center [1023, 330] width 158 height 24
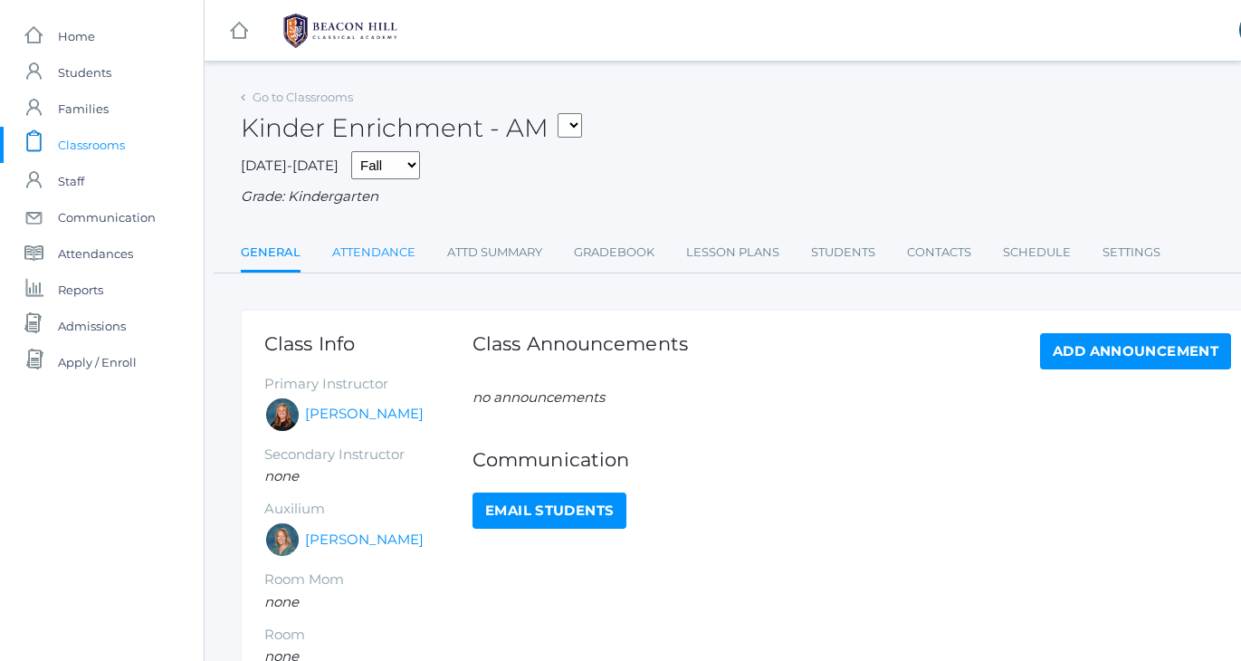
click at [365, 240] on link "Attendance" at bounding box center [373, 252] width 83 height 36
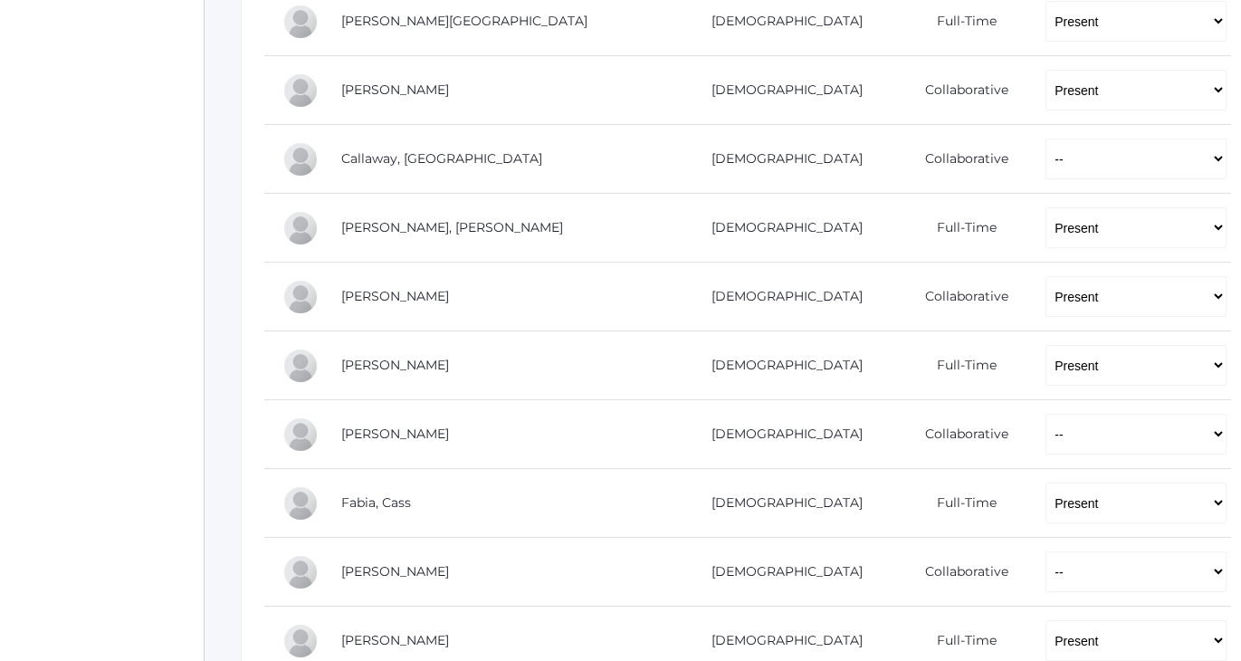
scroll to position [544, 0]
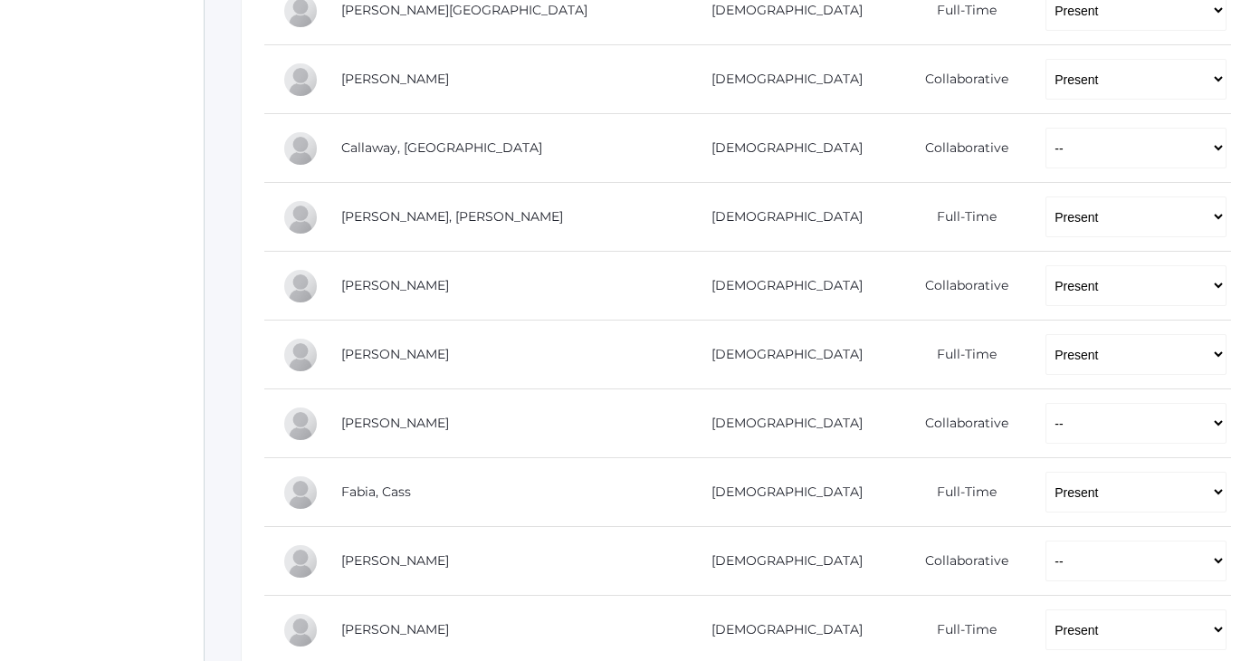
click at [128, 423] on div "icons/ui/navigation/home Created with Sketch. Home icons/user/plain Created wit…" at bounding box center [102, 337] width 204 height 1763
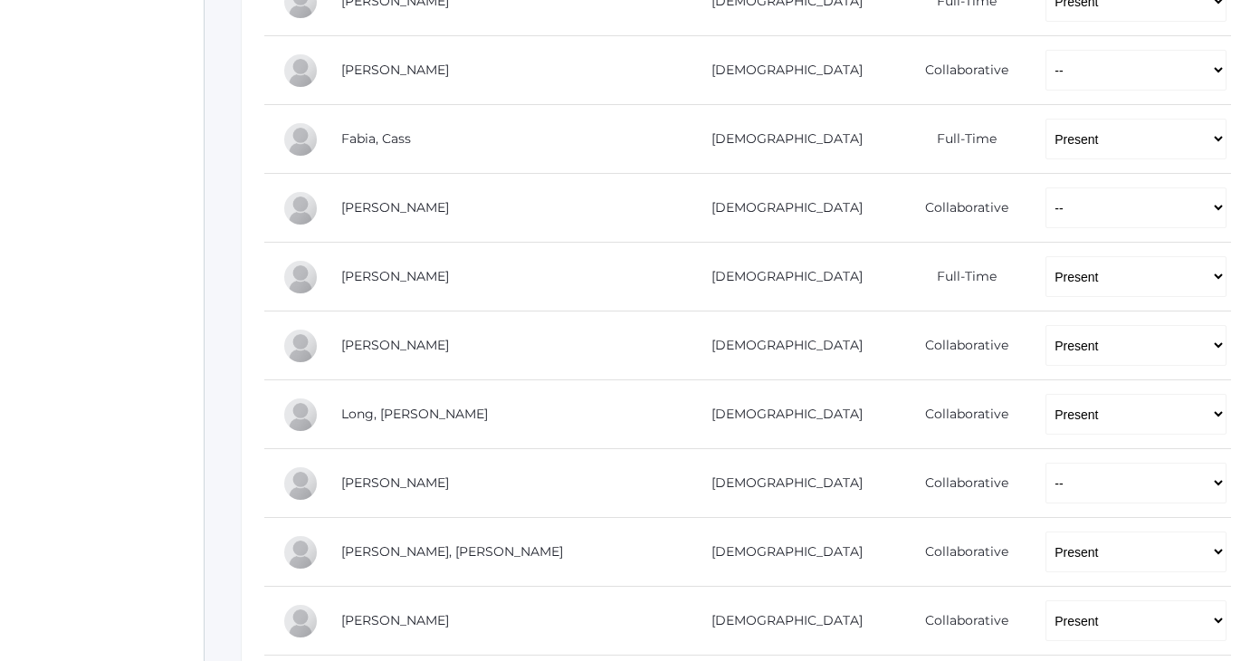
scroll to position [944, 0]
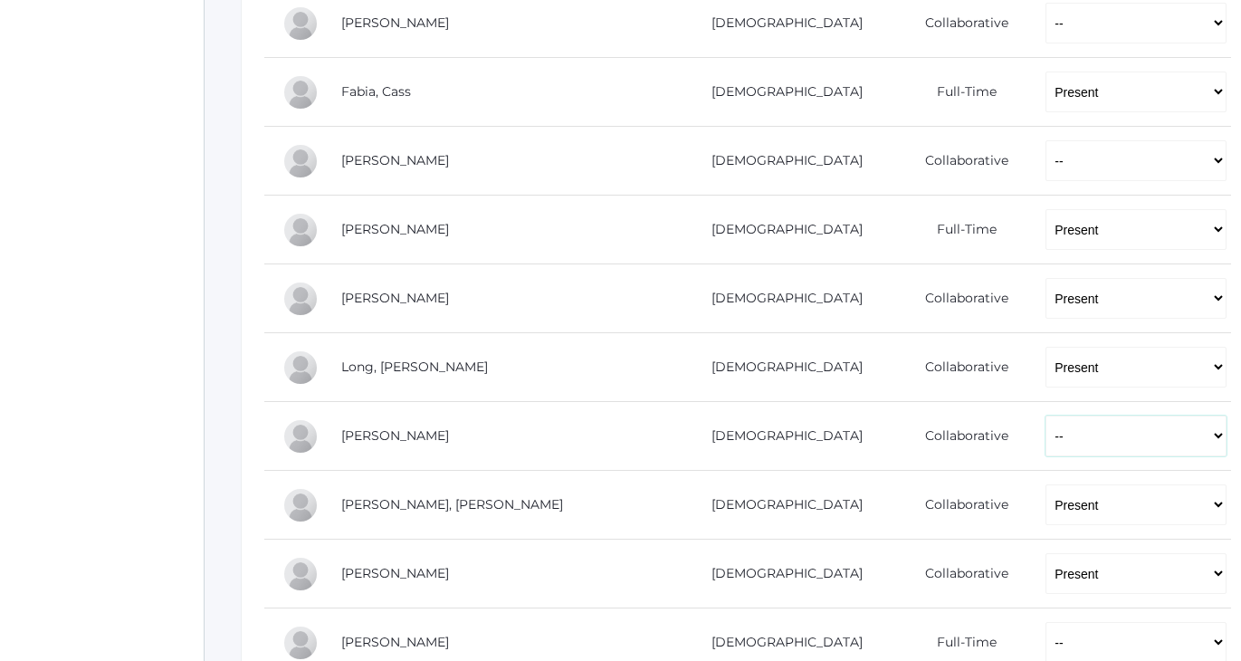
select select "P"
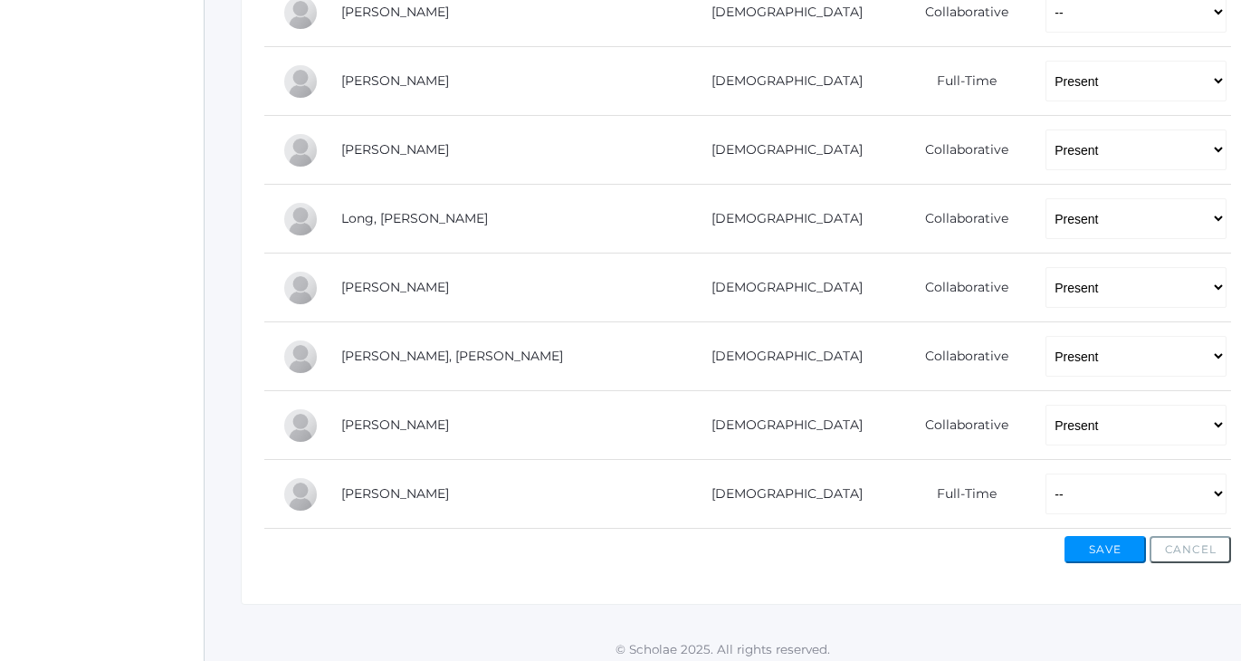
scroll to position [1098, 0]
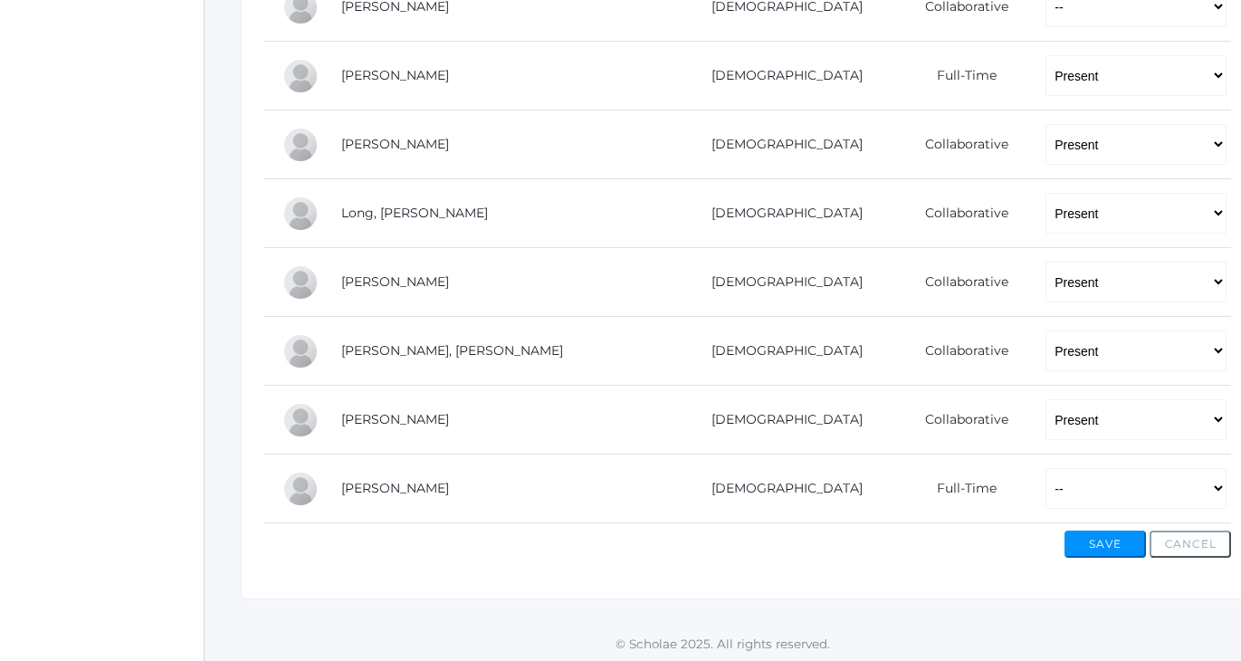
click at [1083, 533] on button "Save" at bounding box center [1105, 544] width 81 height 27
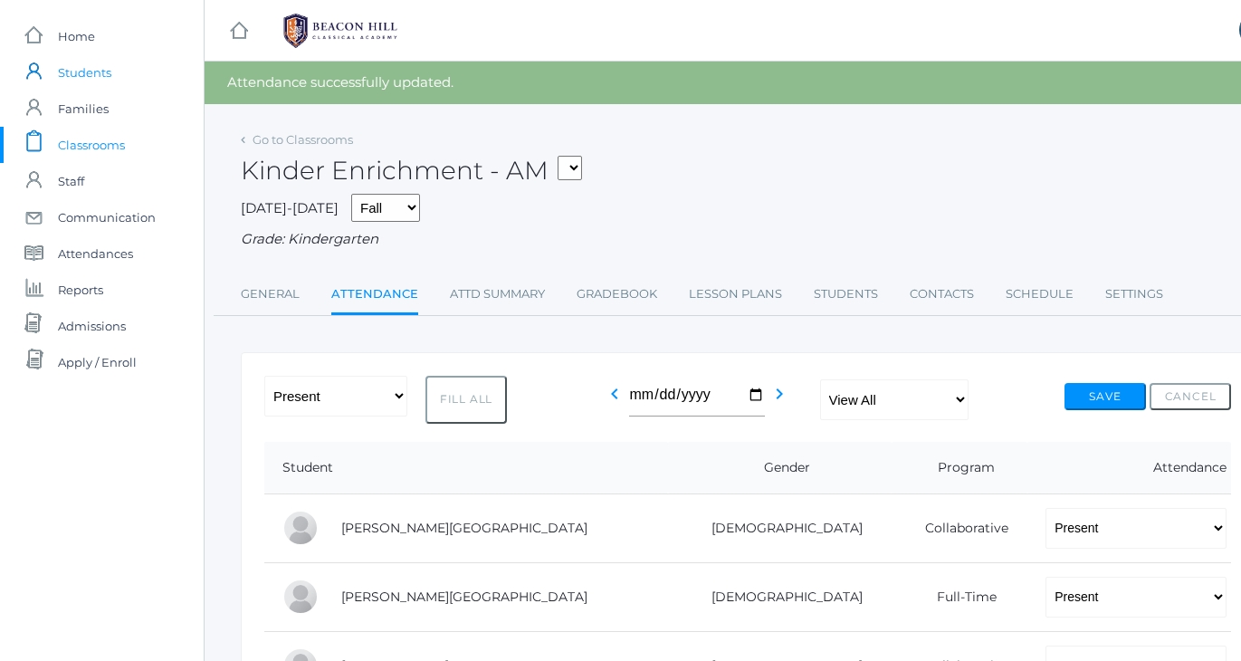
click at [83, 71] on span "Students" at bounding box center [84, 72] width 53 height 36
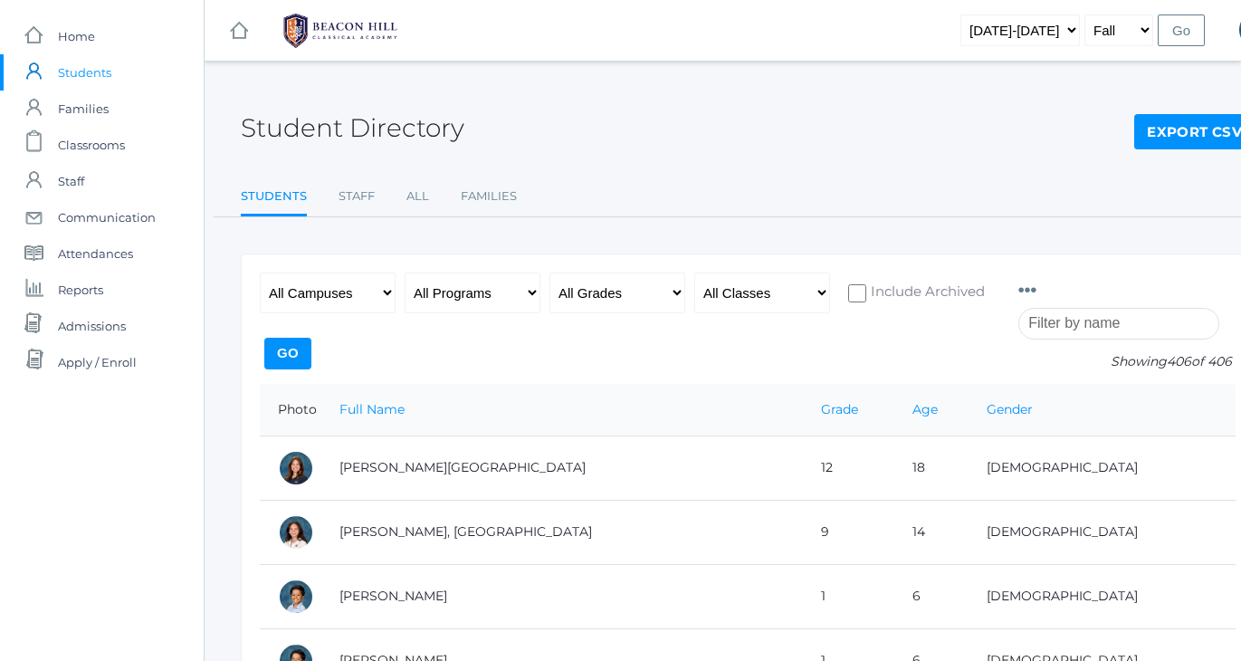
click at [1058, 327] on input "search" at bounding box center [1119, 324] width 201 height 32
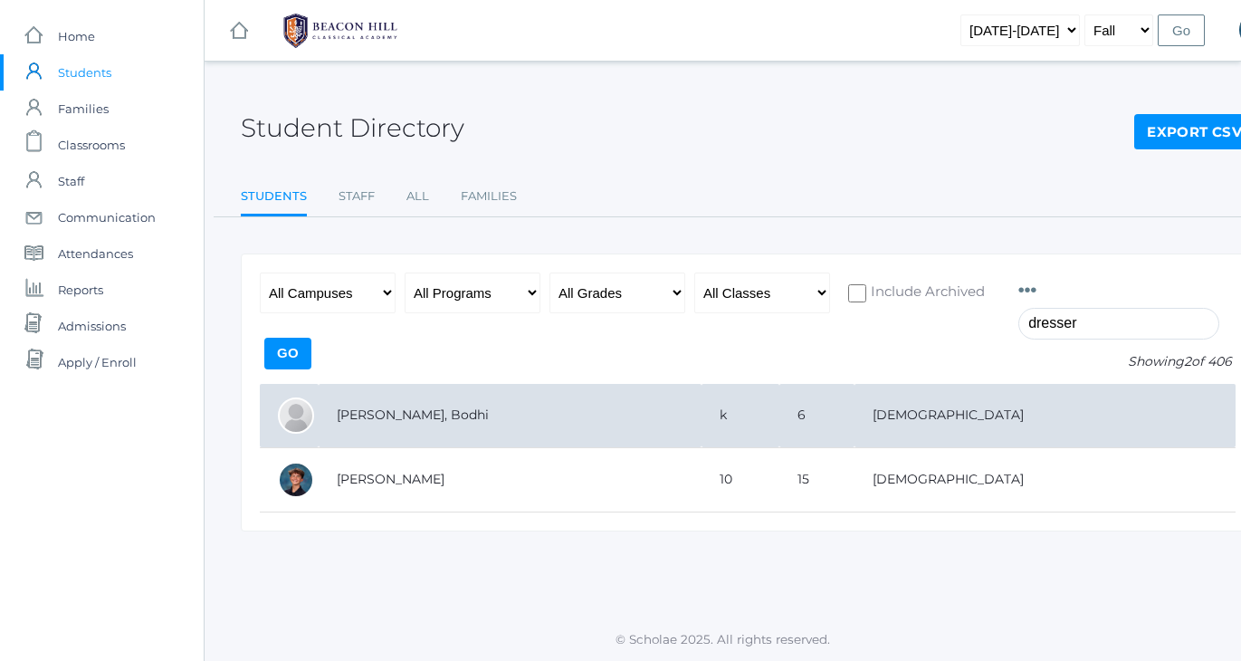
type input "dresser"
click at [396, 421] on td "[PERSON_NAME], Bodhi" at bounding box center [510, 416] width 383 height 64
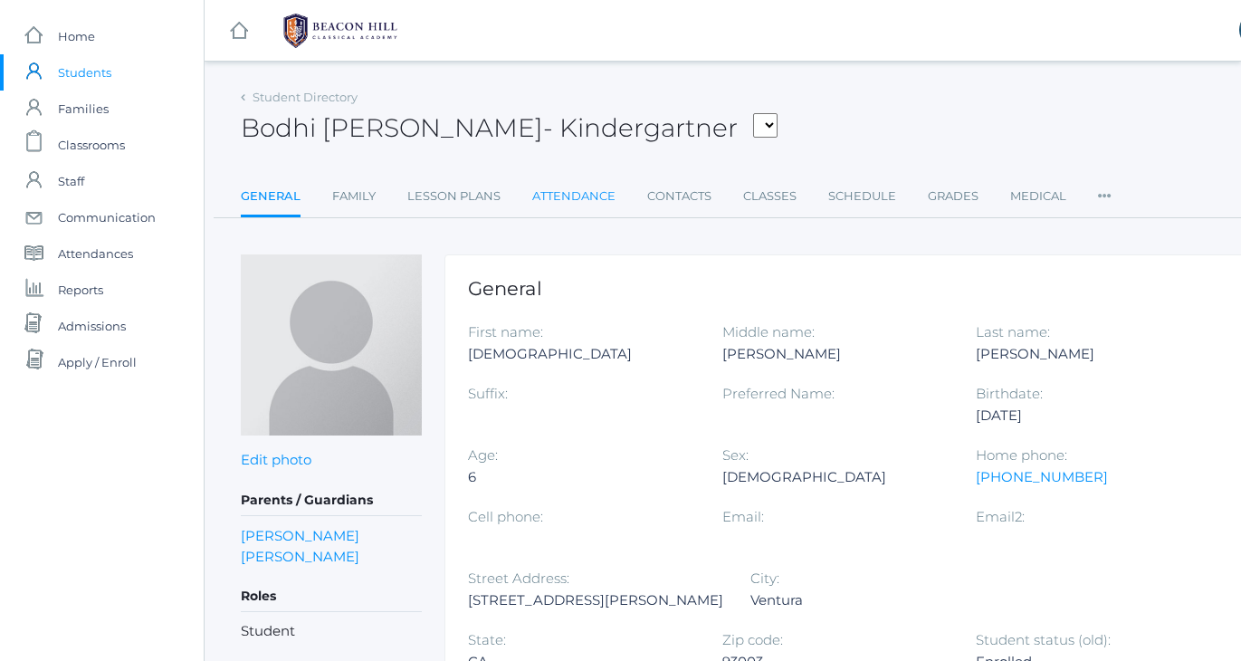
click at [598, 200] on link "Attendance" at bounding box center [573, 196] width 83 height 36
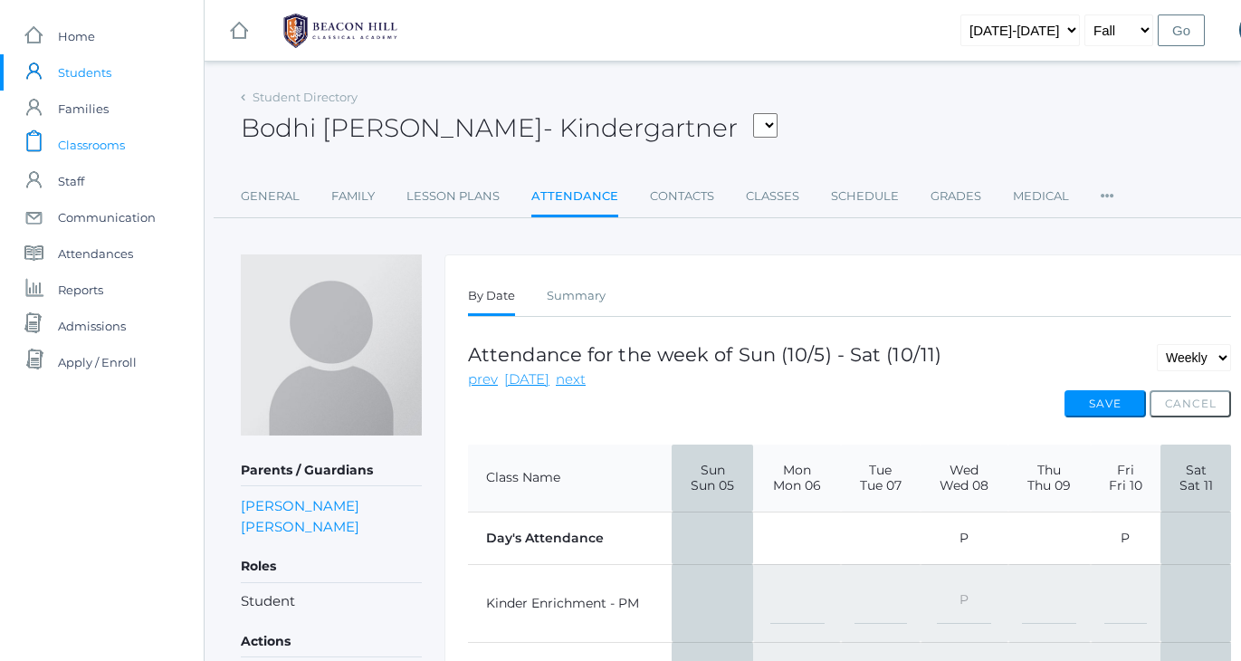
click at [77, 144] on span "Classrooms" at bounding box center [91, 145] width 67 height 36
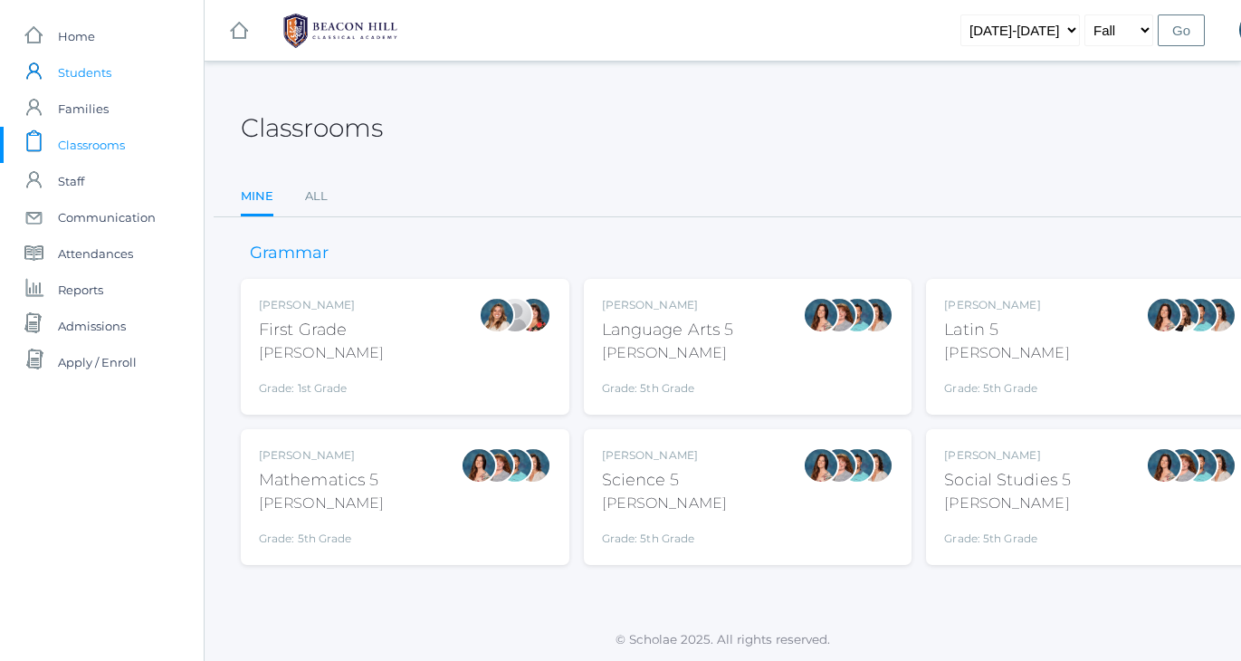
click at [78, 72] on span "Students" at bounding box center [84, 72] width 53 height 36
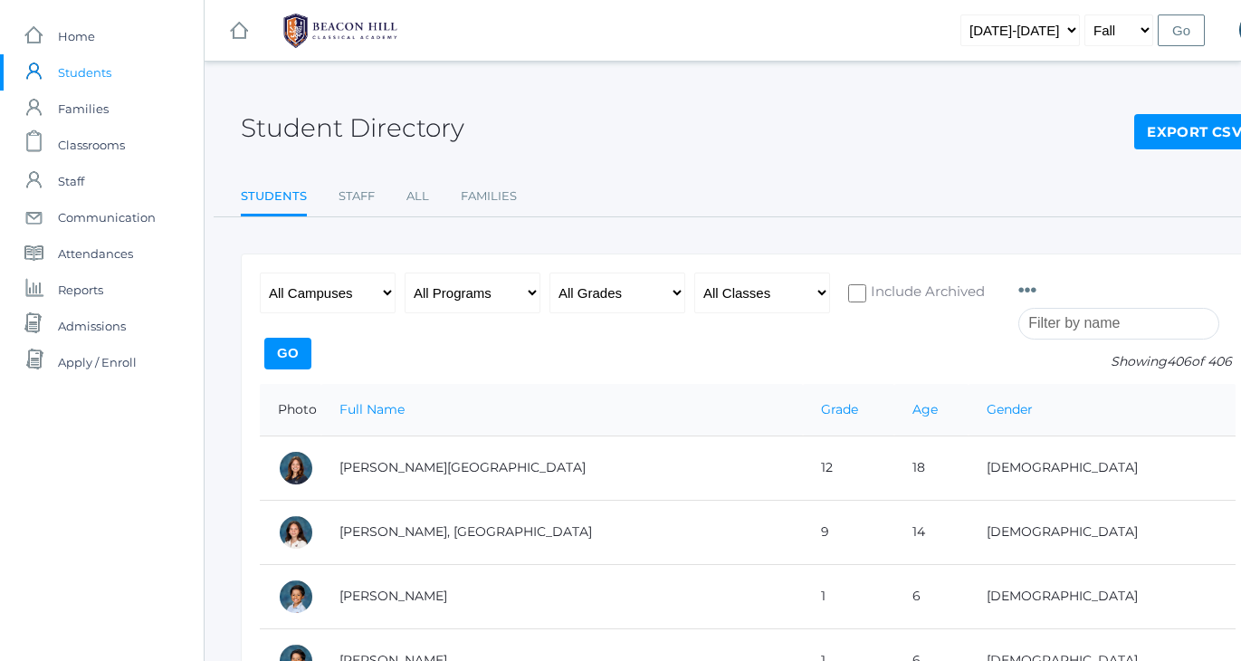
click at [1066, 317] on input "search" at bounding box center [1119, 324] width 201 height 32
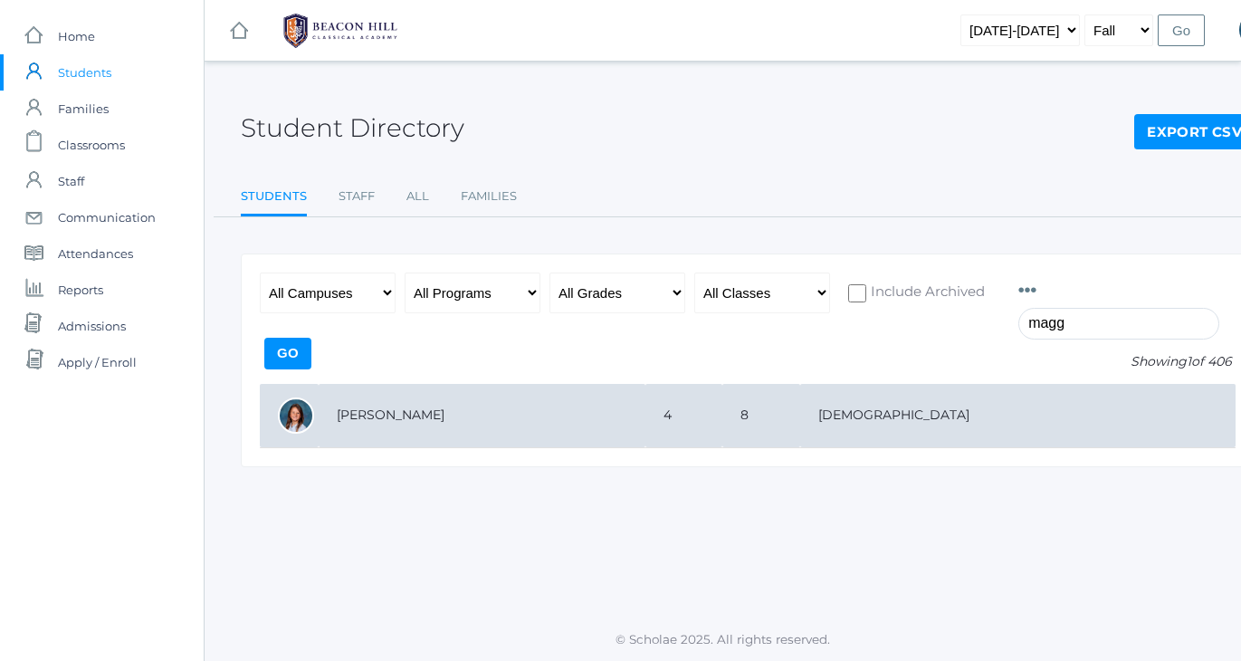
type input "magg"
click at [421, 421] on td "[PERSON_NAME]" at bounding box center [482, 416] width 327 height 64
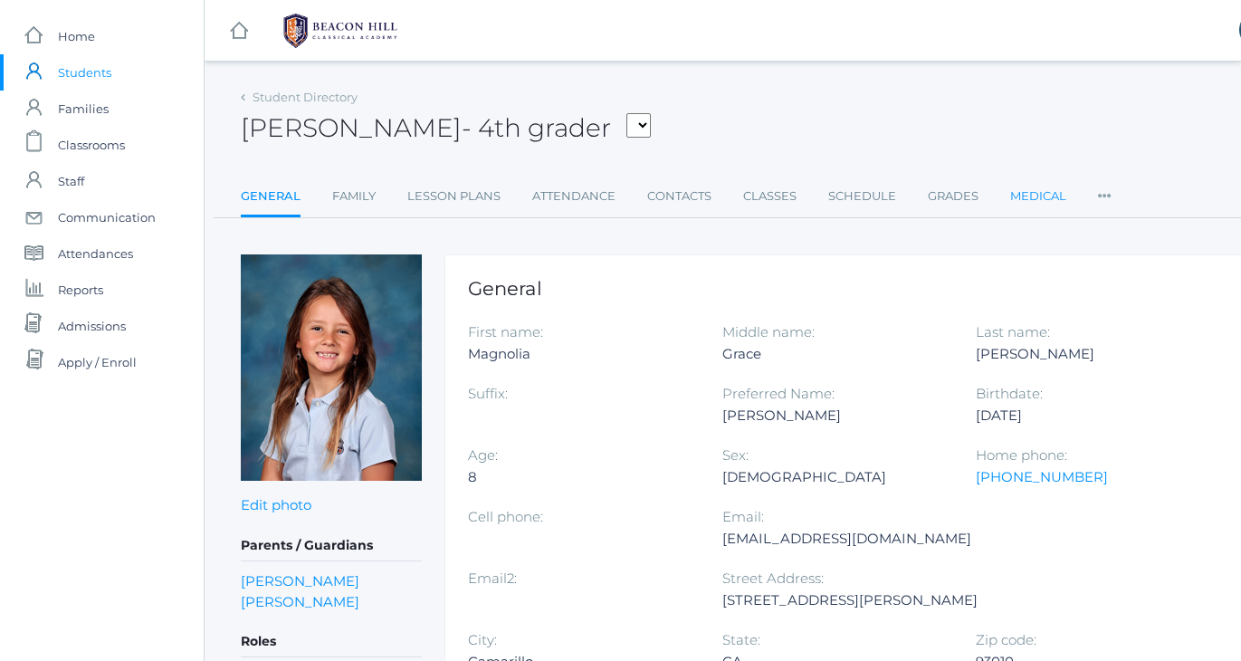
click at [1060, 195] on link "Medical" at bounding box center [1038, 196] width 56 height 36
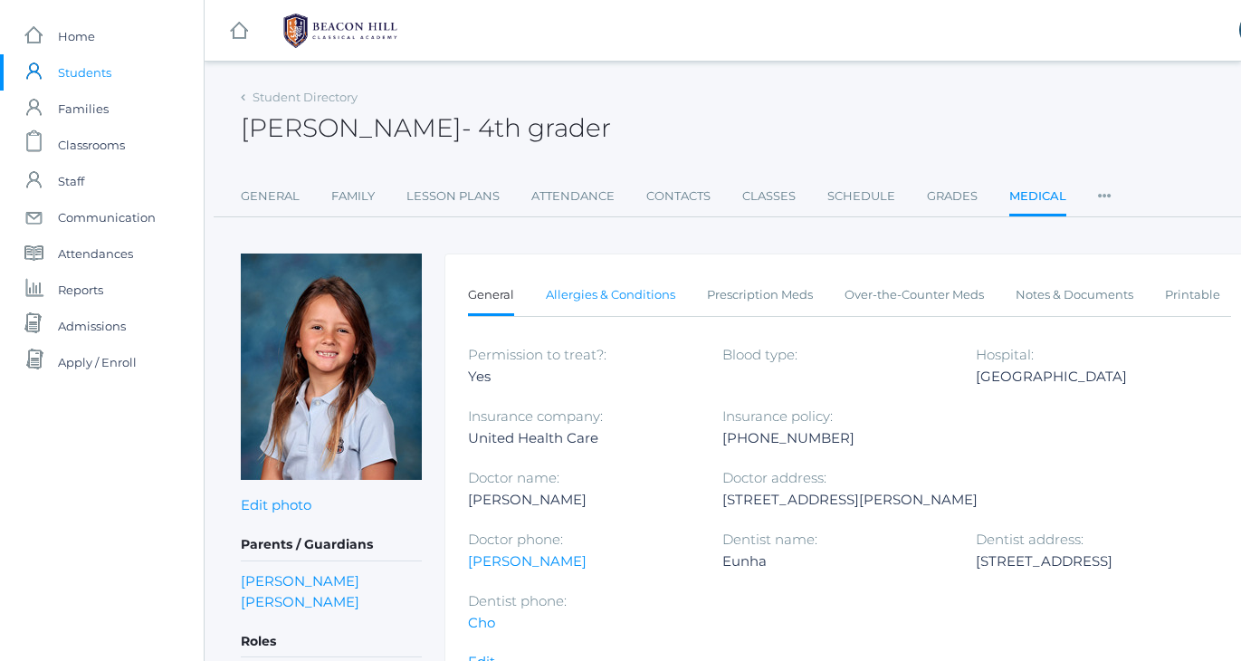
click at [644, 289] on link "Allergies & Conditions" at bounding box center [610, 295] width 129 height 36
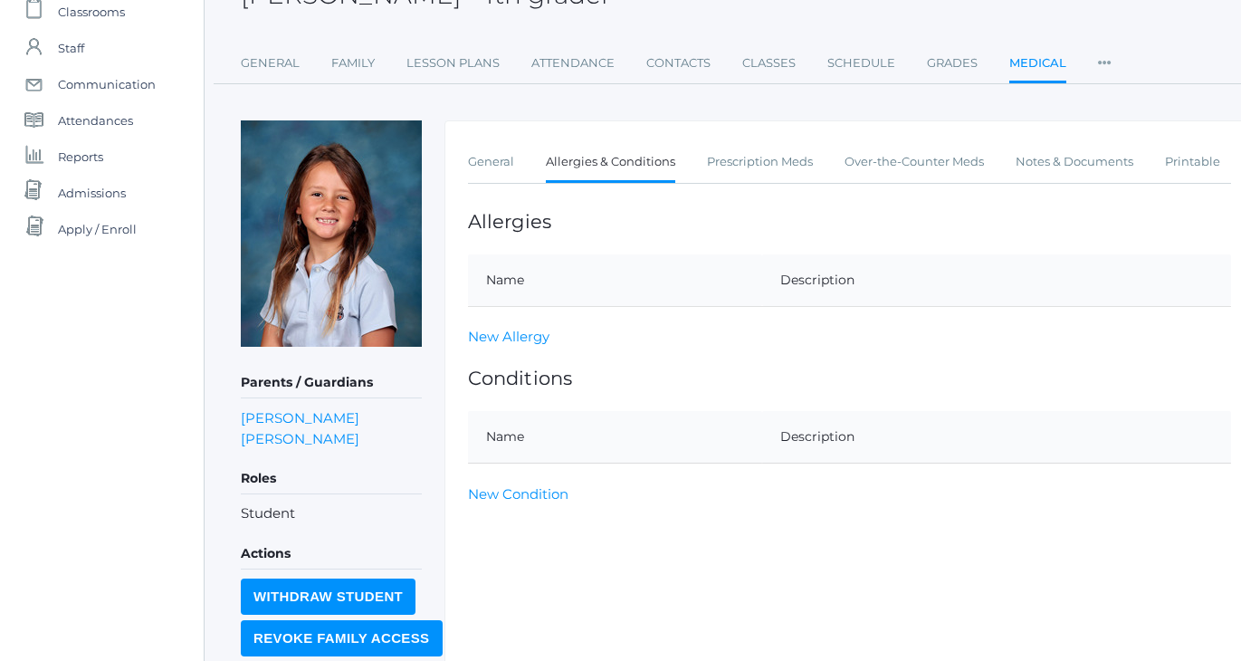
scroll to position [138, 0]
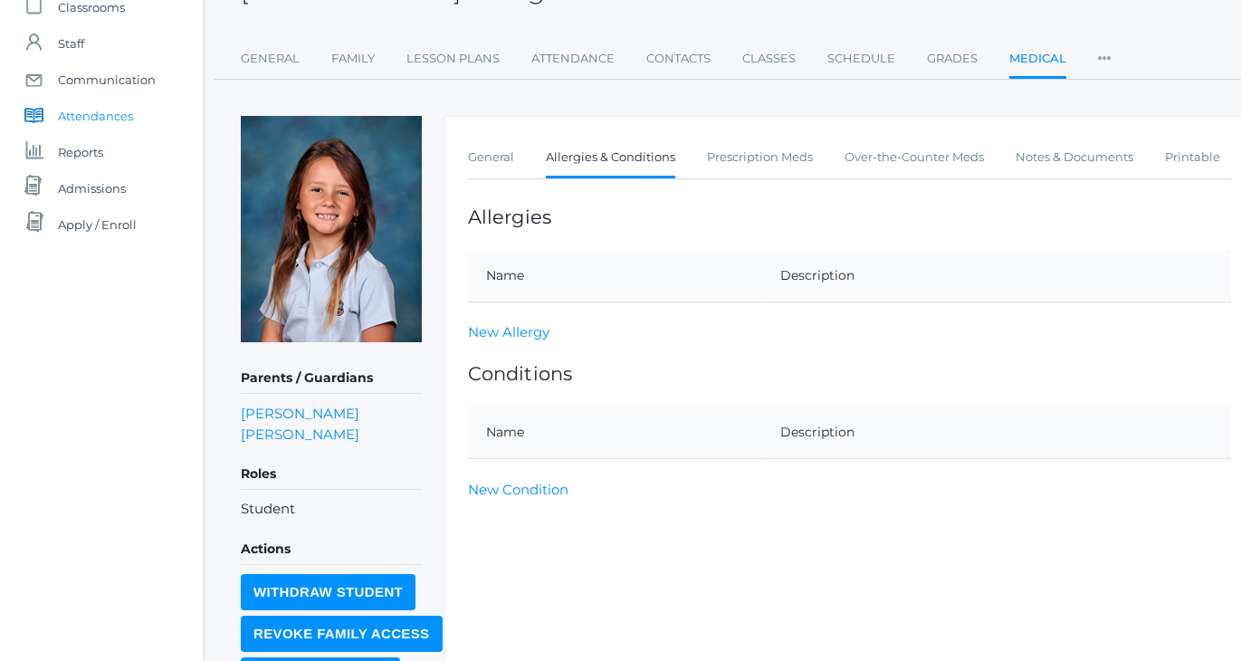
click at [120, 120] on span "Attendances" at bounding box center [95, 116] width 75 height 36
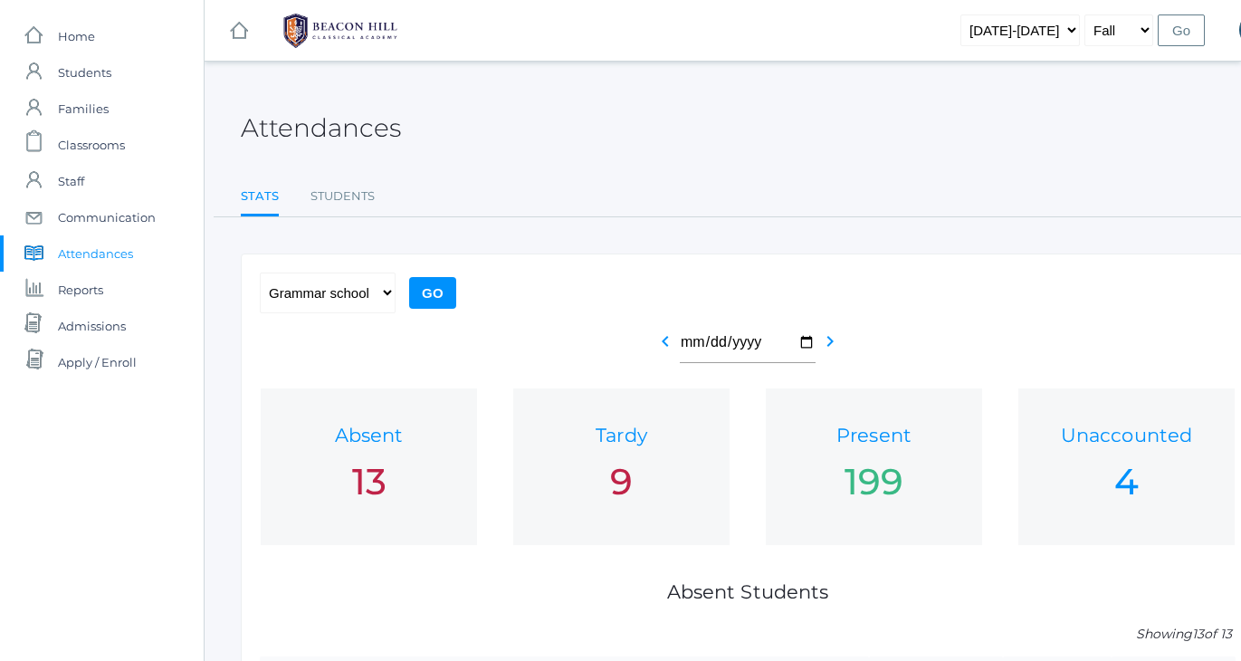
click at [830, 148] on div "Attendances" at bounding box center [748, 117] width 1014 height 67
click at [636, 100] on div "Attendances" at bounding box center [748, 117] width 1014 height 67
click at [635, 100] on div "Attendances" at bounding box center [748, 117] width 1014 height 67
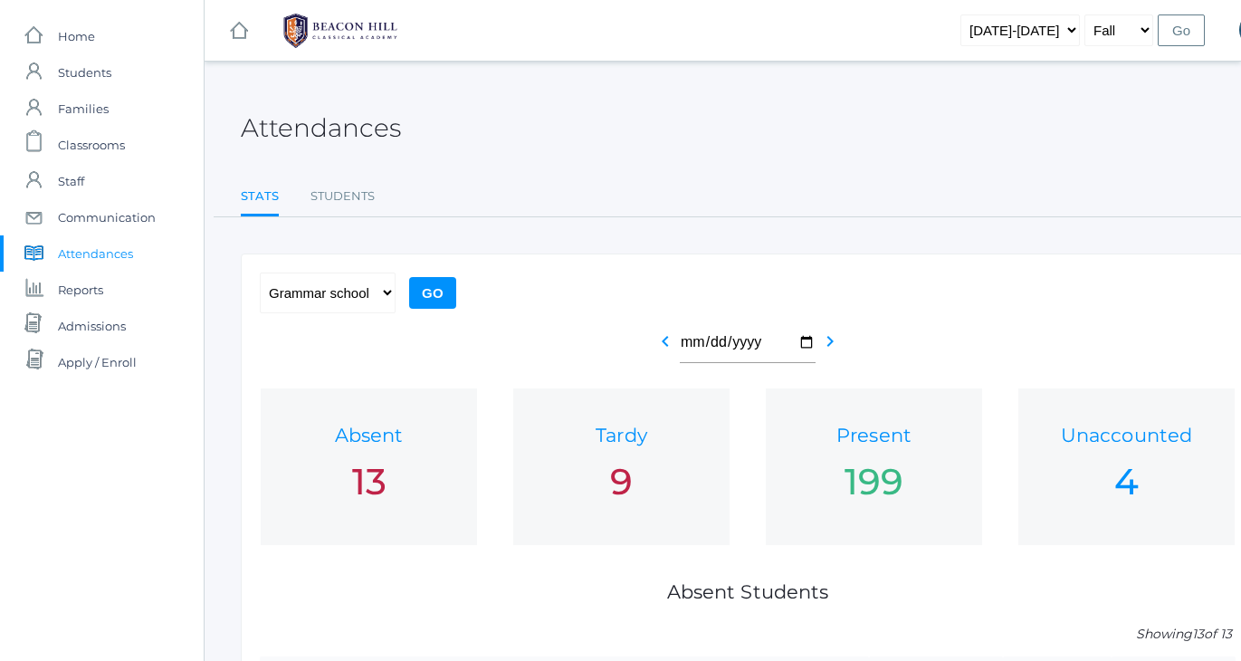
click at [635, 100] on div "Attendances" at bounding box center [748, 117] width 1014 height 67
click at [577, 125] on div "Attendances" at bounding box center [748, 117] width 1014 height 67
click at [90, 71] on span "Students" at bounding box center [84, 72] width 53 height 36
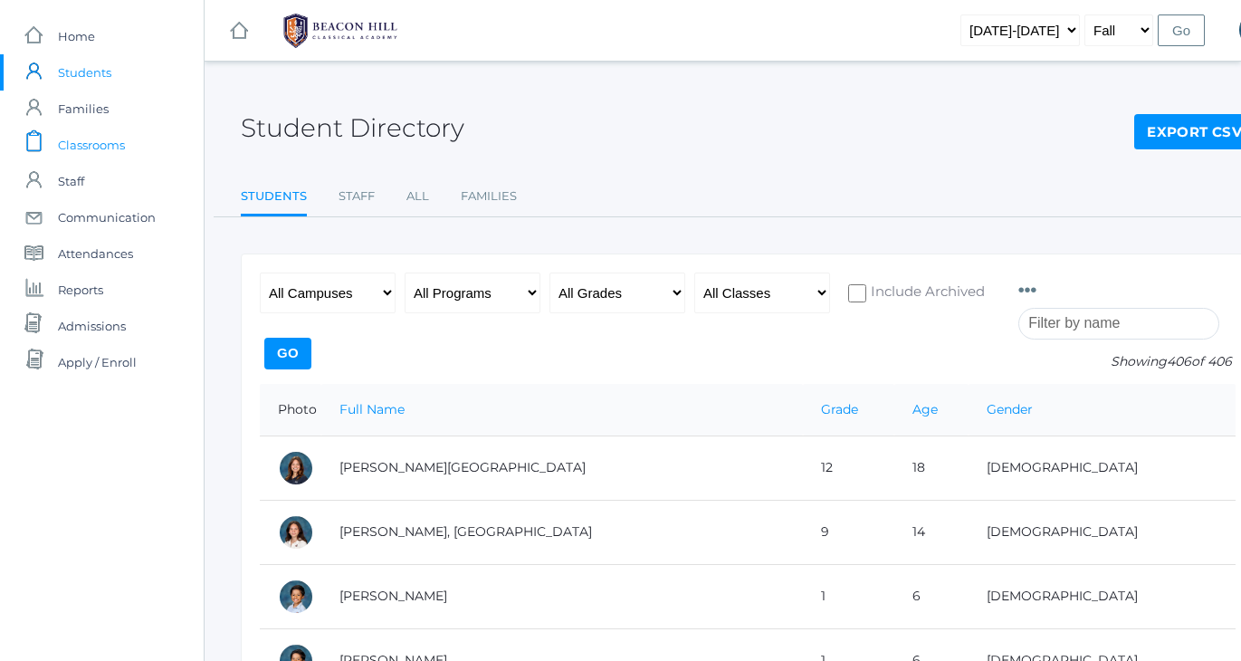
click at [81, 144] on span "Classrooms" at bounding box center [91, 145] width 67 height 36
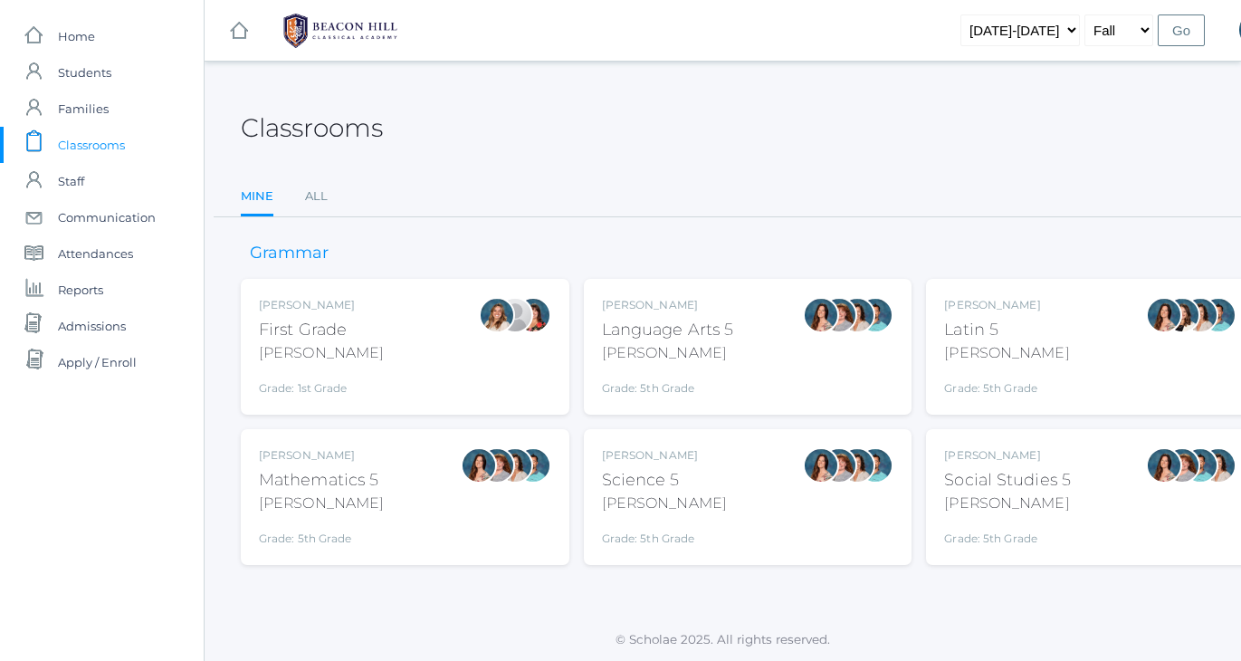
click at [608, 124] on div "Classrooms" at bounding box center [748, 117] width 1014 height 67
click at [585, 126] on div "Classrooms" at bounding box center [748, 117] width 1014 height 67
click at [559, 110] on div "Classrooms" at bounding box center [748, 117] width 1014 height 67
click at [789, 158] on div "Classrooms Mine All Mine All" at bounding box center [748, 150] width 1014 height 133
click at [91, 35] on span "Home" at bounding box center [76, 36] width 37 height 36
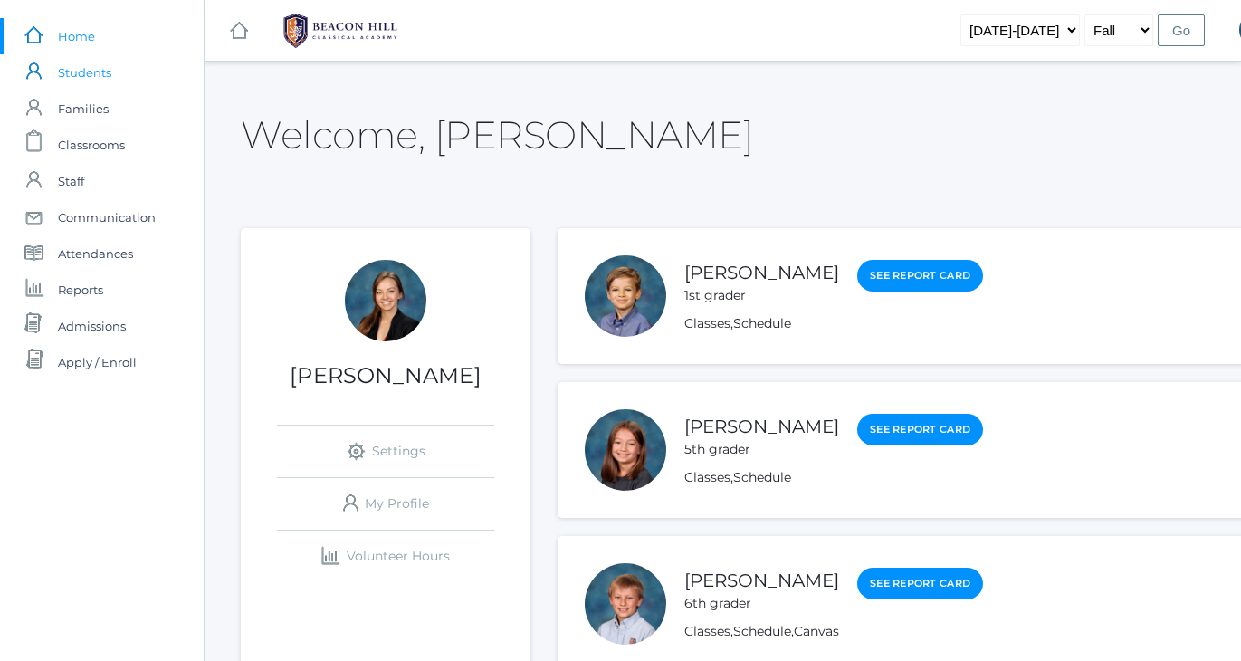
click at [76, 73] on span "Students" at bounding box center [84, 72] width 53 height 36
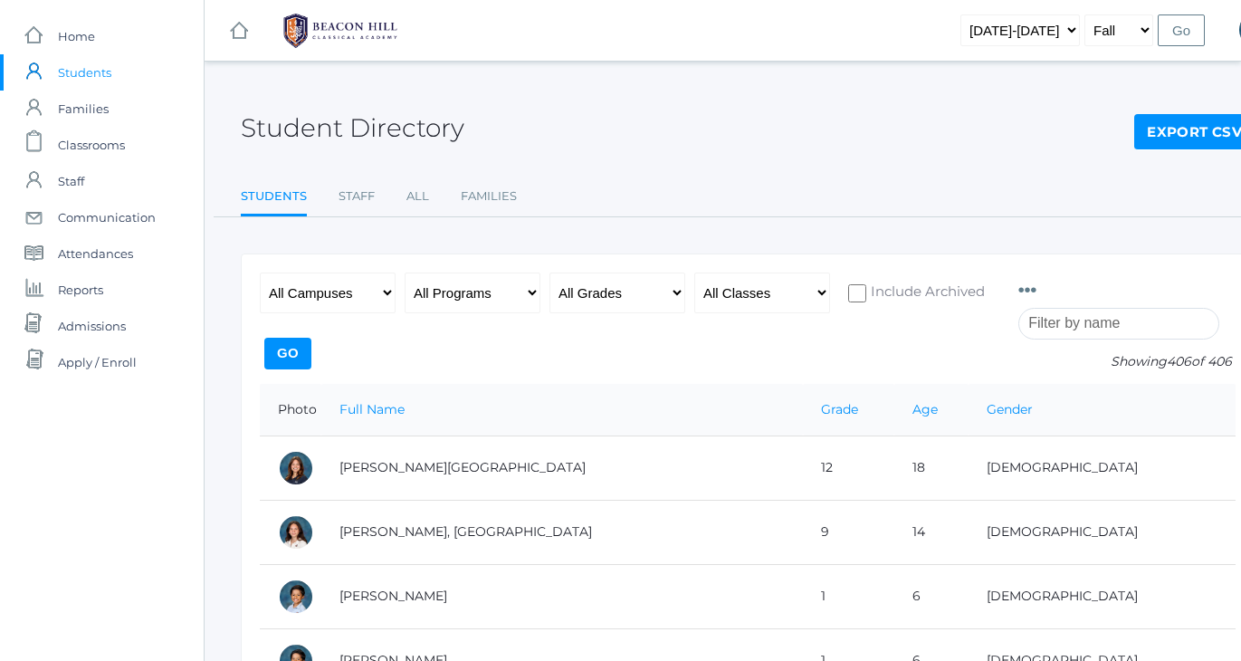
click at [1062, 319] on input "search" at bounding box center [1119, 324] width 201 height 32
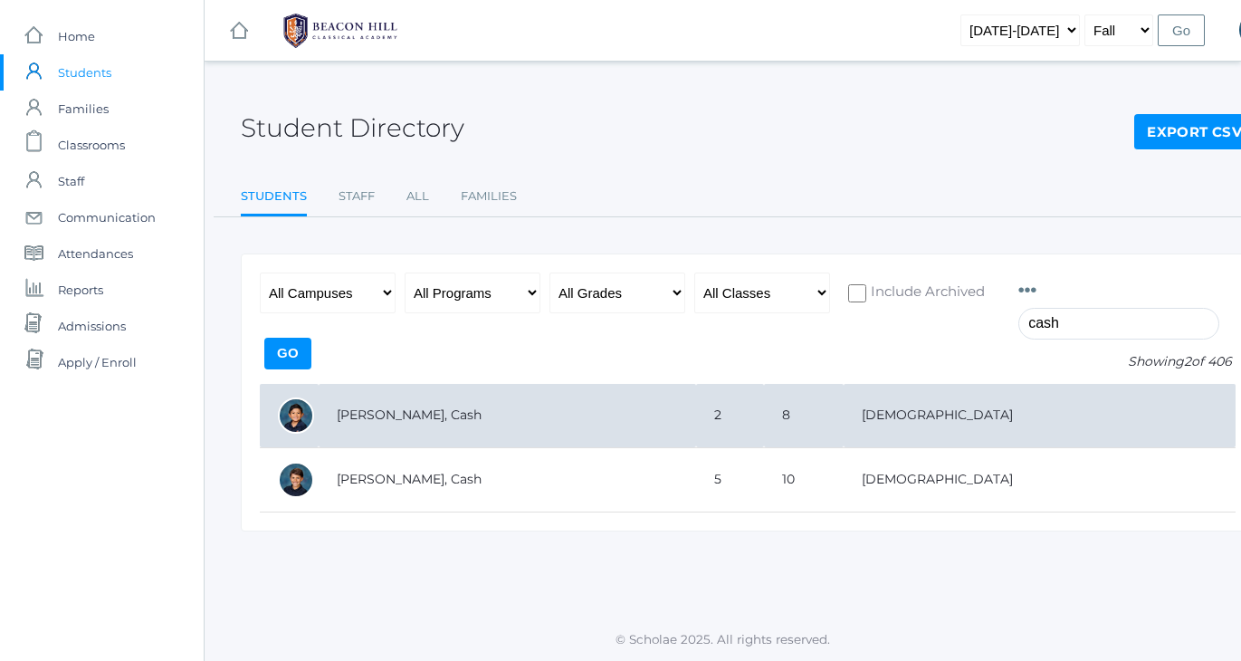
type input "cash"
click at [376, 426] on td "[PERSON_NAME], Cash" at bounding box center [508, 416] width 378 height 64
